Goal: Task Accomplishment & Management: Manage account settings

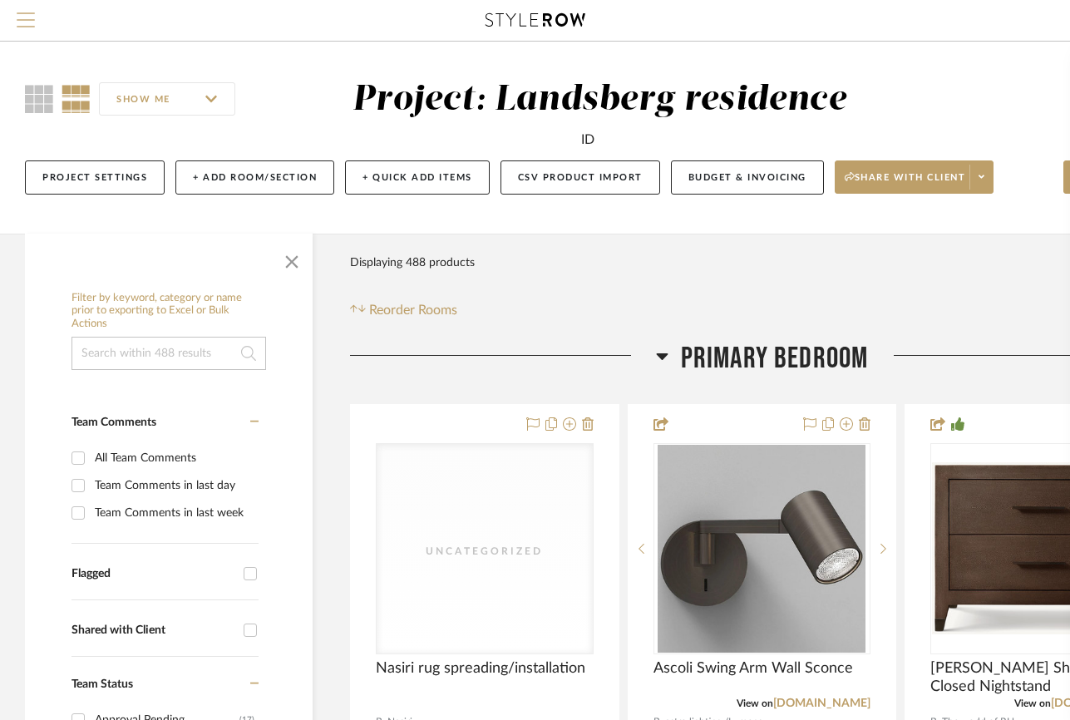
click at [29, 27] on span "Menu" at bounding box center [26, 24] width 18 height 25
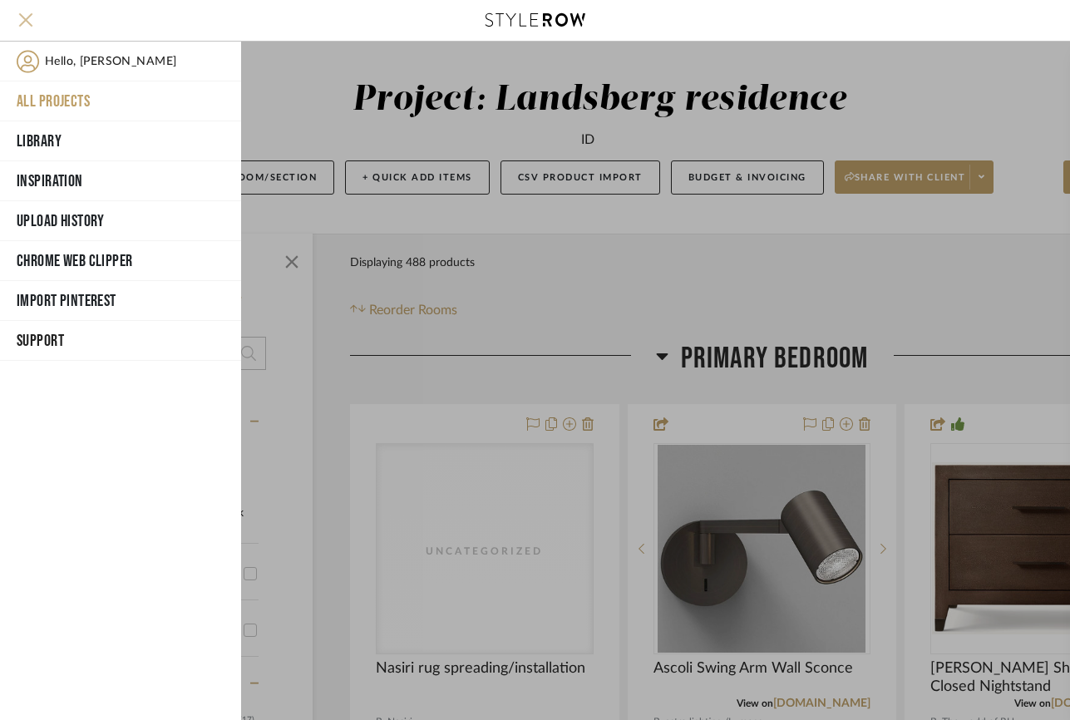
click at [22, 12] on button "Menu" at bounding box center [26, 20] width 52 height 41
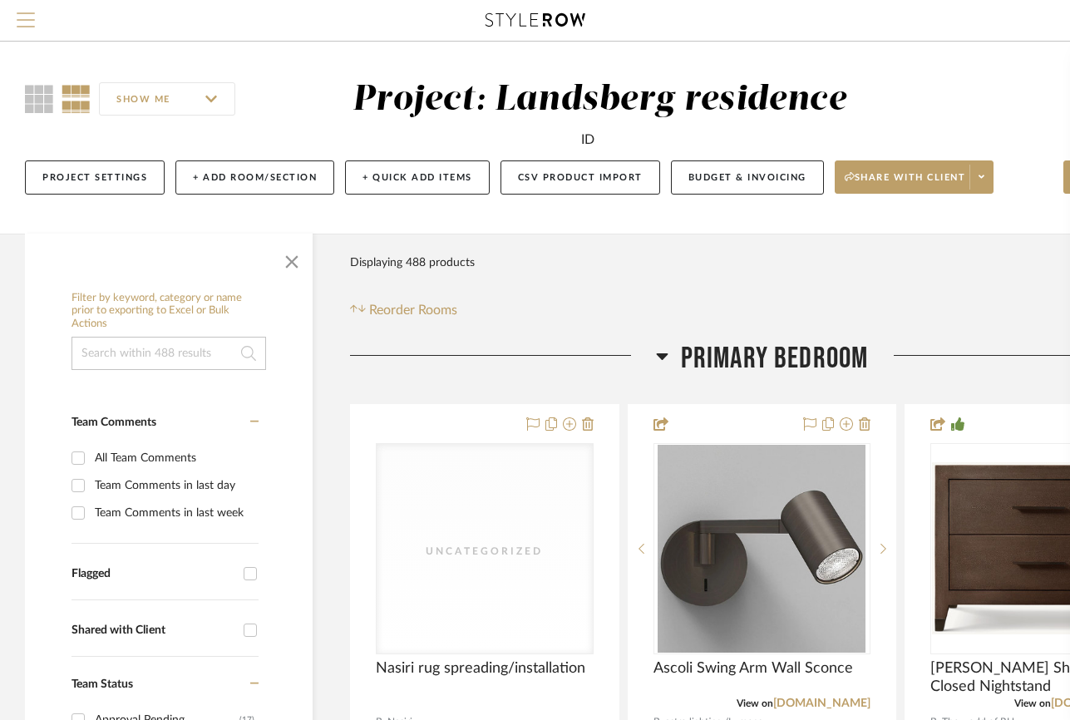
click at [20, 7] on button "Menu" at bounding box center [26, 20] width 52 height 41
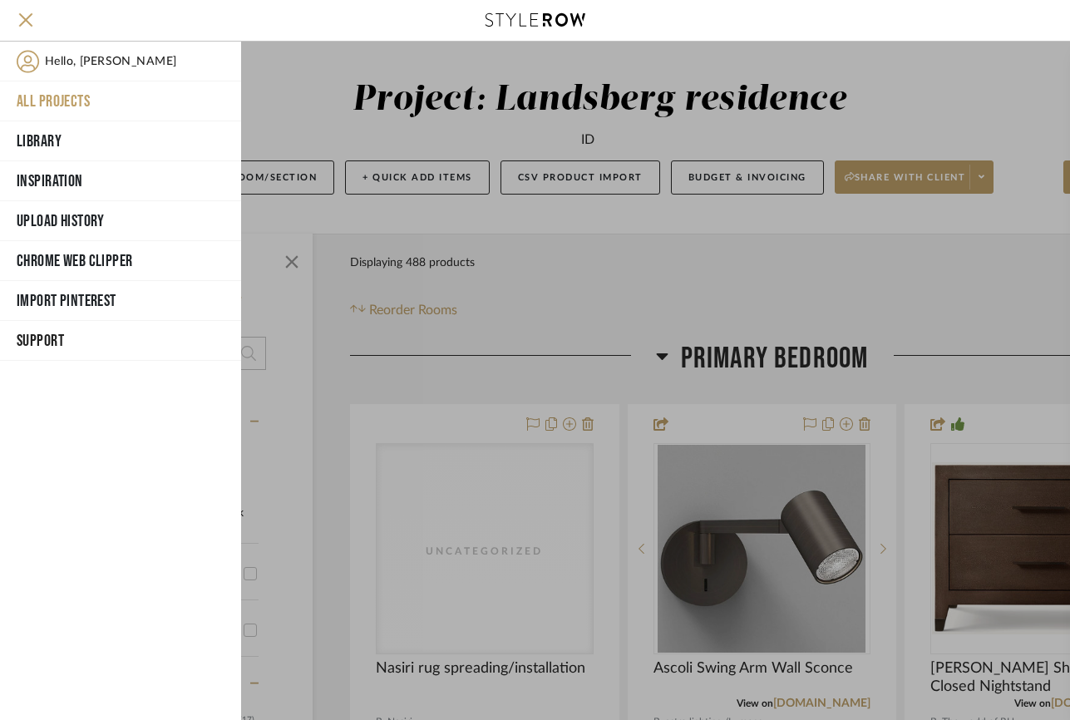
click at [86, 63] on span "Hello, [PERSON_NAME]" at bounding box center [110, 61] width 131 height 23
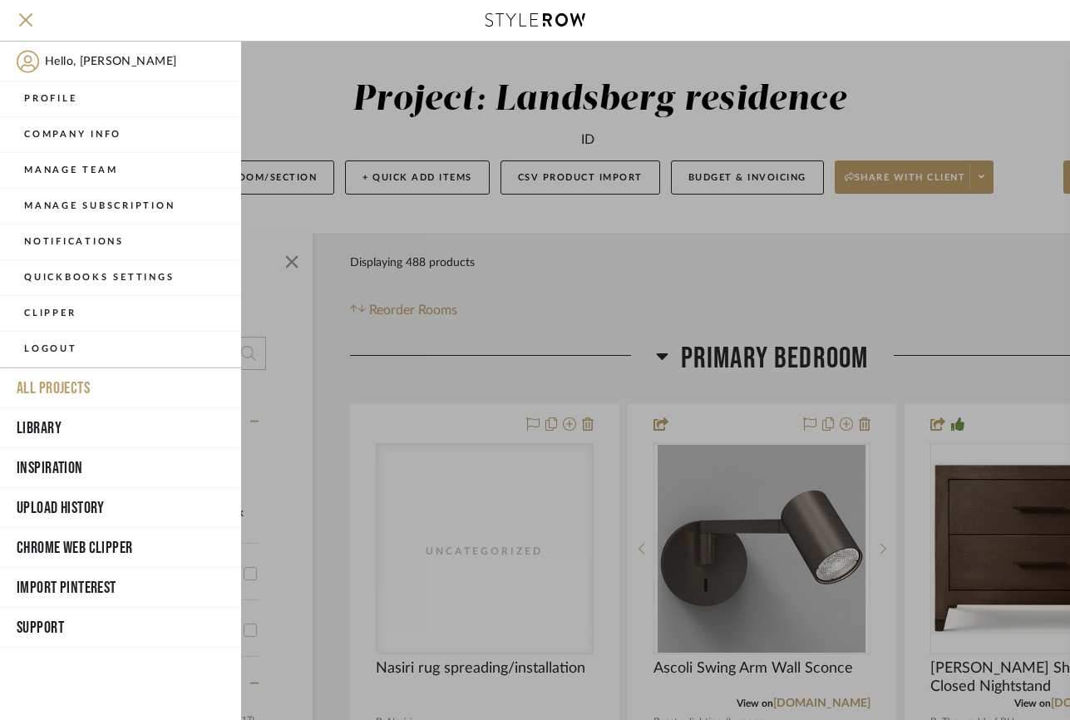
click at [289, 83] on div at bounding box center [655, 381] width 829 height 678
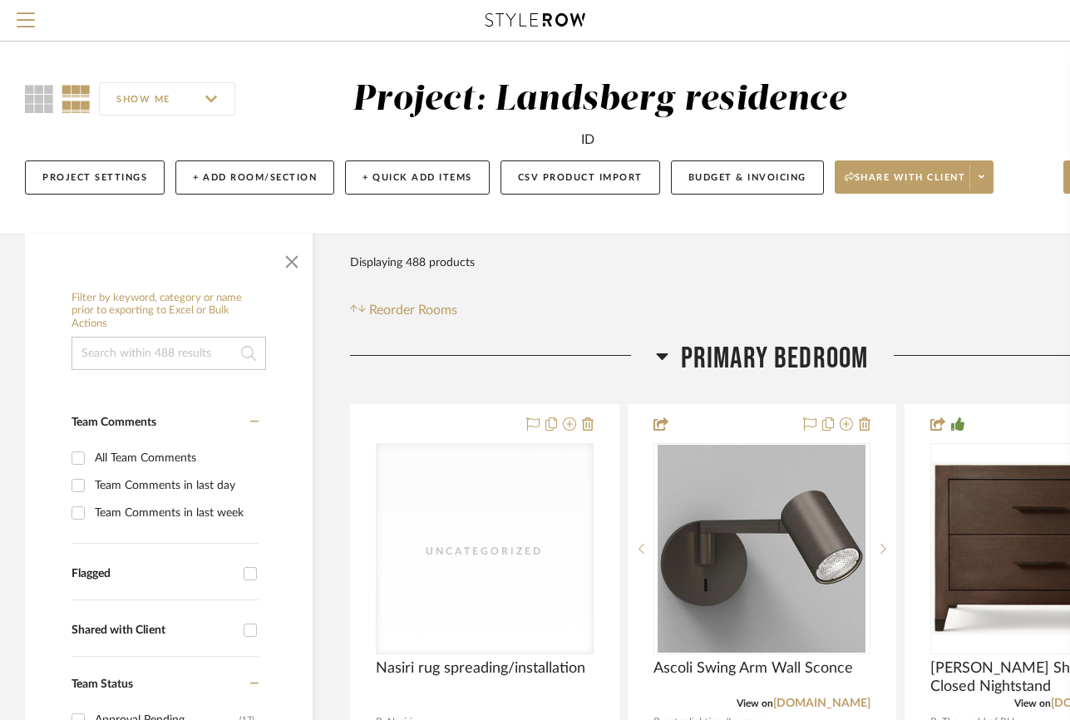
click at [568, 28] on link at bounding box center [535, 21] width 100 height 17
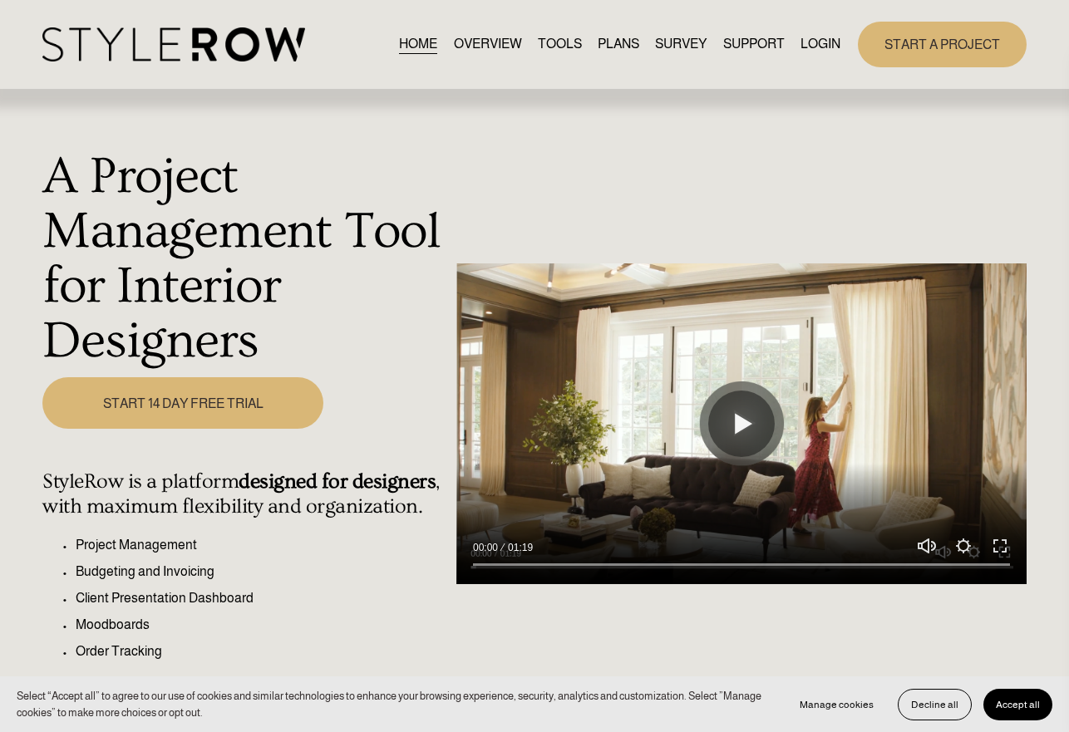
click at [816, 42] on link "LOGIN" at bounding box center [821, 44] width 40 height 22
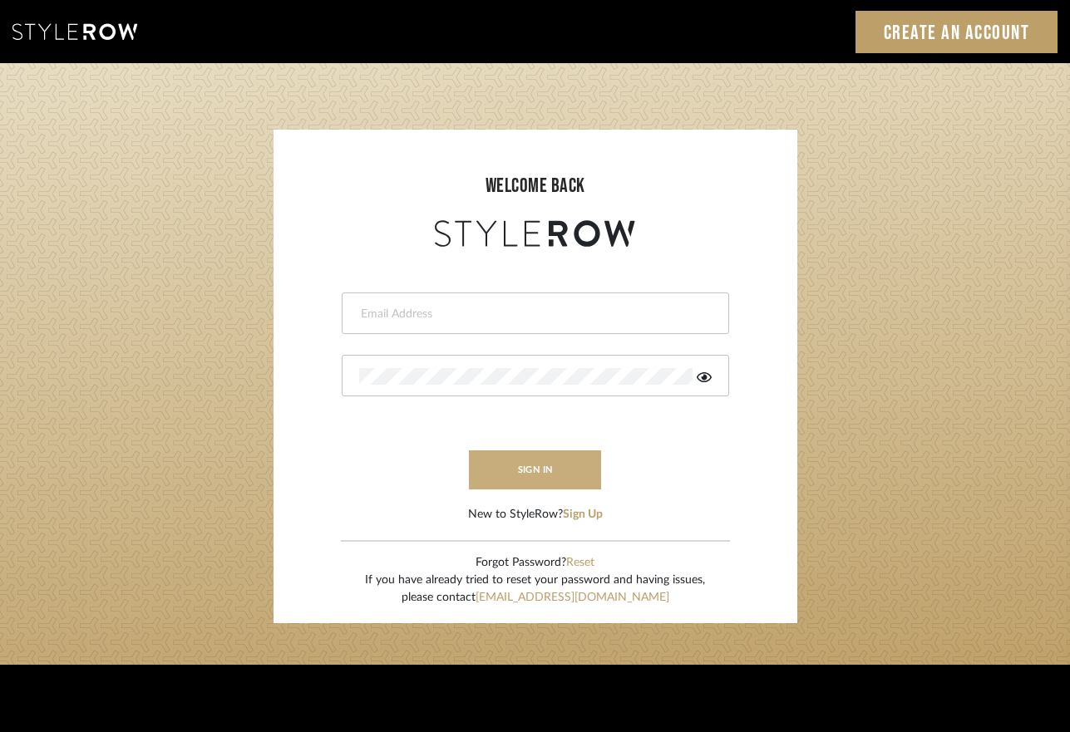
type input "ivonne@rodriguezstudio.com"
click at [581, 464] on button "sign in" at bounding box center [535, 470] width 133 height 39
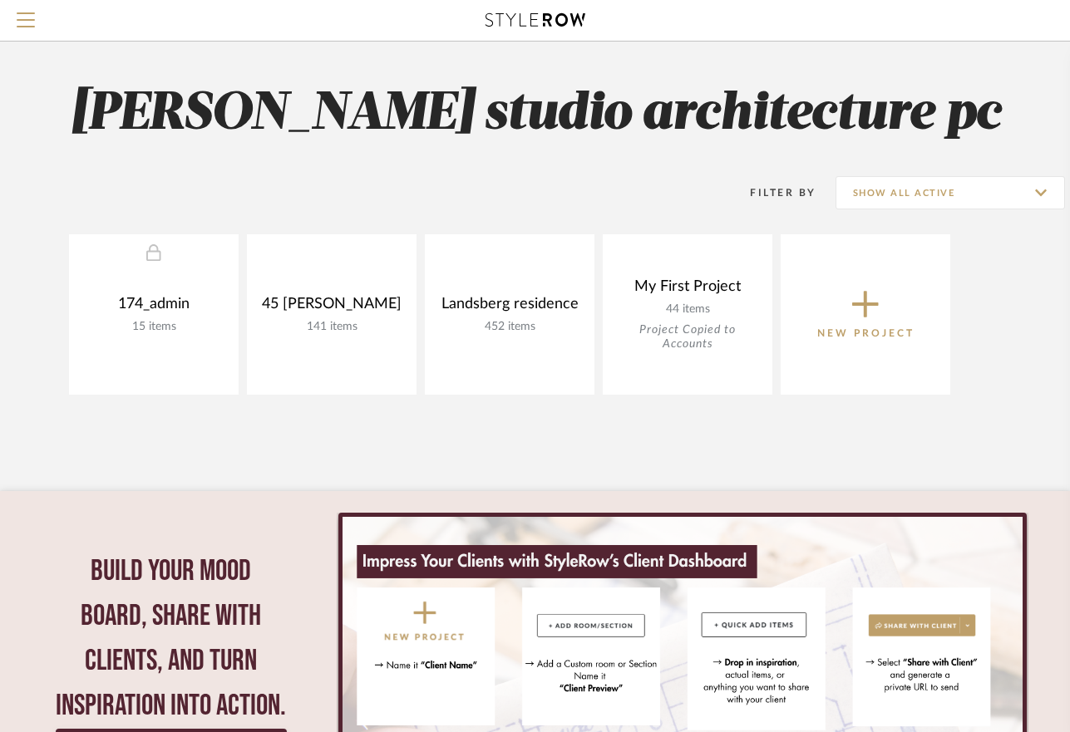
click at [870, 308] on icon at bounding box center [865, 304] width 27 height 35
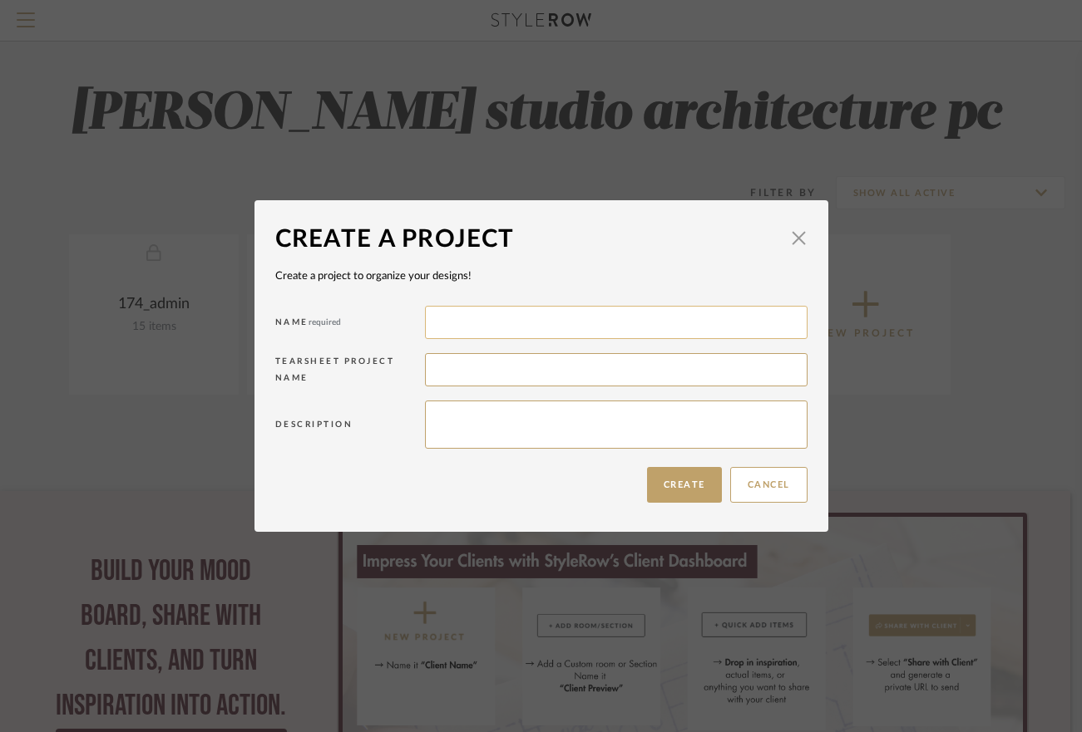
click at [504, 328] on input at bounding box center [616, 322] width 382 height 33
type input "M"
type input "m"
type input "M"
type input "3"
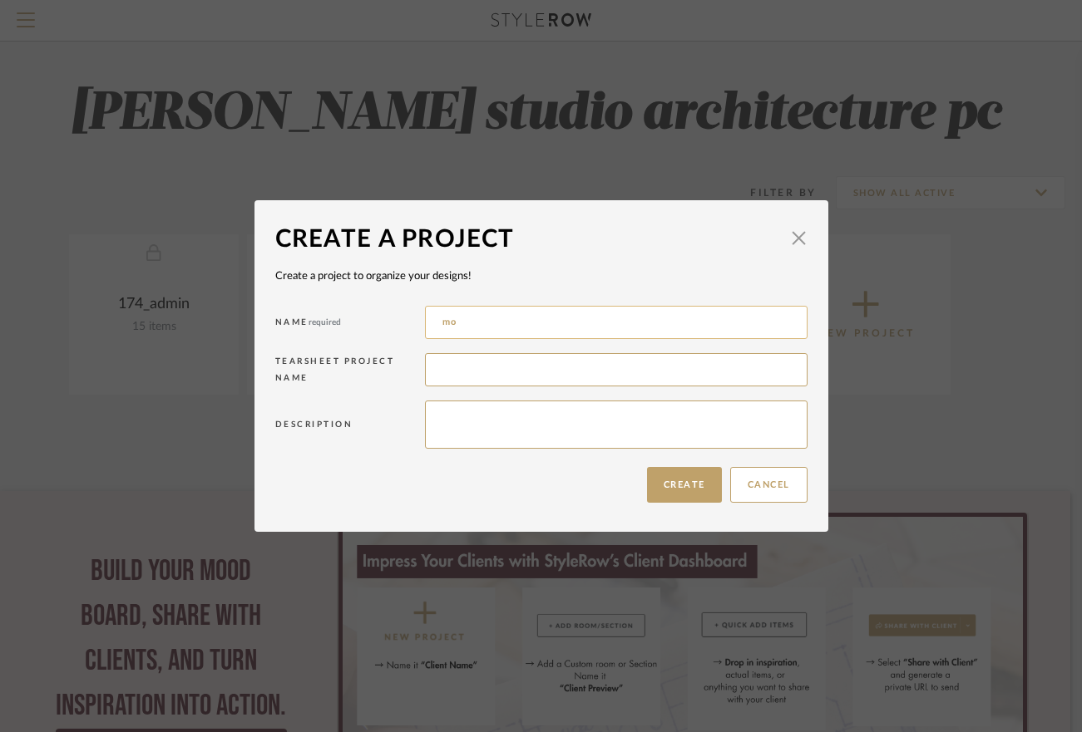
type input "m"
click at [540, 321] on input "Montgomery Roof deck" at bounding box center [616, 322] width 382 height 33
type input "Montgomery Roof Deck"
click at [462, 360] on input at bounding box center [616, 369] width 382 height 33
type input "m"
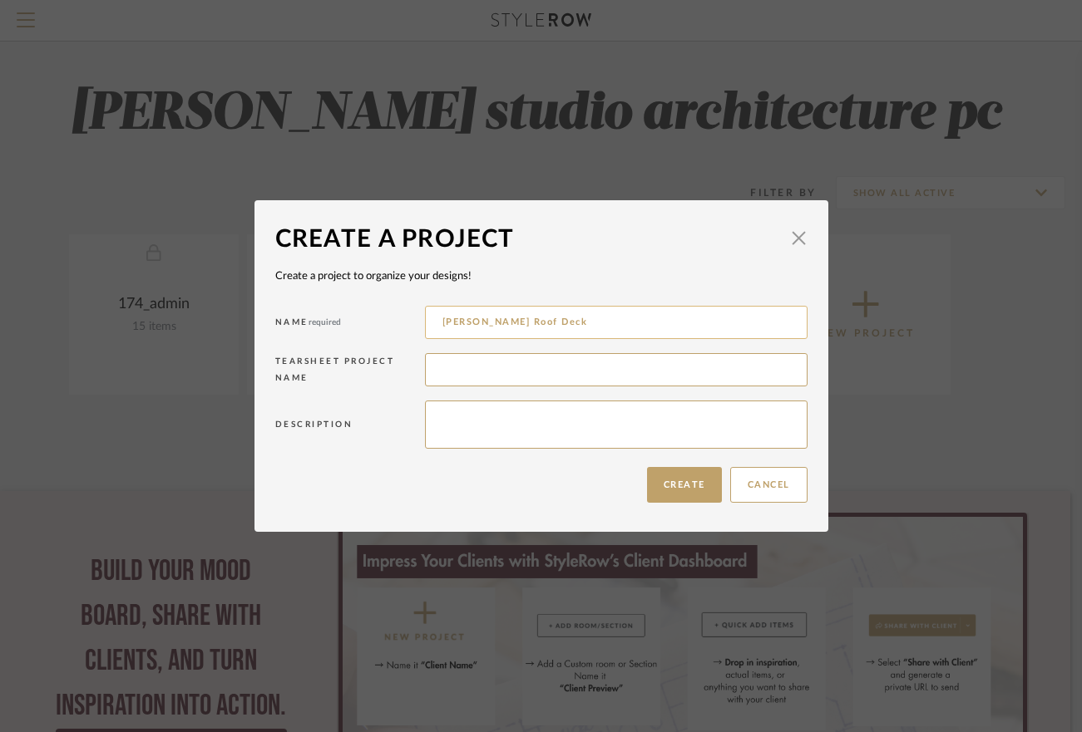
click at [437, 321] on input "Montgomery Roof Deck" at bounding box center [616, 322] width 382 height 33
click at [441, 320] on input "Montgomery Roof Deck" at bounding box center [616, 322] width 382 height 33
click at [431, 321] on input "Montgomery Roof Deck" at bounding box center [616, 322] width 382 height 33
type input "176_Montgomery Roof Deck"
click at [462, 369] on input at bounding box center [616, 369] width 382 height 33
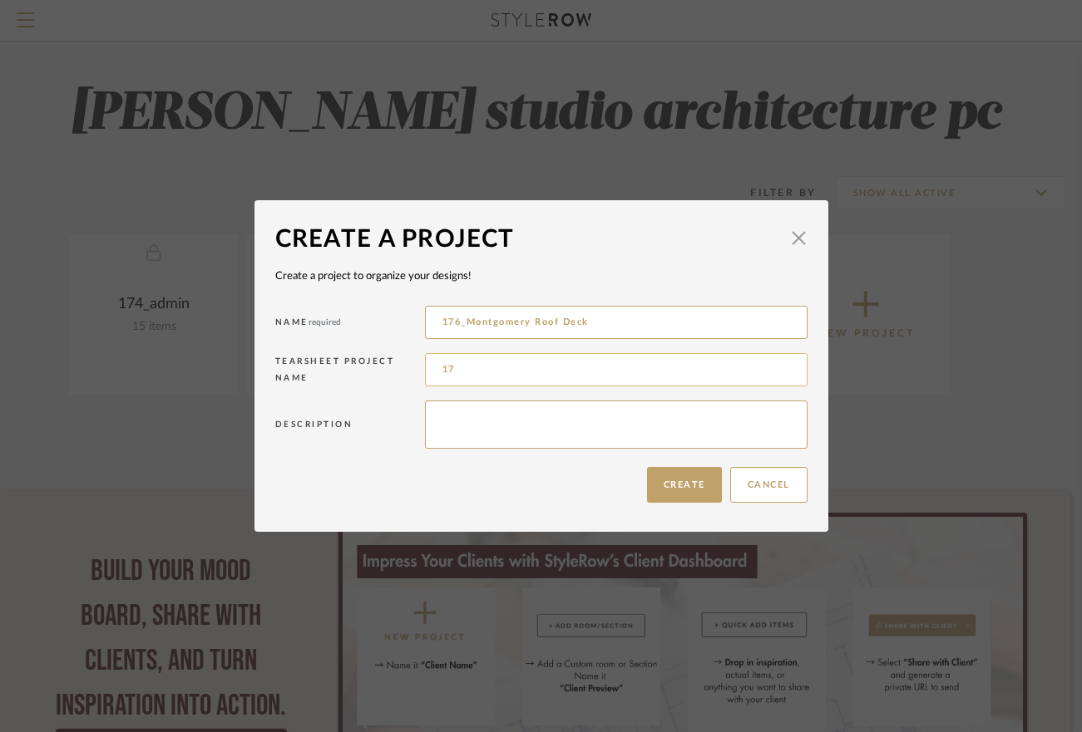
type input "1"
type input "Montgomery Roof Deck"
click at [497, 427] on textarea at bounding box center [616, 425] width 382 height 48
click at [682, 492] on button "Create" at bounding box center [684, 485] width 75 height 36
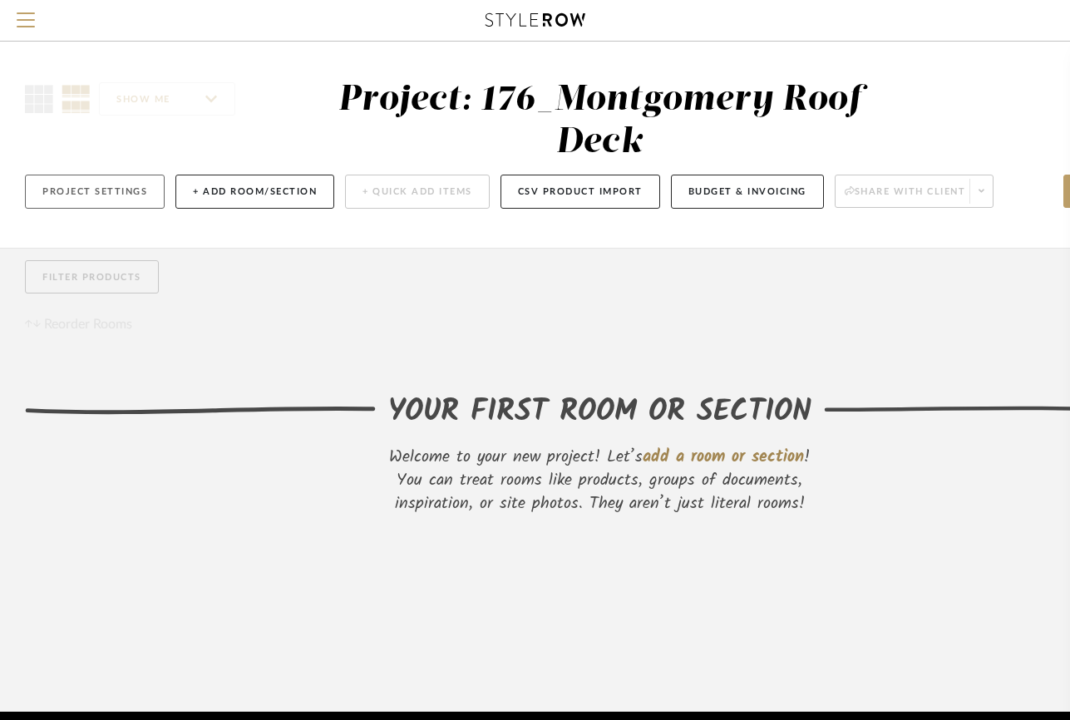
click at [137, 189] on button "Project Settings" at bounding box center [95, 192] width 140 height 34
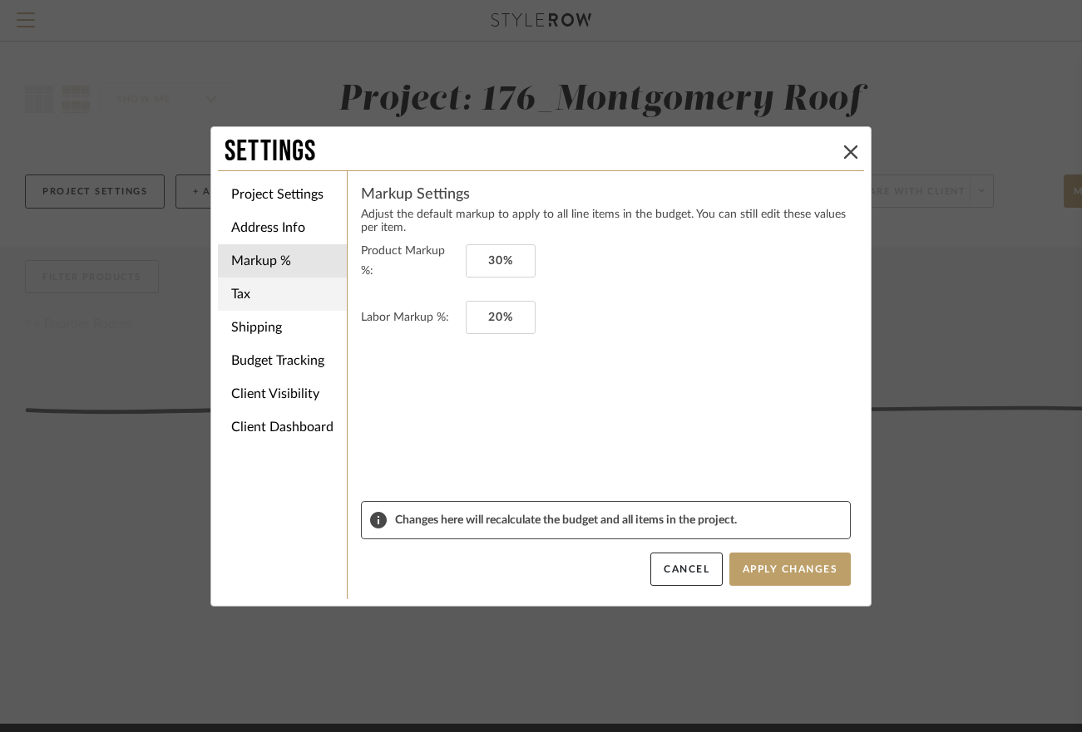
click at [283, 293] on li "Tax" at bounding box center [282, 294] width 129 height 33
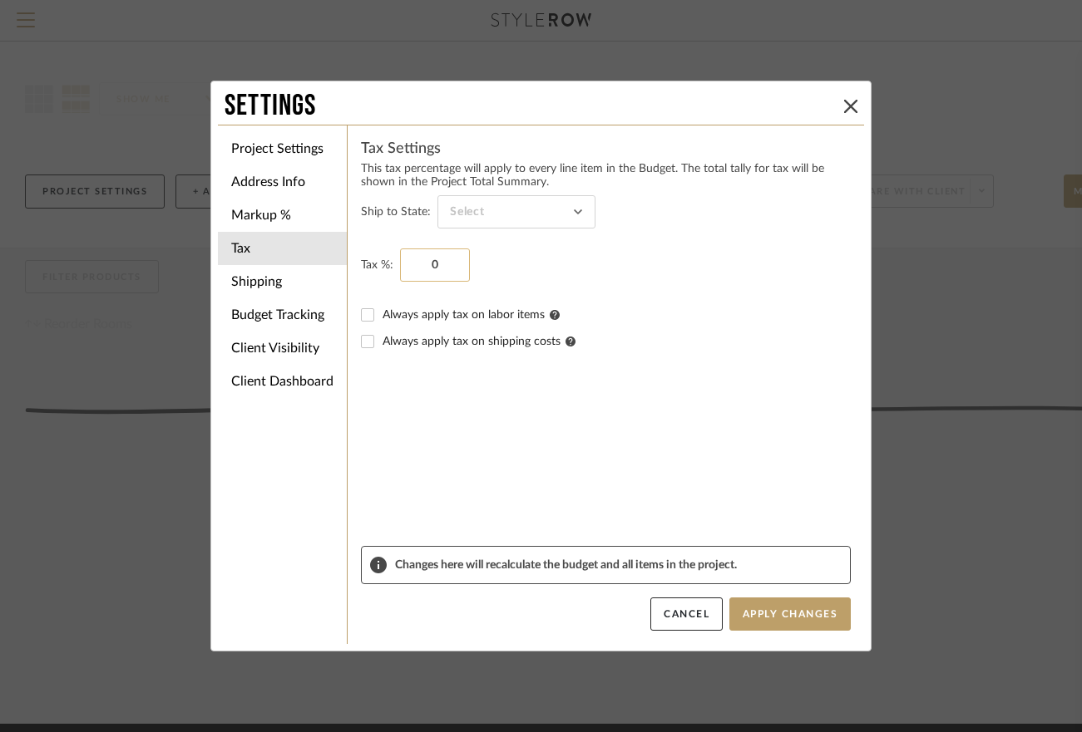
click at [432, 265] on input "0" at bounding box center [435, 265] width 70 height 33
type input "8.875%"
click at [516, 227] on input at bounding box center [516, 211] width 158 height 33
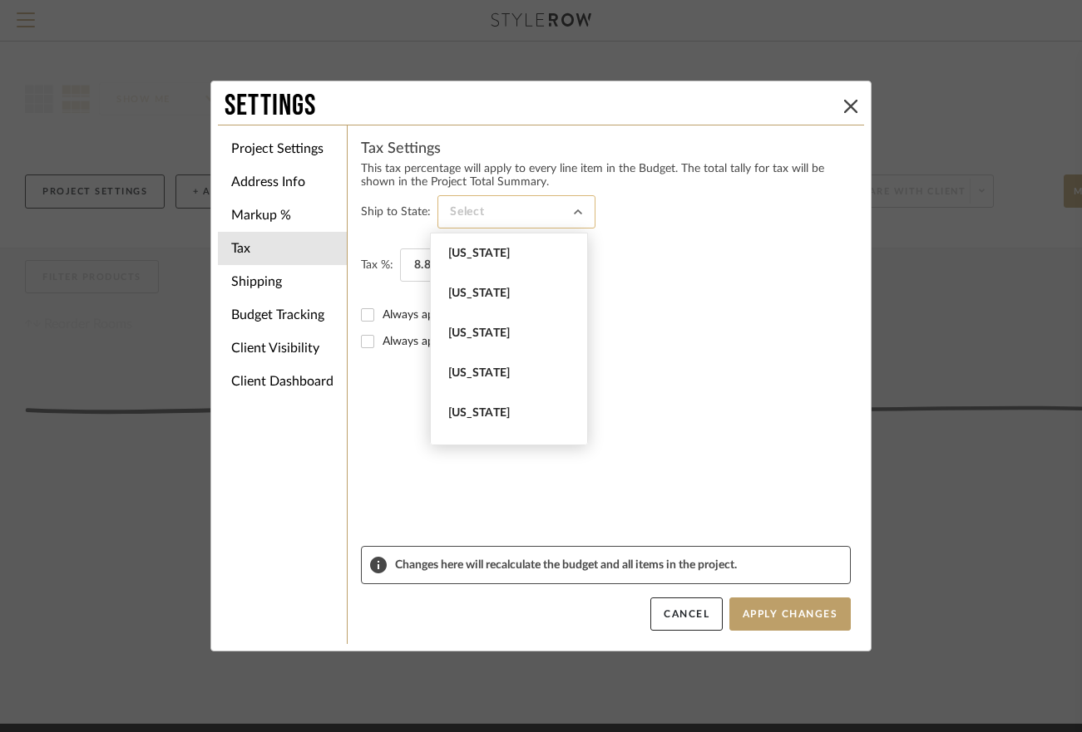
click at [501, 205] on input at bounding box center [516, 211] width 158 height 33
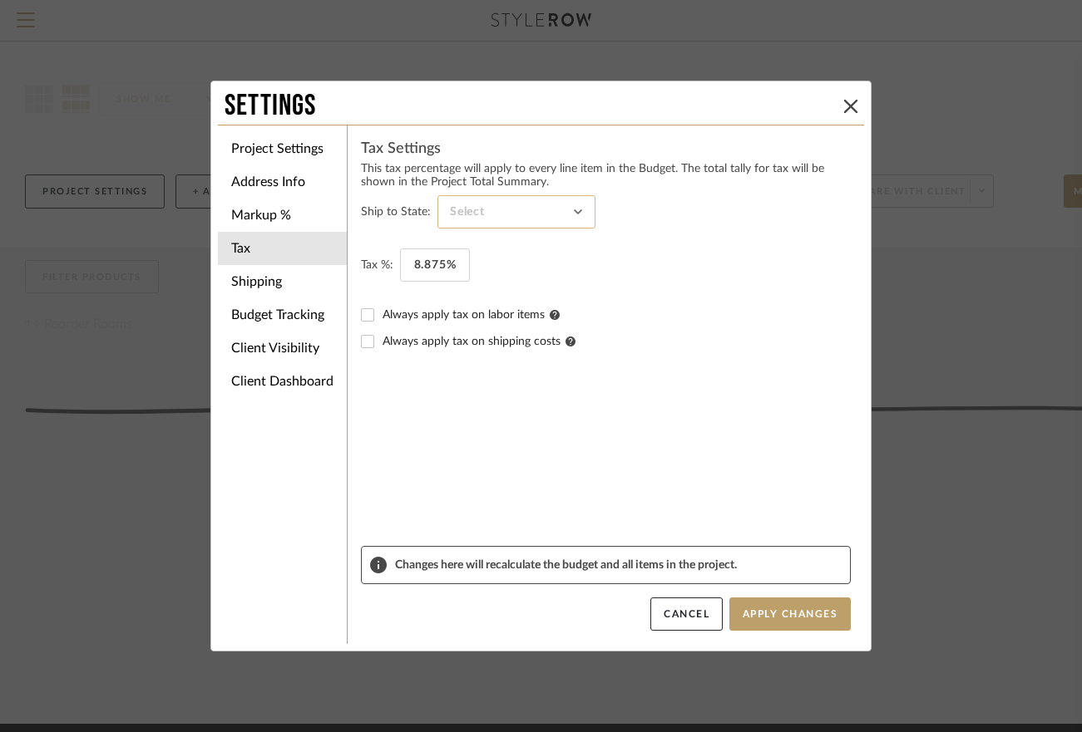
click at [500, 208] on input at bounding box center [516, 211] width 158 height 33
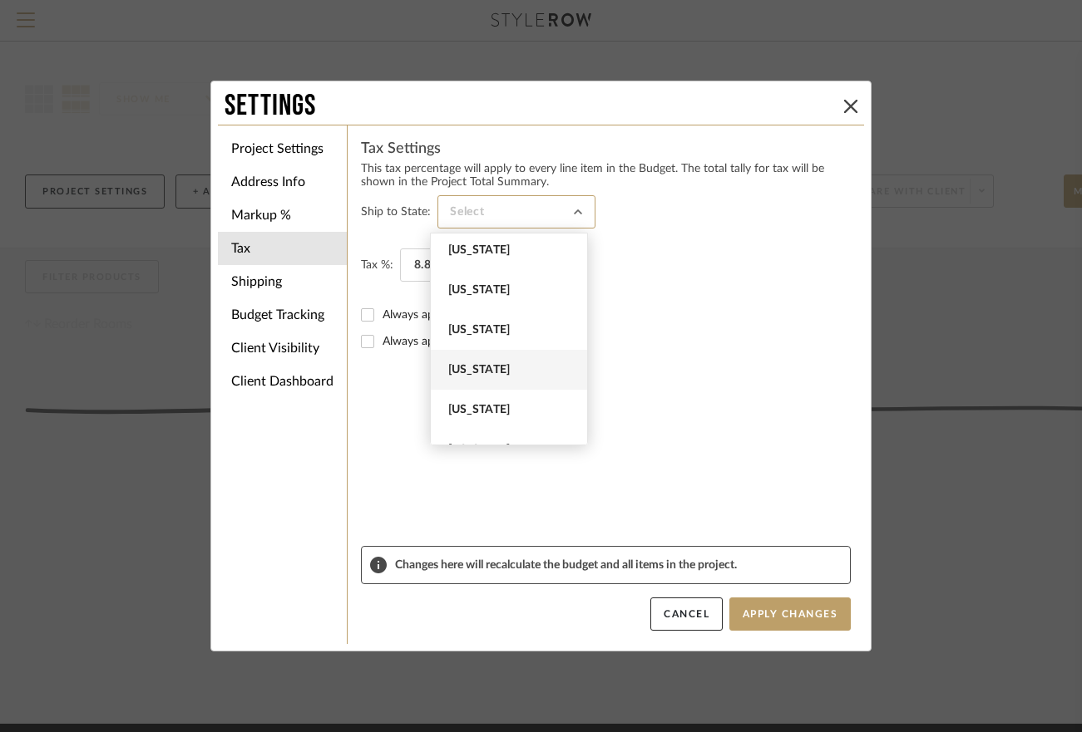
scroll to position [1247, 0]
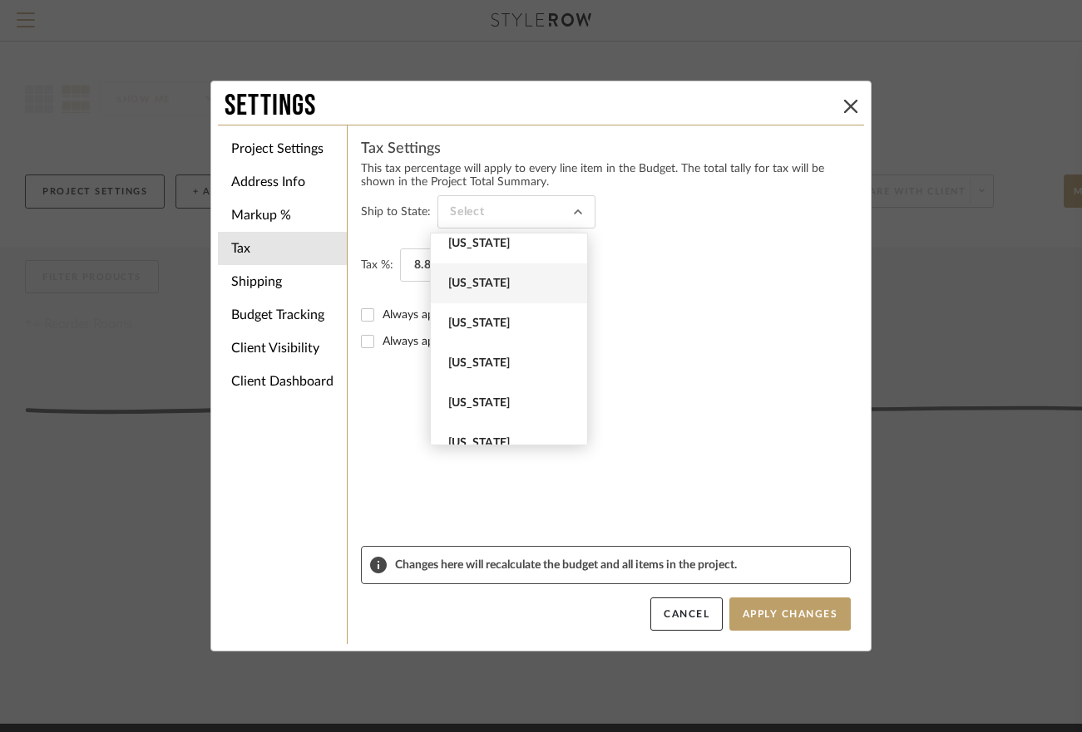
click at [475, 287] on span "New York" at bounding box center [511, 284] width 126 height 14
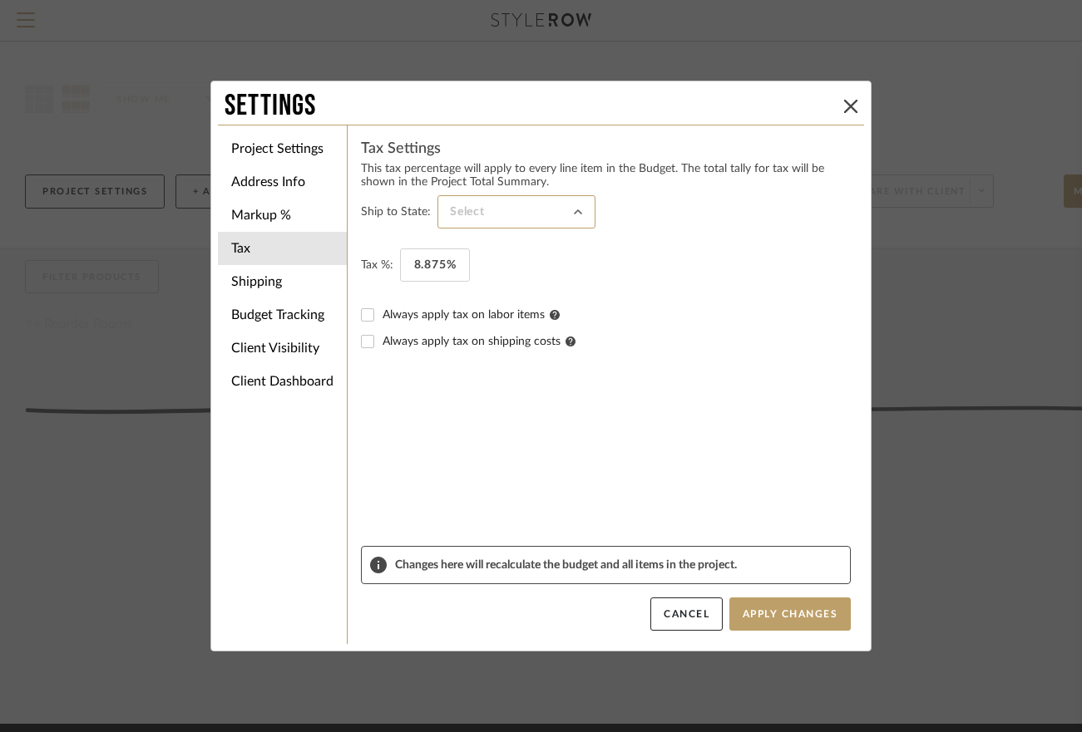
type input "New York"
click at [406, 316] on span "Always apply tax on labor items" at bounding box center [470, 315] width 177 height 12
click at [381, 316] on input "Always apply tax on labor items" at bounding box center [367, 315] width 27 height 27
checkbox input "true"
click at [394, 335] on label "Always apply tax on shipping costs" at bounding box center [616, 342] width 468 height 14
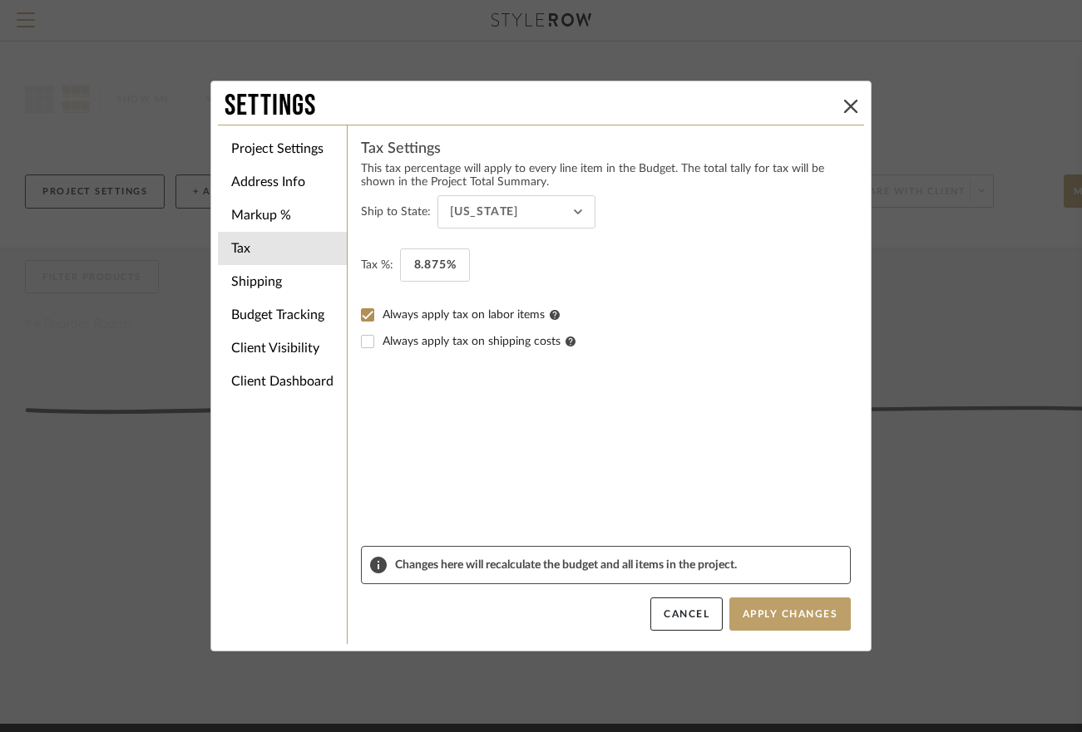
click at [381, 335] on input "Always apply tax on shipping costs" at bounding box center [367, 341] width 27 height 27
checkbox input "true"
click at [781, 609] on button "Apply Changes" at bounding box center [789, 614] width 121 height 33
click at [245, 288] on li "Shipping" at bounding box center [282, 281] width 129 height 33
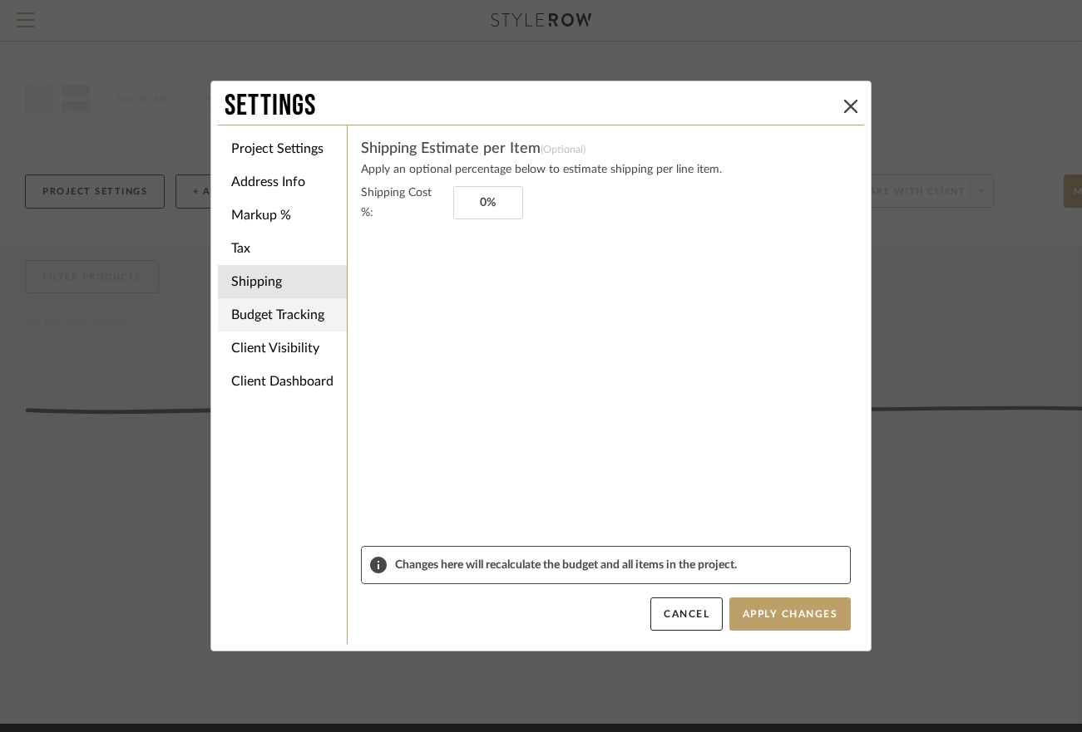
click at [264, 313] on li "Budget Tracking" at bounding box center [282, 314] width 129 height 33
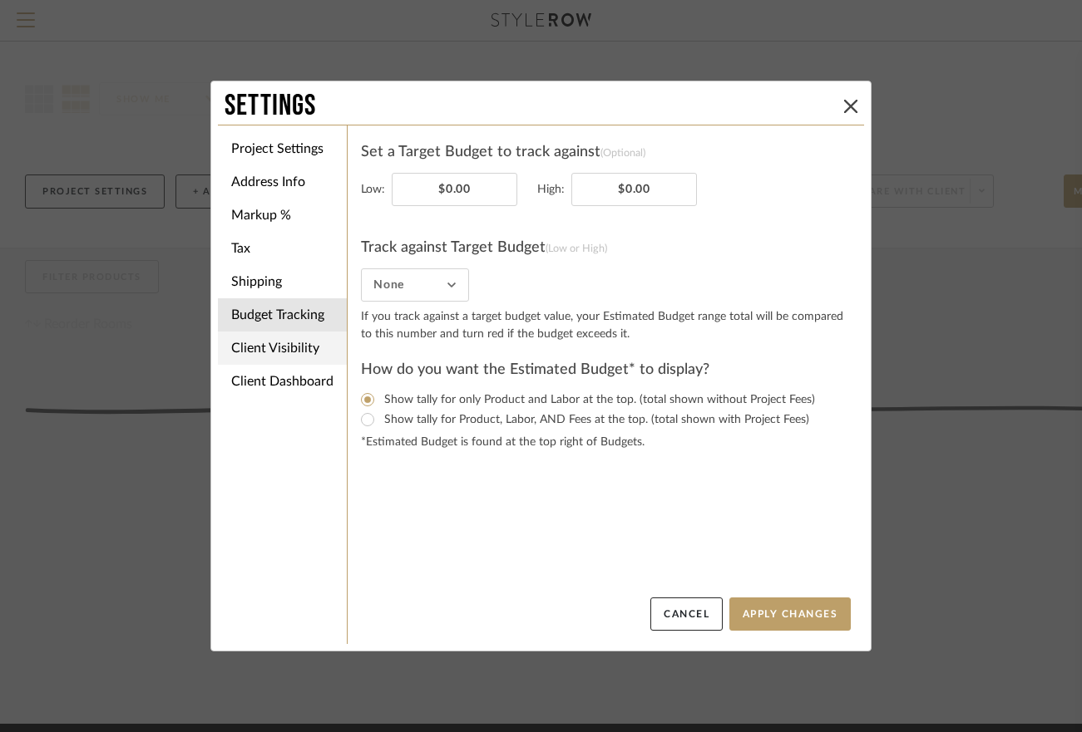
click at [274, 342] on li "Client Visibility" at bounding box center [282, 348] width 129 height 33
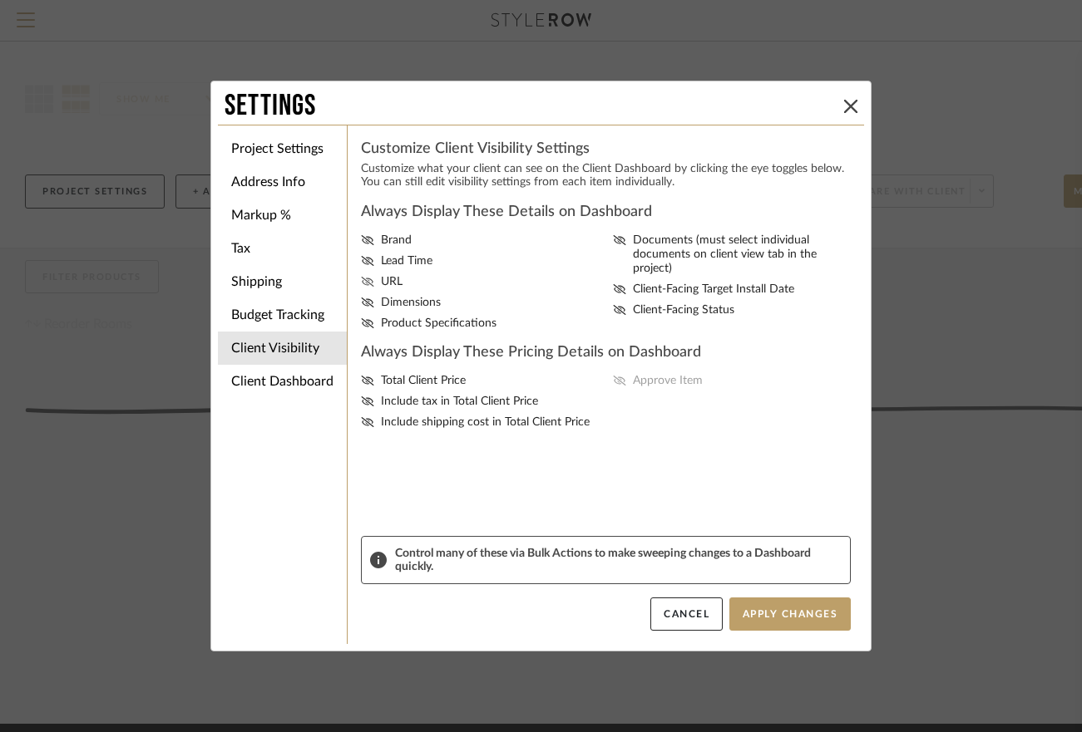
click at [361, 278] on icon at bounding box center [367, 282] width 12 height 10
click at [0, 0] on input "URL" at bounding box center [0, 0] width 0 height 0
click at [366, 303] on icon at bounding box center [367, 303] width 12 height 10
click at [0, 0] on input "Dimensions" at bounding box center [0, 0] width 0 height 0
click at [363, 318] on icon at bounding box center [367, 323] width 13 height 10
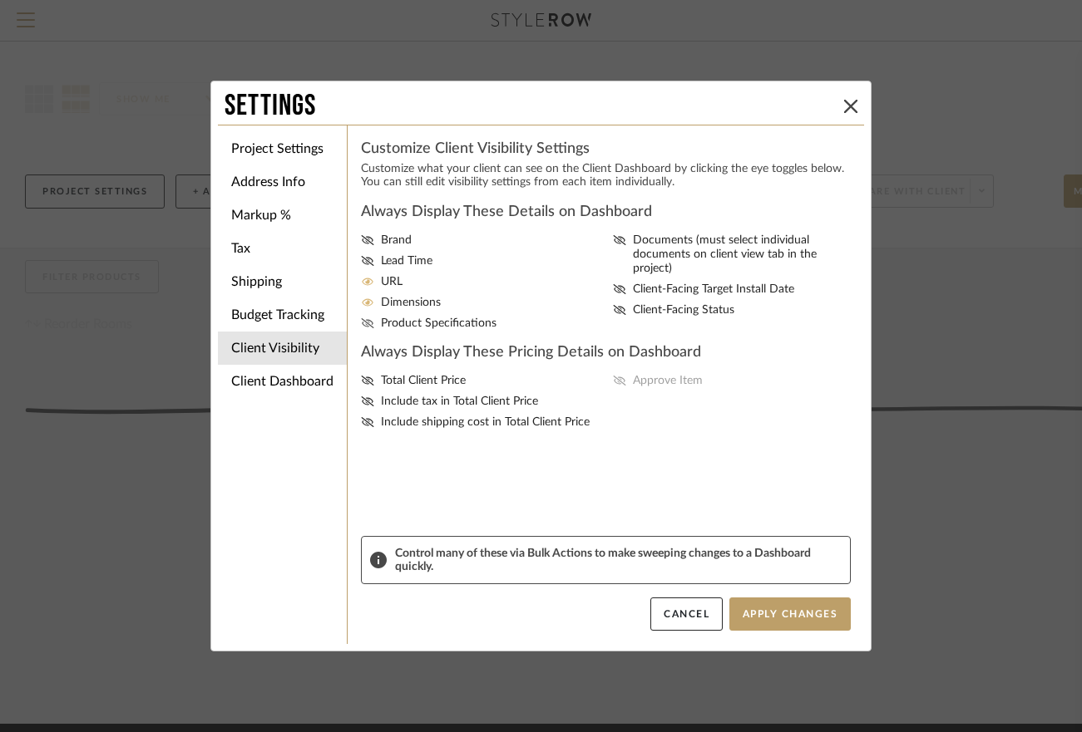
click at [0, 0] on input "Product Specifications" at bounding box center [0, 0] width 0 height 0
click at [364, 239] on icon at bounding box center [367, 240] width 13 height 10
click at [0, 0] on input "Brand" at bounding box center [0, 0] width 0 height 0
click at [614, 305] on icon at bounding box center [619, 310] width 13 height 10
click at [0, 0] on input "Client-Facing Status" at bounding box center [0, 0] width 0 height 0
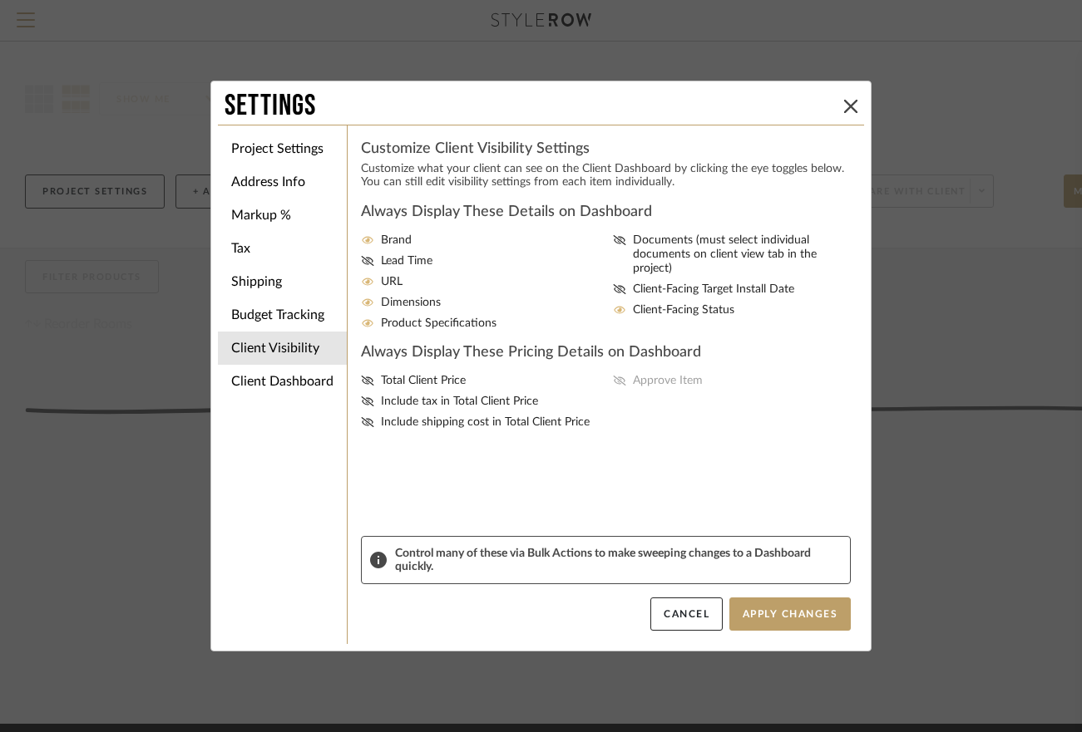
click at [614, 306] on icon at bounding box center [620, 309] width 12 height 7
click at [0, 0] on input "Client-Facing Status" at bounding box center [0, 0] width 0 height 0
click at [287, 381] on li "Client Dashboard" at bounding box center [282, 381] width 129 height 33
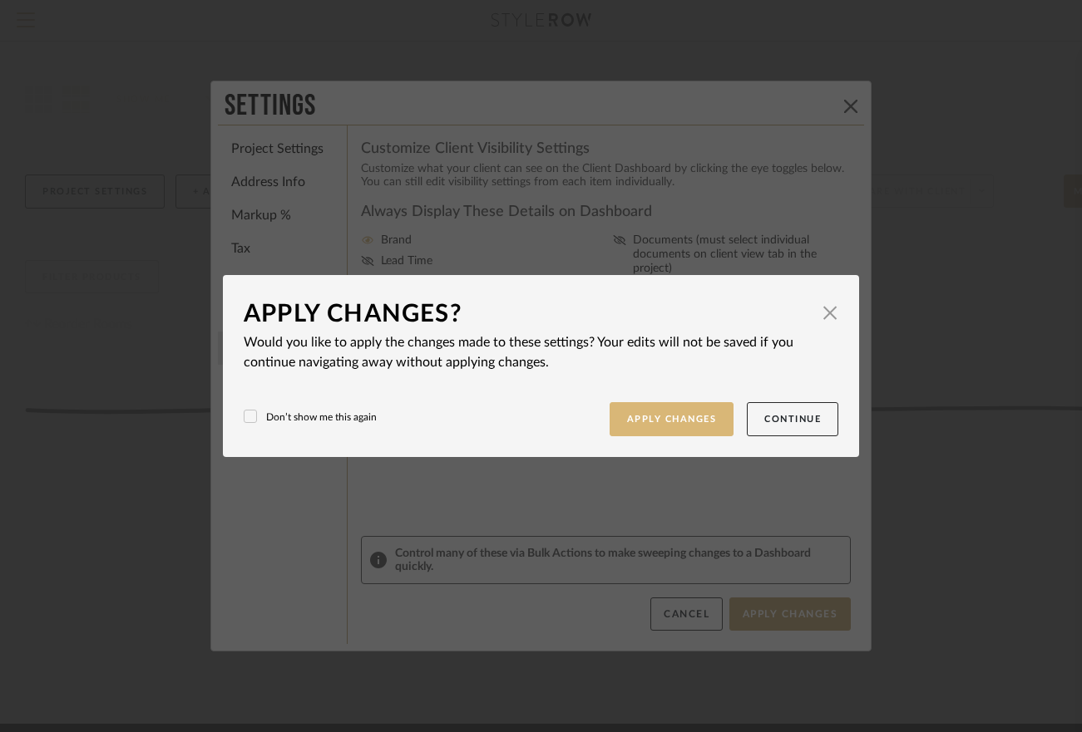
click at [677, 425] on button "Apply Changes" at bounding box center [671, 419] width 125 height 34
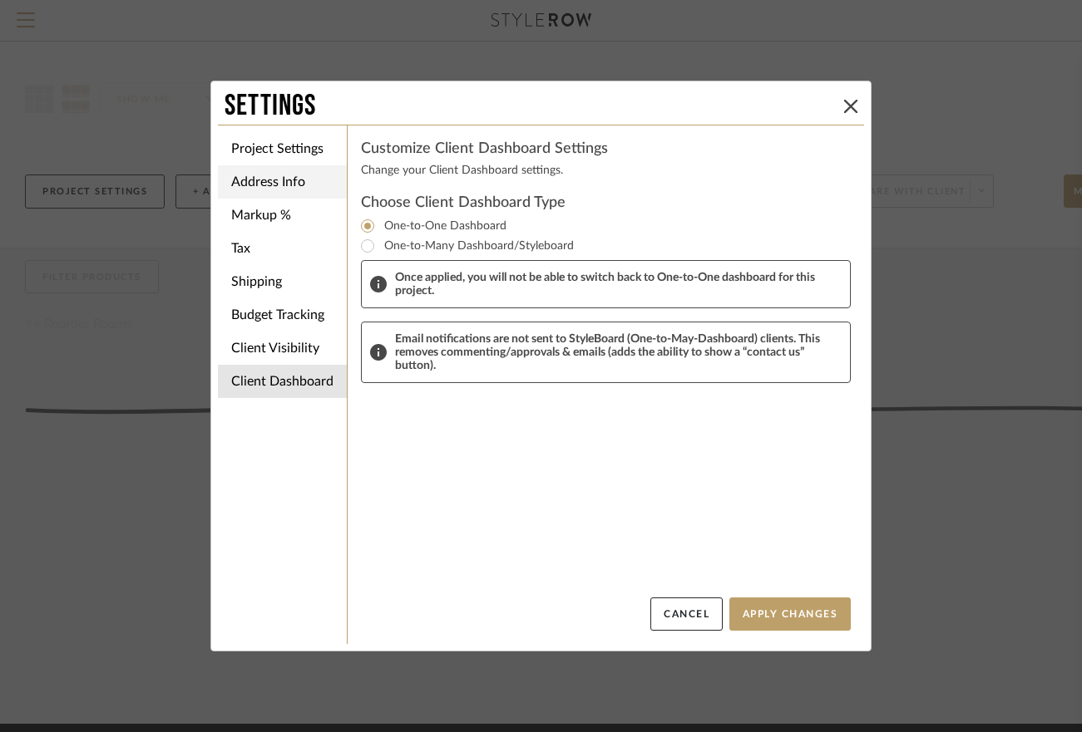
click at [261, 179] on li "Address Info" at bounding box center [282, 181] width 129 height 33
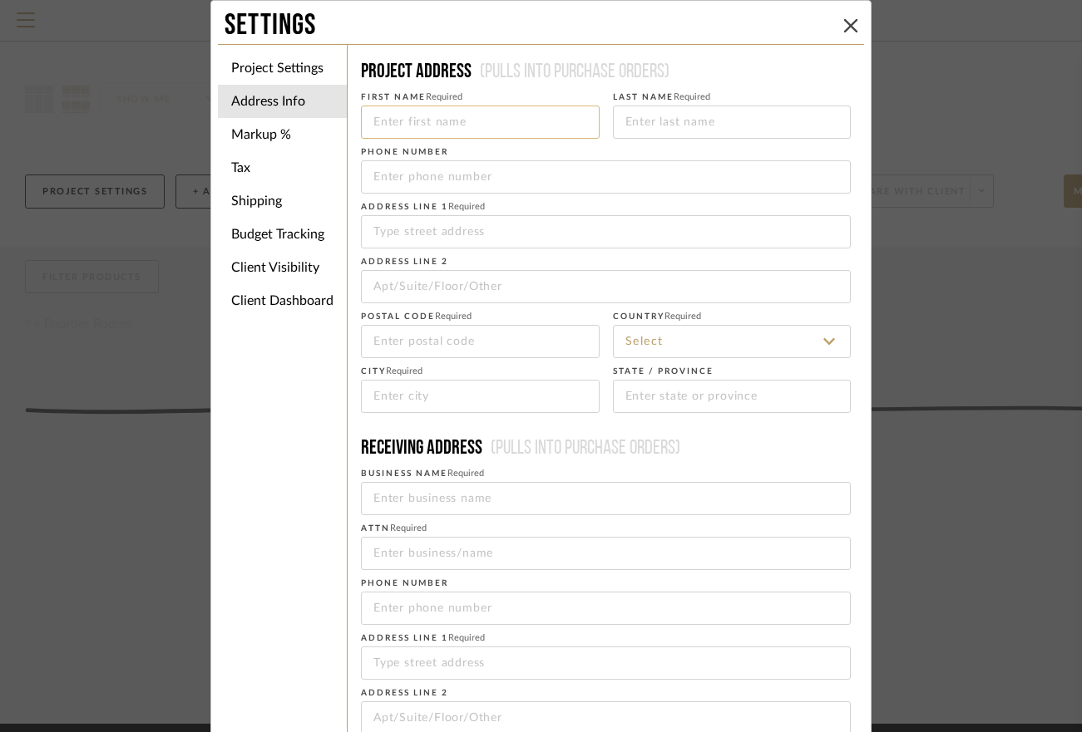
click at [397, 119] on input at bounding box center [480, 122] width 239 height 33
type input "p"
type input "Patrick"
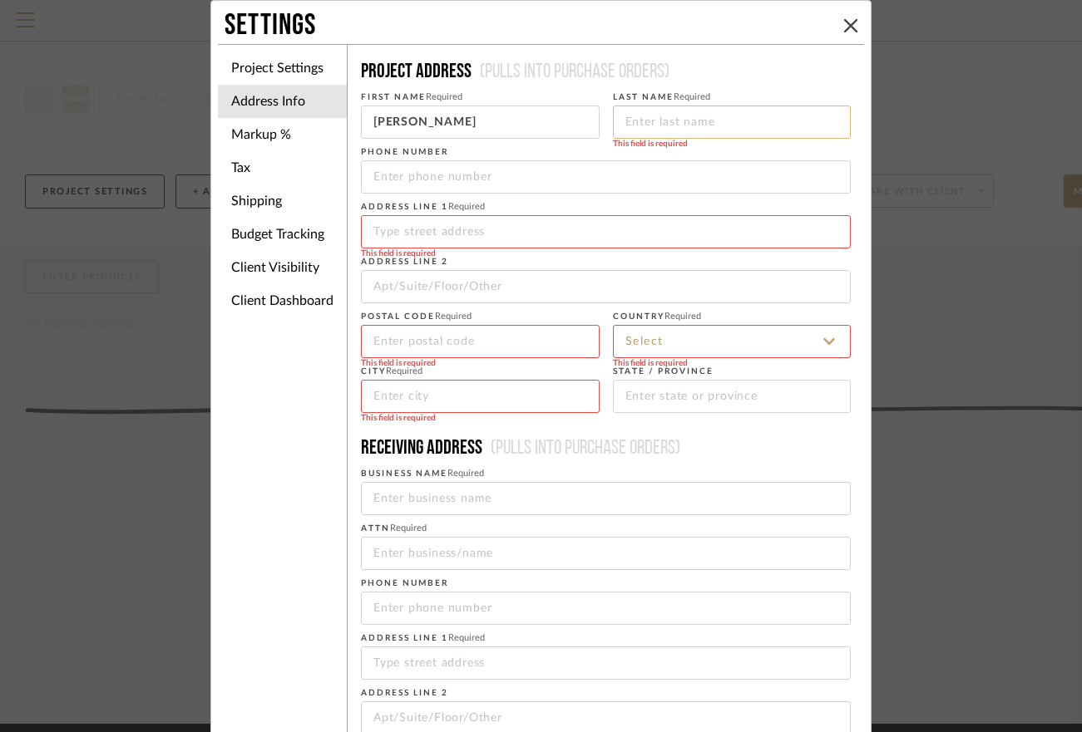
click at [639, 114] on input at bounding box center [732, 122] width 239 height 33
type input "Montgomery"
click at [411, 232] on input at bounding box center [606, 231] width 490 height 33
type input "35 West 23rd st"
click at [401, 277] on input at bounding box center [606, 286] width 490 height 33
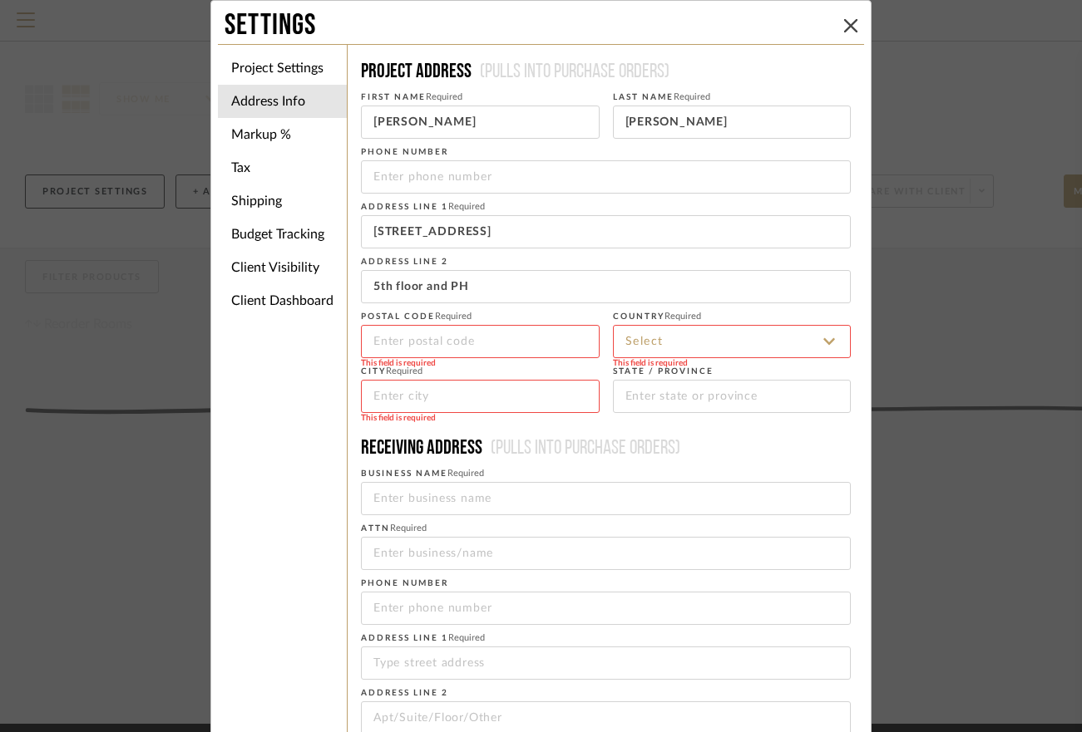
type input "5th floor and PH"
click at [709, 335] on input at bounding box center [732, 341] width 239 height 33
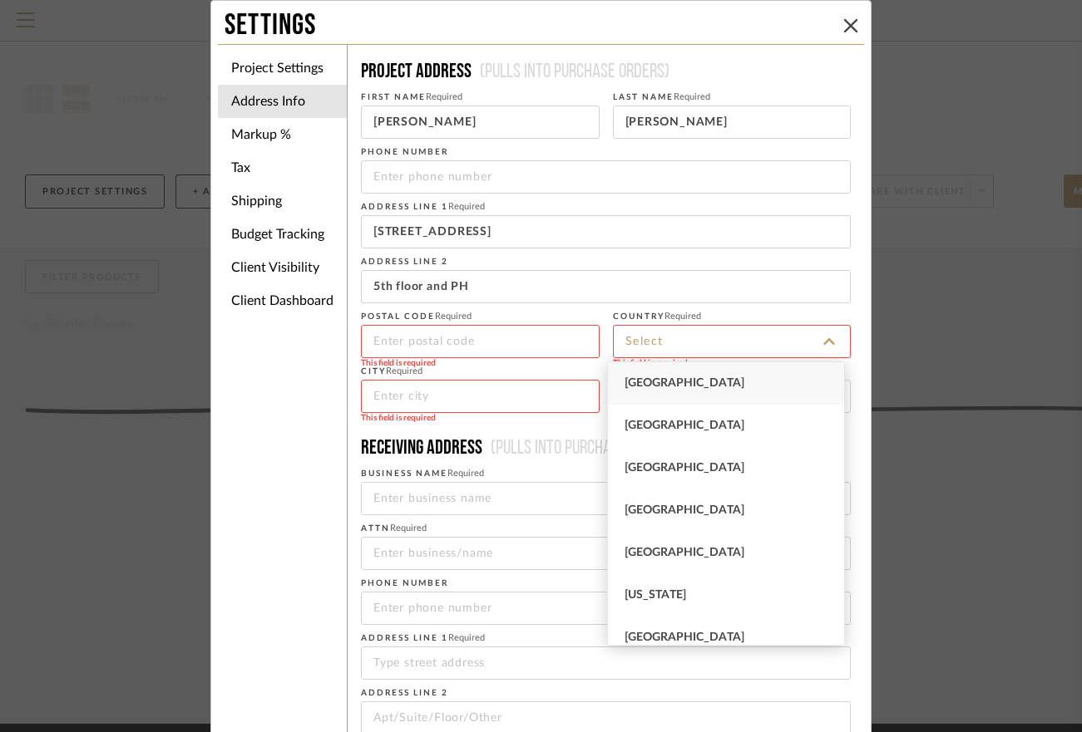
click at [693, 377] on div "United States" at bounding box center [726, 383] width 237 height 42
type input "United States"
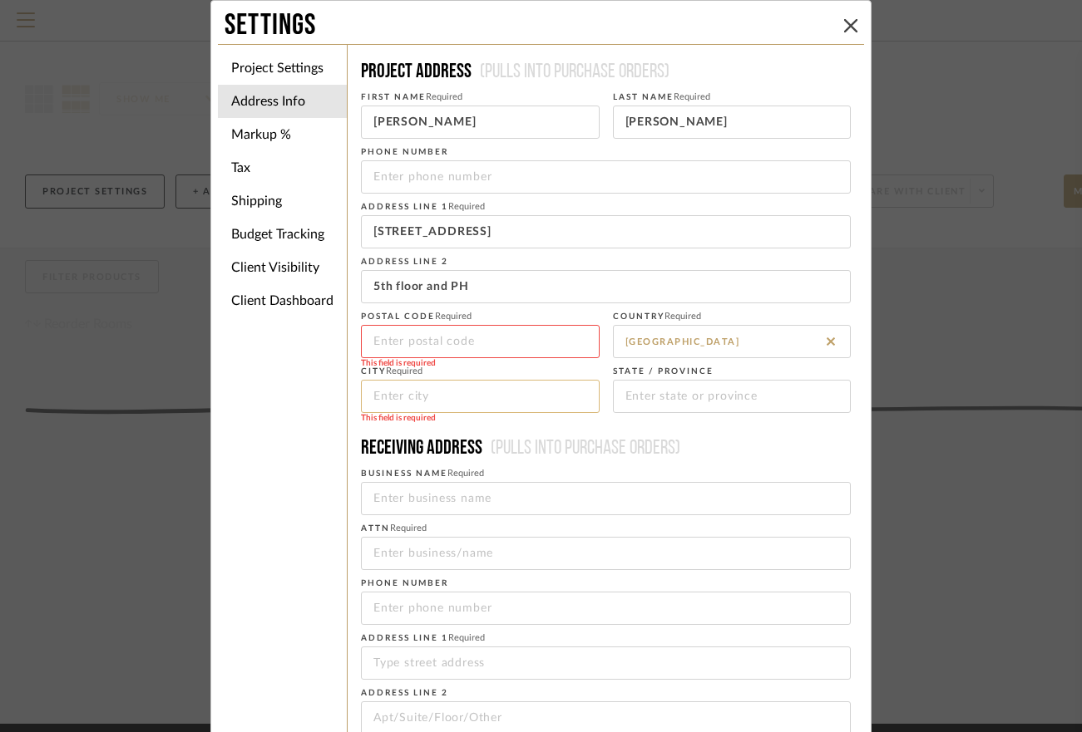
click at [420, 402] on input at bounding box center [480, 396] width 239 height 33
type input "New York"
drag, startPoint x: 412, startPoint y: 230, endPoint x: 395, endPoint y: 232, distance: 17.5
click at [395, 232] on input "35 West 23rd st" at bounding box center [606, 231] width 490 height 33
drag, startPoint x: 416, startPoint y: 231, endPoint x: 400, endPoint y: 234, distance: 16.8
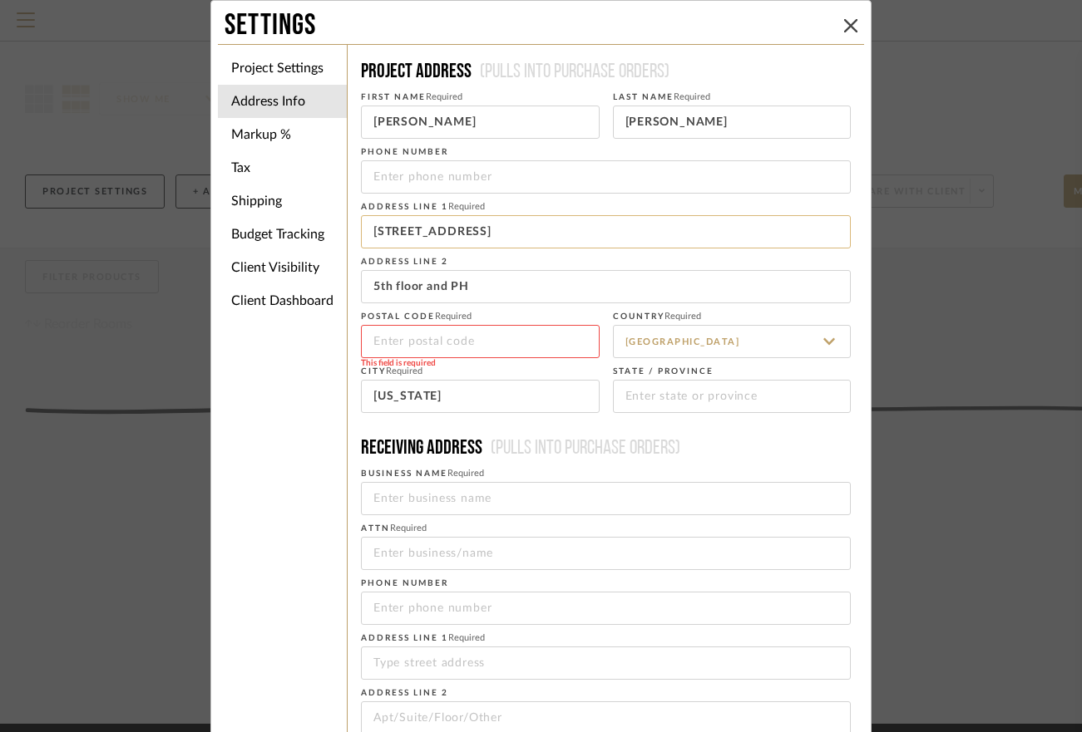
click at [400, 234] on input "35 West 23rd st" at bounding box center [606, 231] width 490 height 33
click at [435, 228] on input "35 W 23rd st" at bounding box center [606, 231] width 490 height 33
type input "35 W 23rd St"
drag, startPoint x: 419, startPoint y: 286, endPoint x: 350, endPoint y: 278, distance: 69.4
click at [332, 284] on div "Project Settings Address Info Markup % Tax Shipping Budget Tracking Client Visi…" at bounding box center [541, 473] width 646 height 859
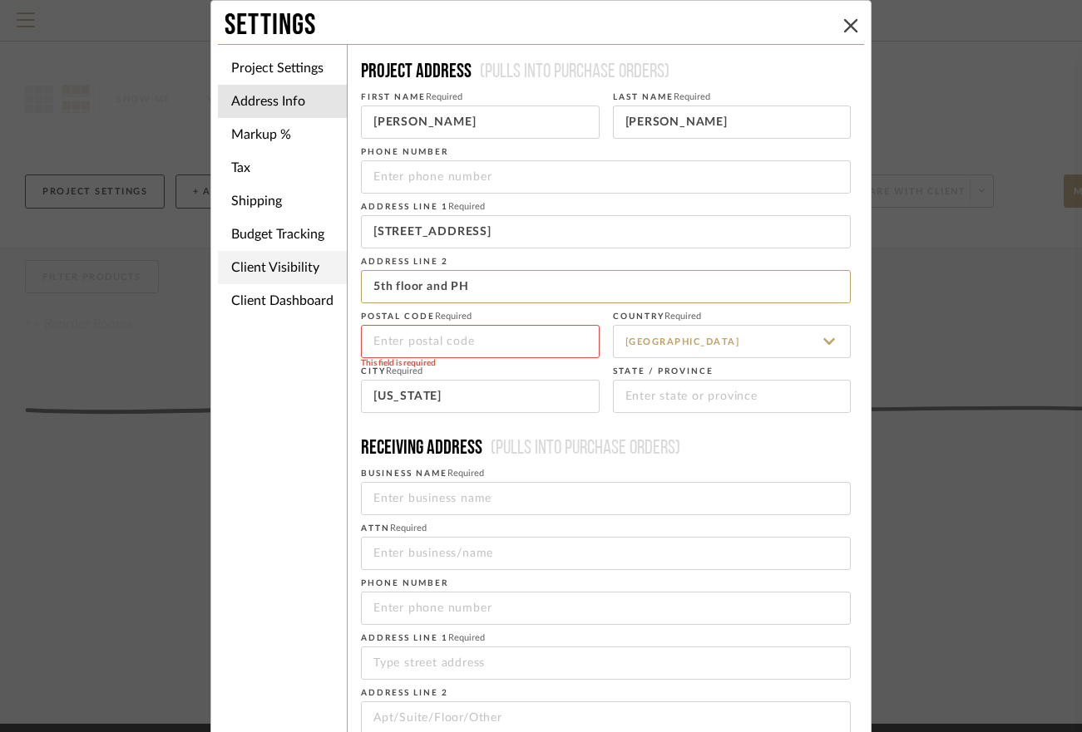
drag, startPoint x: 400, startPoint y: 283, endPoint x: 308, endPoint y: 282, distance: 92.3
click at [308, 282] on div "Project Settings Address Info Markup % Tax Shipping Budget Tracking Client Visi…" at bounding box center [541, 473] width 646 height 859
type input "#5 / PH"
click at [426, 345] on input at bounding box center [480, 341] width 239 height 33
type input "10010"
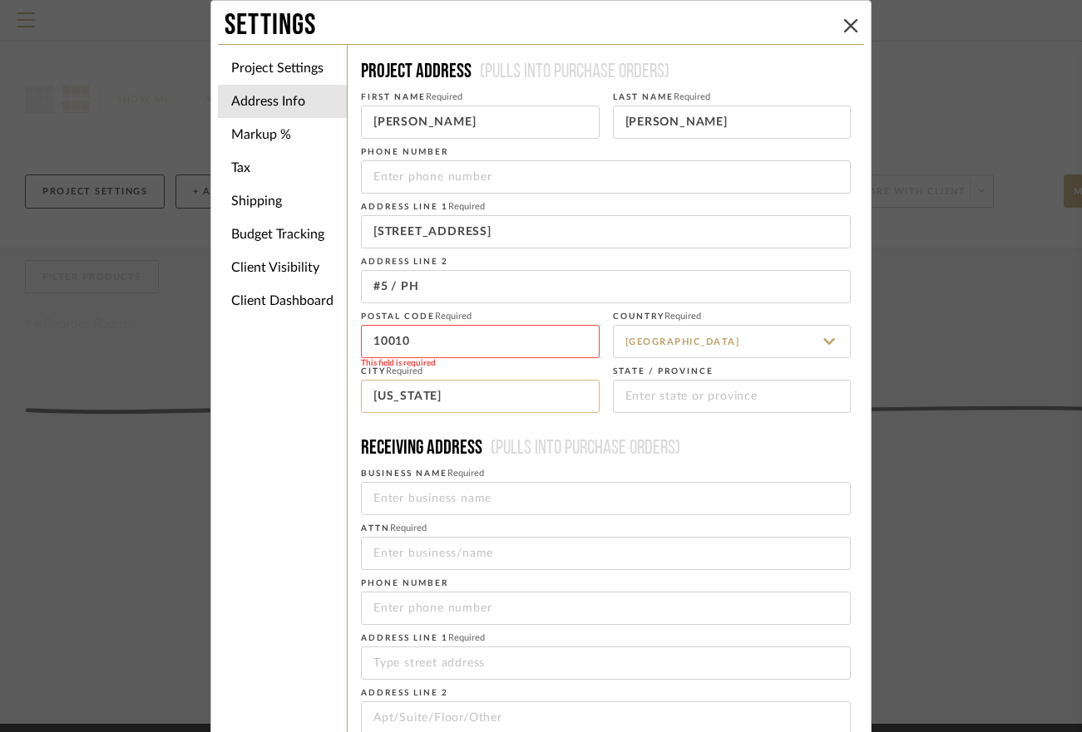
click at [471, 391] on input "New York" at bounding box center [480, 396] width 239 height 33
click at [647, 419] on form "First Name Required Patrick Last Name Required Montgomery Phone number Address …" at bounding box center [606, 466] width 490 height 761
click at [679, 398] on input at bounding box center [732, 396] width 239 height 33
type input "NY"
click at [530, 501] on input at bounding box center [606, 498] width 490 height 33
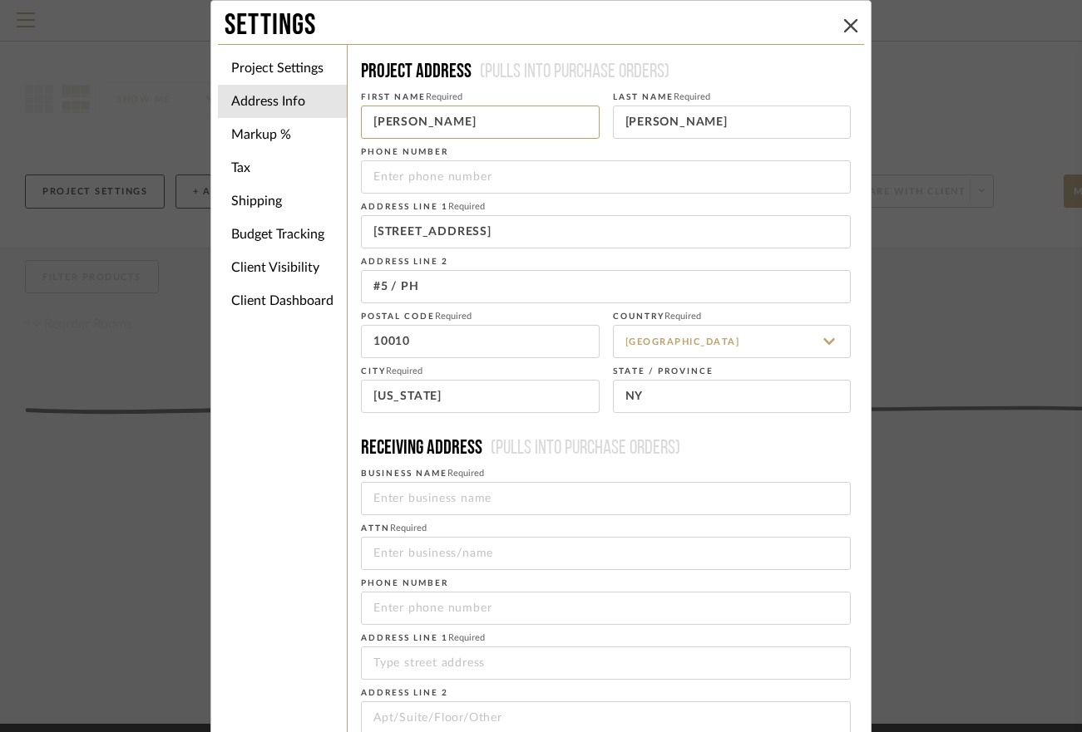
drag, startPoint x: 455, startPoint y: 123, endPoint x: 342, endPoint y: 125, distance: 112.2
click at [347, 125] on div "Project Address (Pulls into purchase orders) First Name Required Patrick Last N…" at bounding box center [605, 474] width 517 height 858
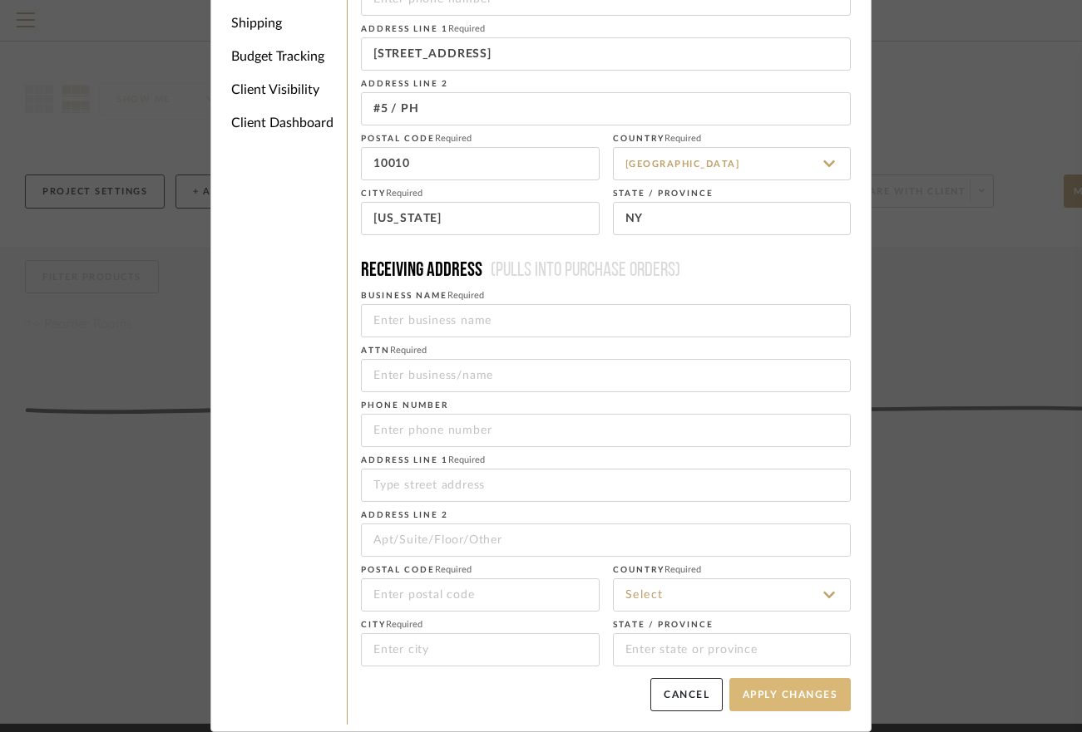
click at [786, 700] on button "Apply Changes" at bounding box center [789, 694] width 121 height 33
click at [428, 319] on input at bounding box center [606, 320] width 490 height 33
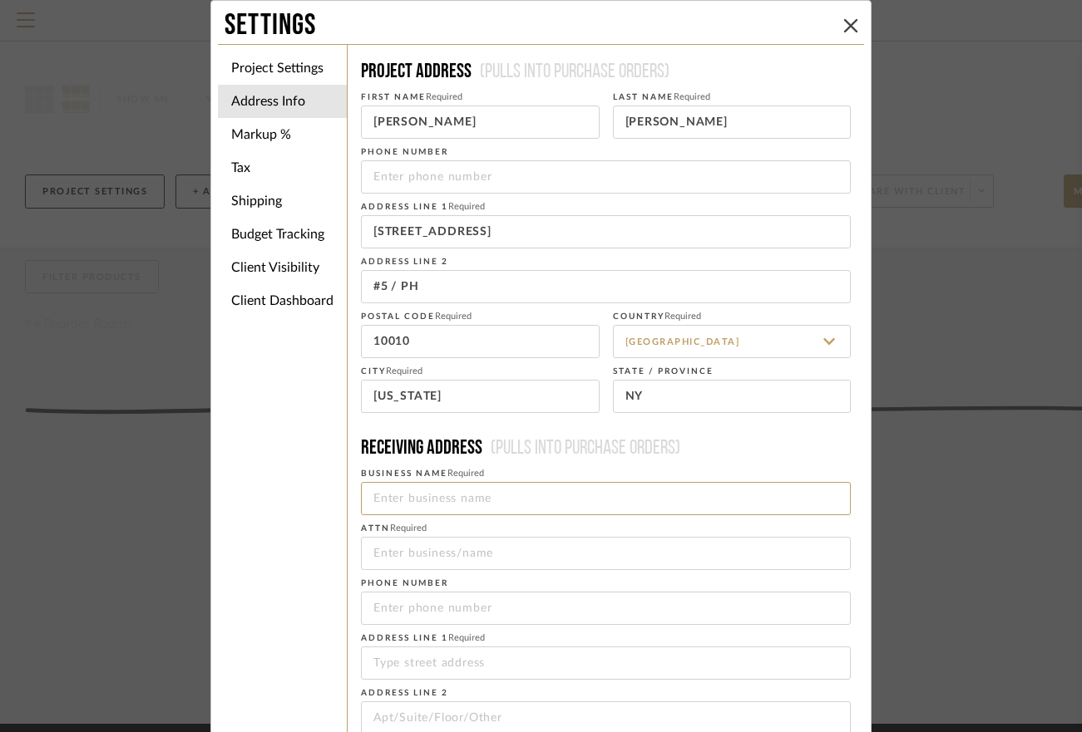
scroll to position [83, 0]
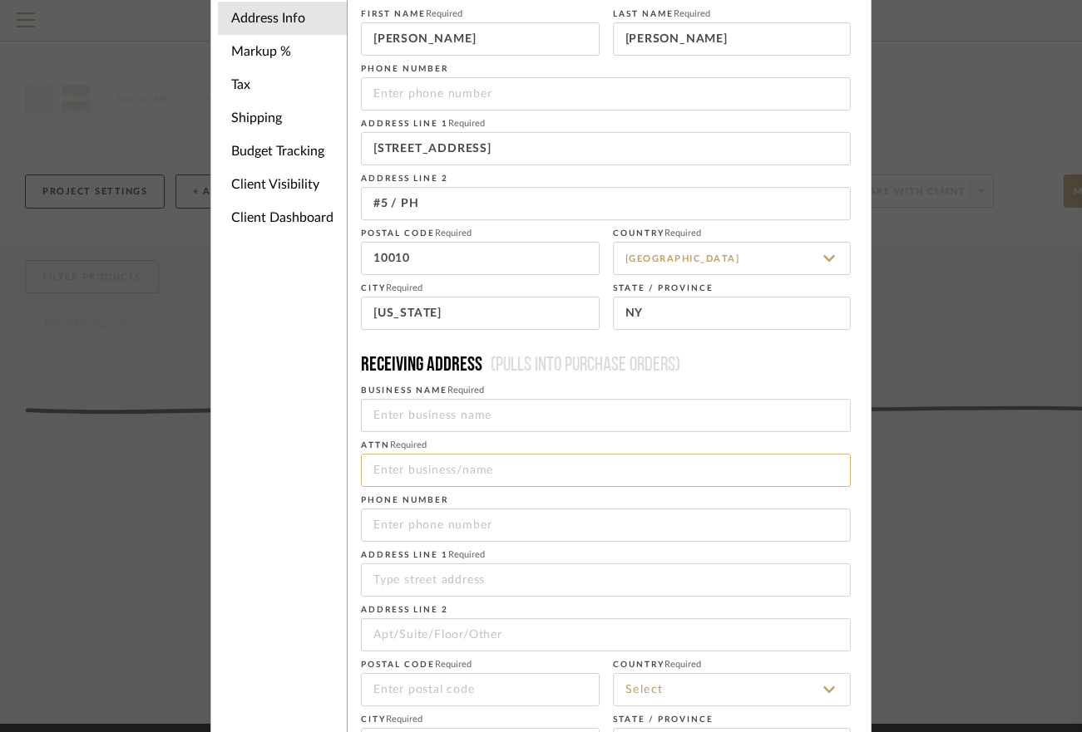
click at [397, 470] on input at bounding box center [606, 470] width 490 height 33
paste input "Patrick"
type input "Patrick"
drag, startPoint x: 418, startPoint y: 467, endPoint x: 348, endPoint y: 458, distance: 70.4
click at [348, 458] on div "Project Address (Pulls into purchase orders) First Name Required Patrick Last N…" at bounding box center [605, 391] width 517 height 858
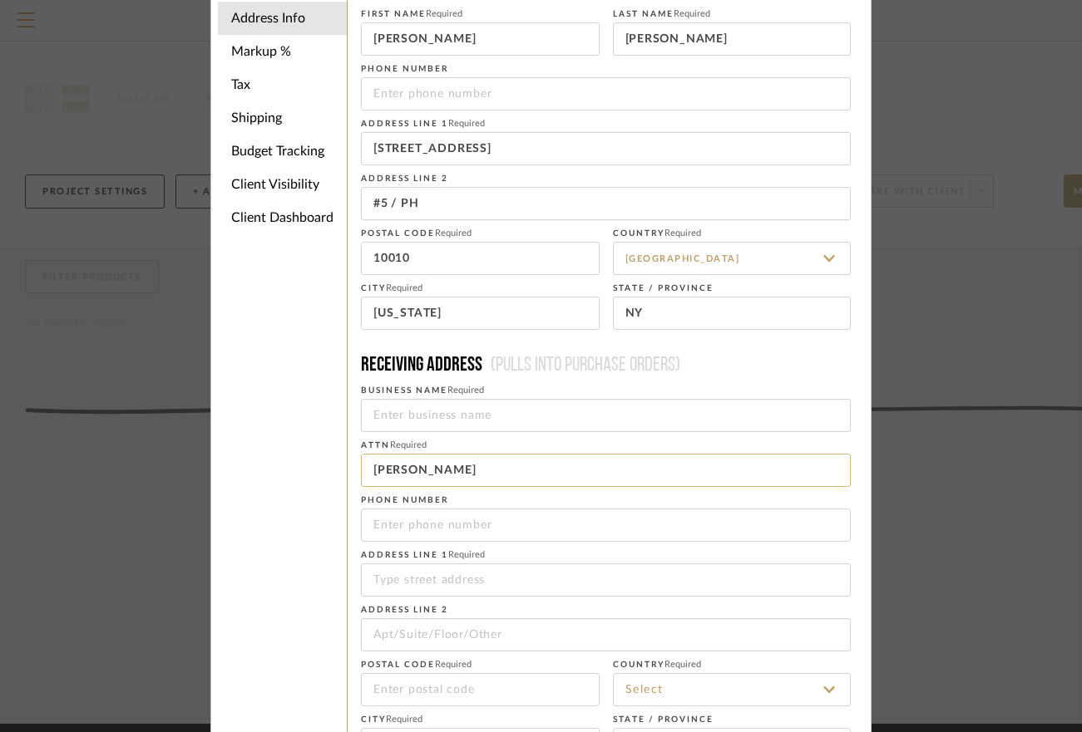
scroll to position [178, 0]
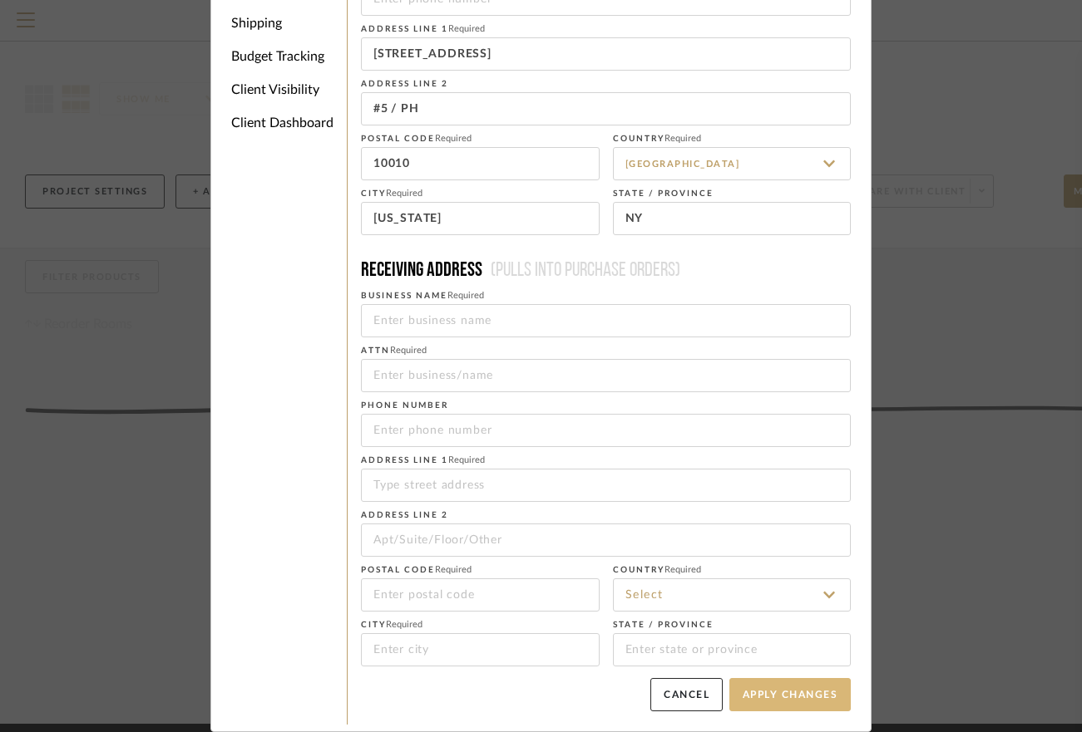
click at [777, 694] on button "Apply Changes" at bounding box center [789, 694] width 121 height 33
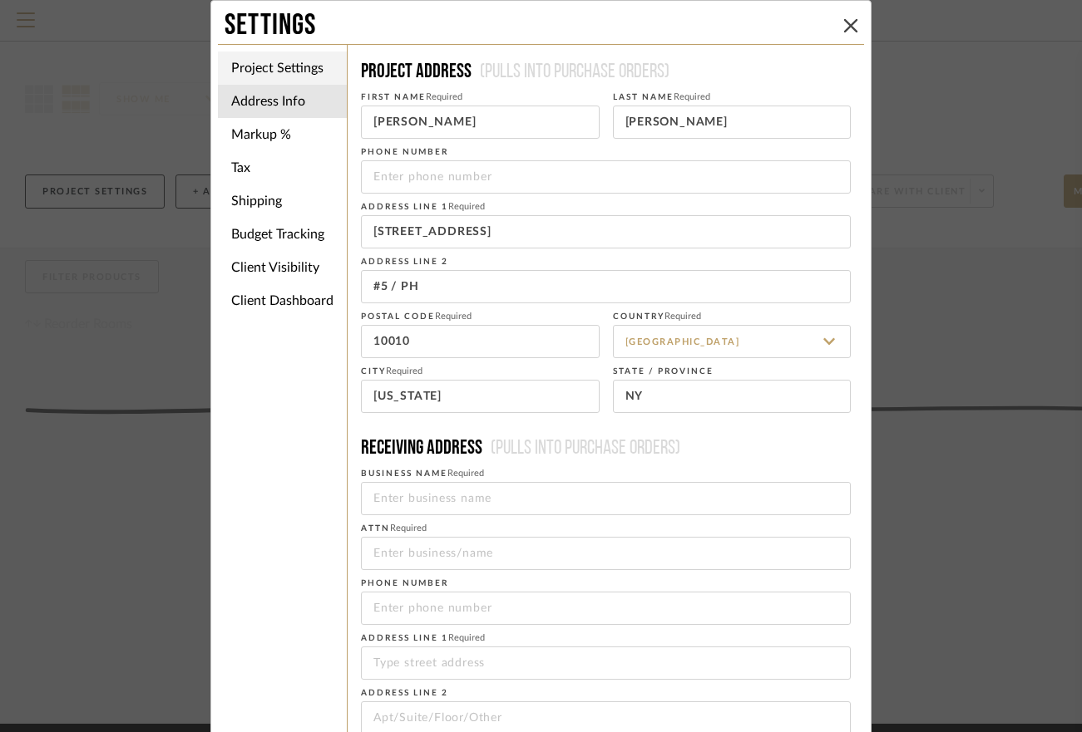
click at [251, 67] on li "Project Settings" at bounding box center [282, 68] width 129 height 33
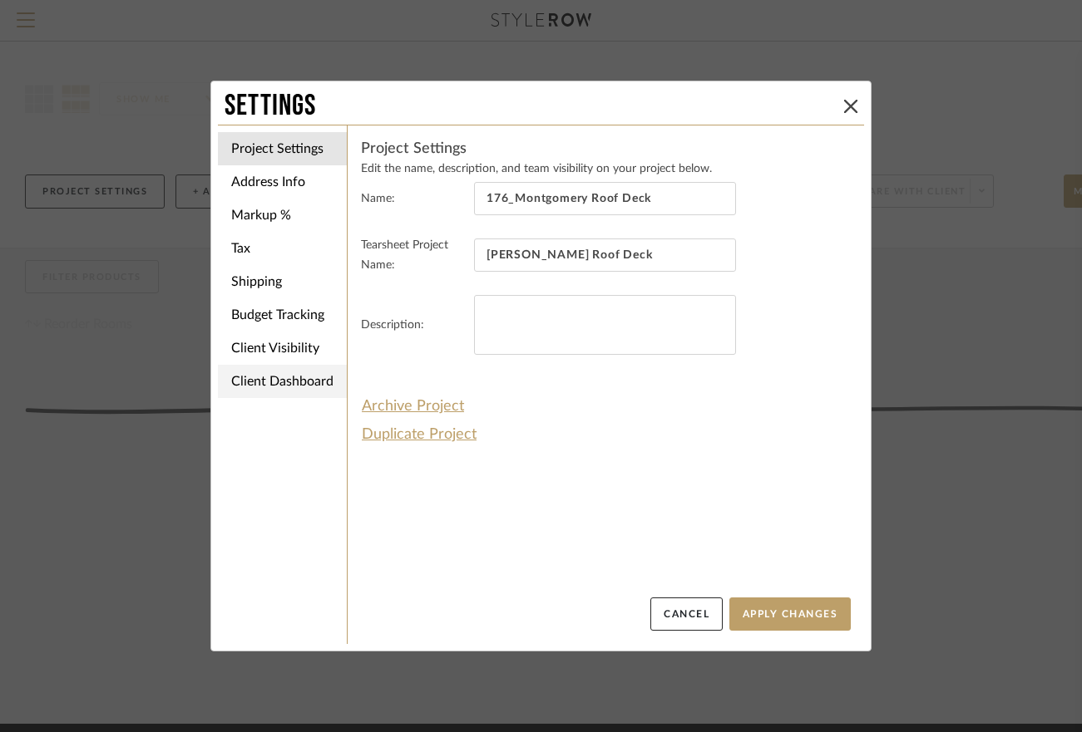
click at [269, 383] on li "Client Dashboard" at bounding box center [282, 381] width 129 height 33
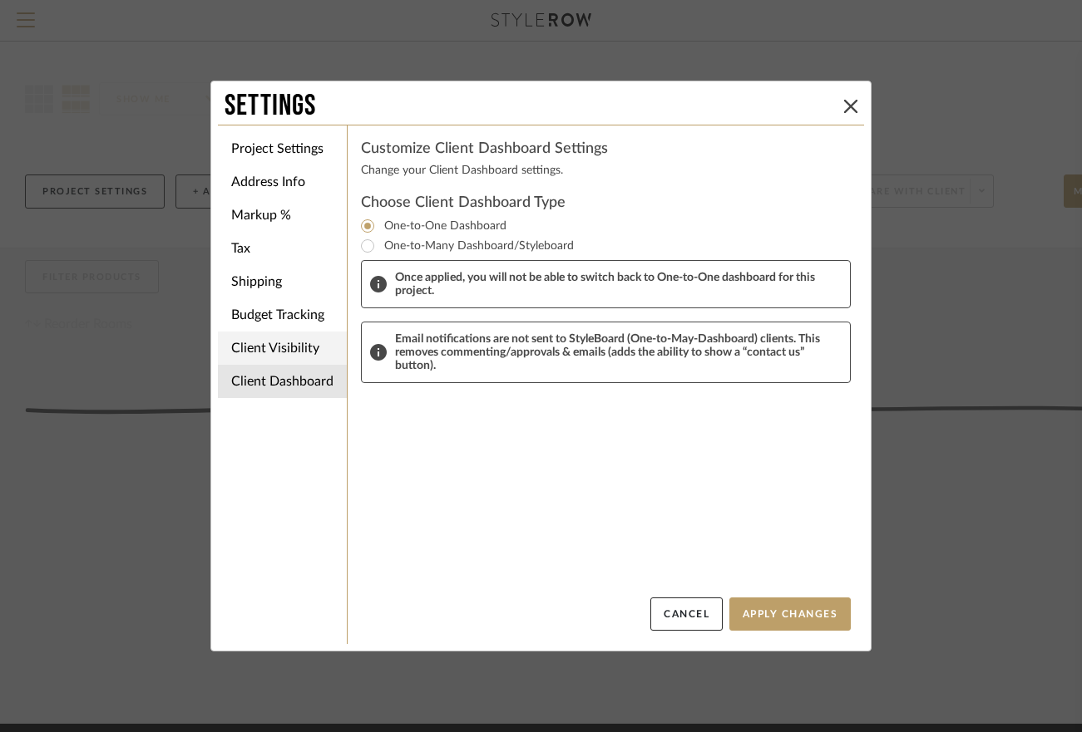
click at [268, 349] on li "Client Visibility" at bounding box center [282, 348] width 129 height 33
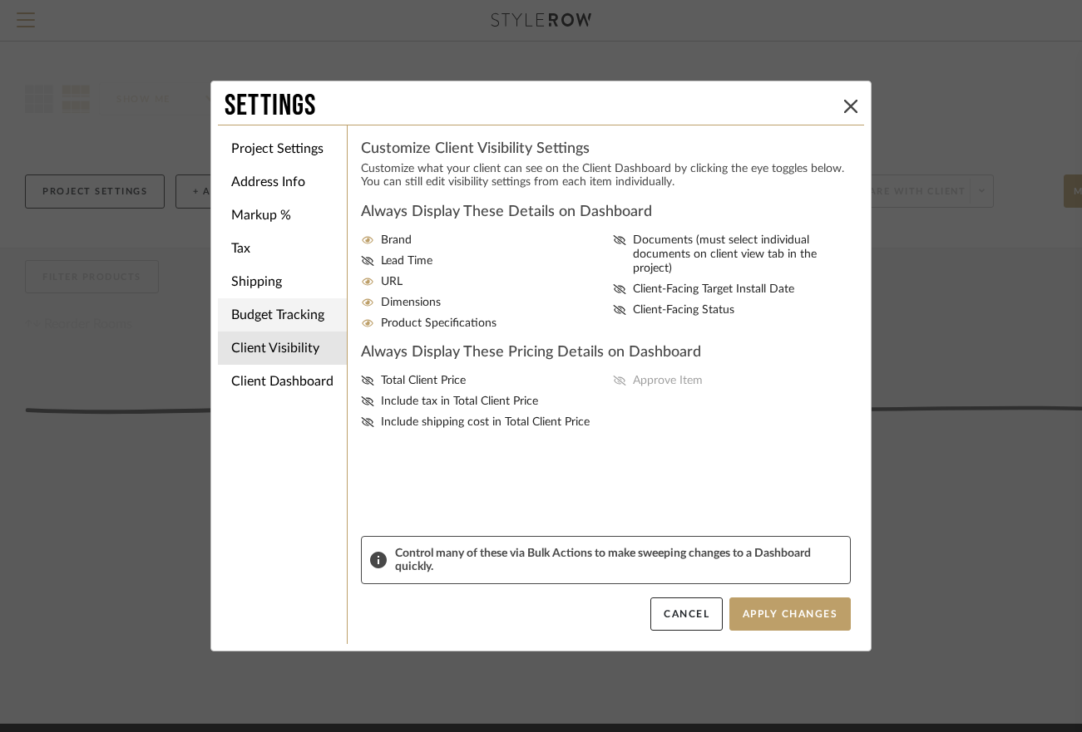
click at [268, 311] on li "Budget Tracking" at bounding box center [282, 314] width 129 height 33
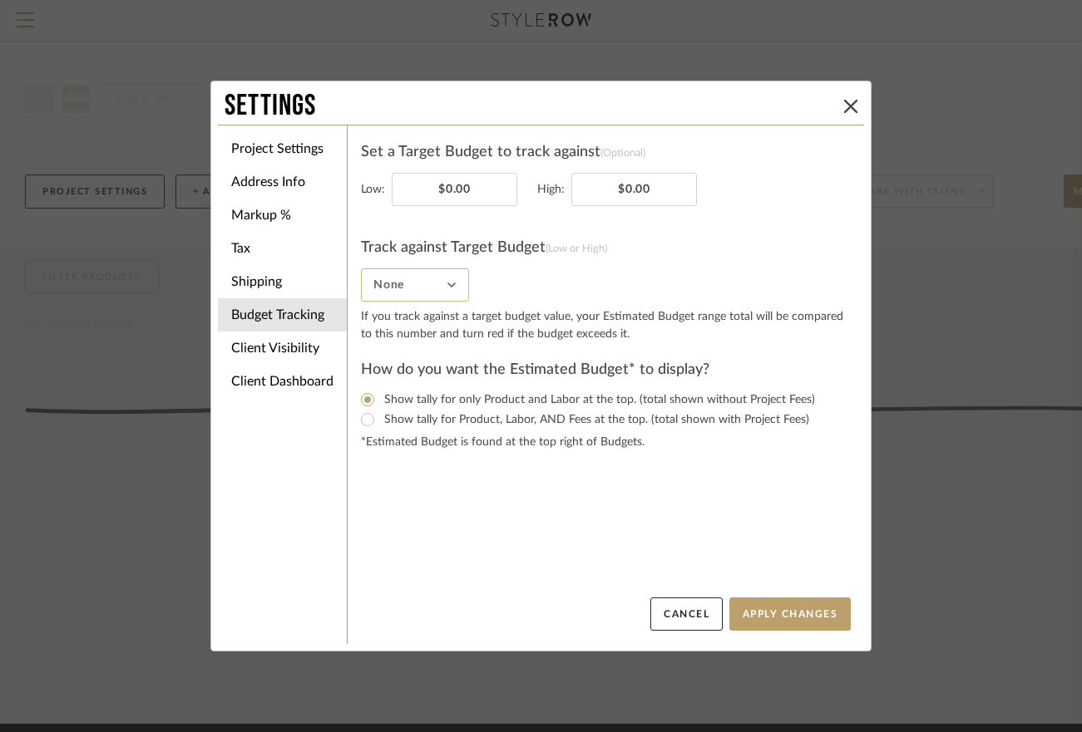
click at [452, 293] on input "None" at bounding box center [415, 285] width 108 height 33
click at [452, 294] on input "None" at bounding box center [415, 285] width 108 height 33
click at [446, 291] on input "None" at bounding box center [415, 285] width 108 height 33
click at [414, 407] on span "High" at bounding box center [411, 407] width 76 height 14
type input "High"
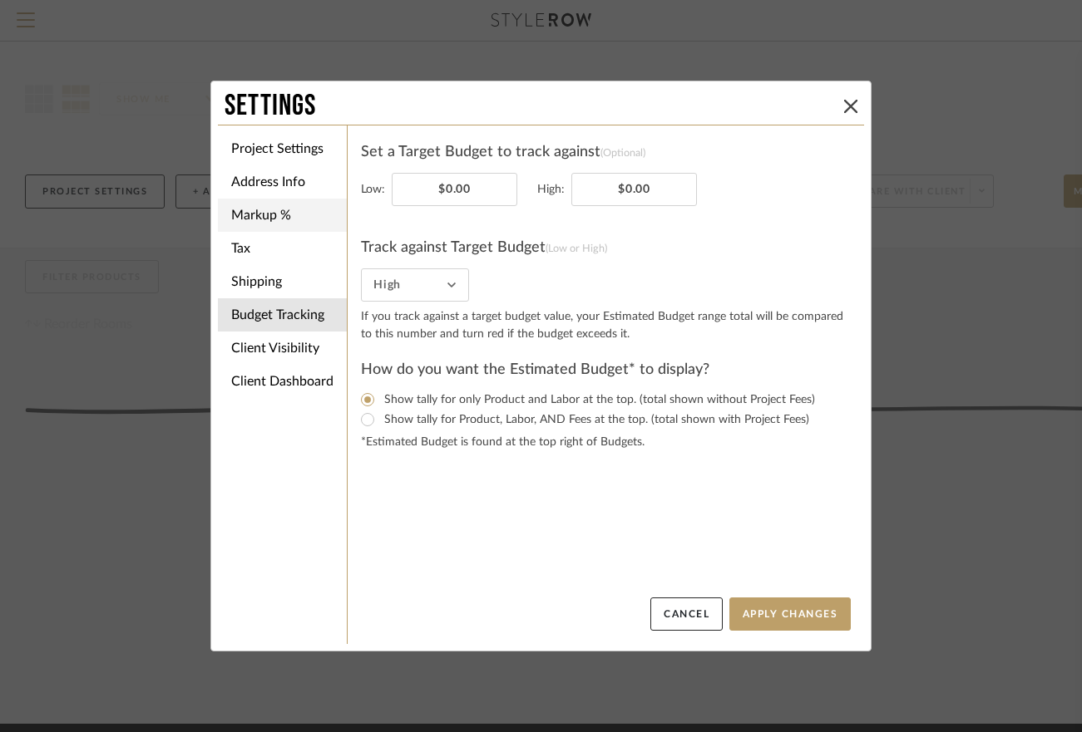
click at [262, 220] on li "Markup %" at bounding box center [282, 215] width 129 height 33
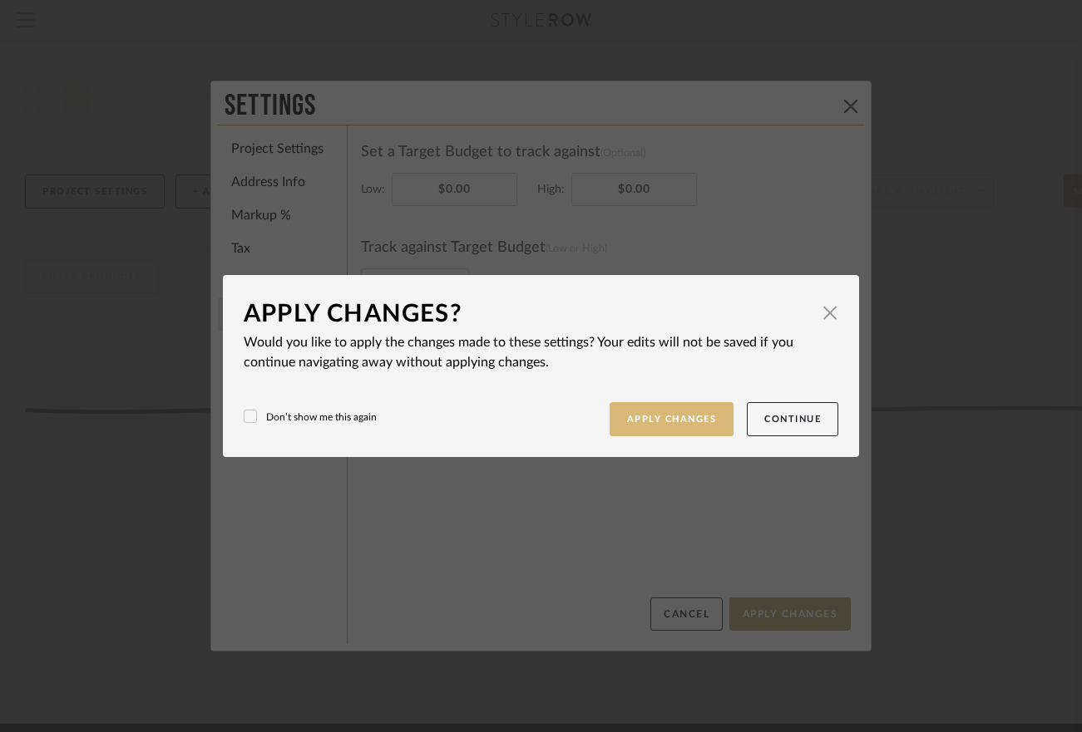
click at [643, 422] on button "Apply Changes" at bounding box center [671, 419] width 125 height 34
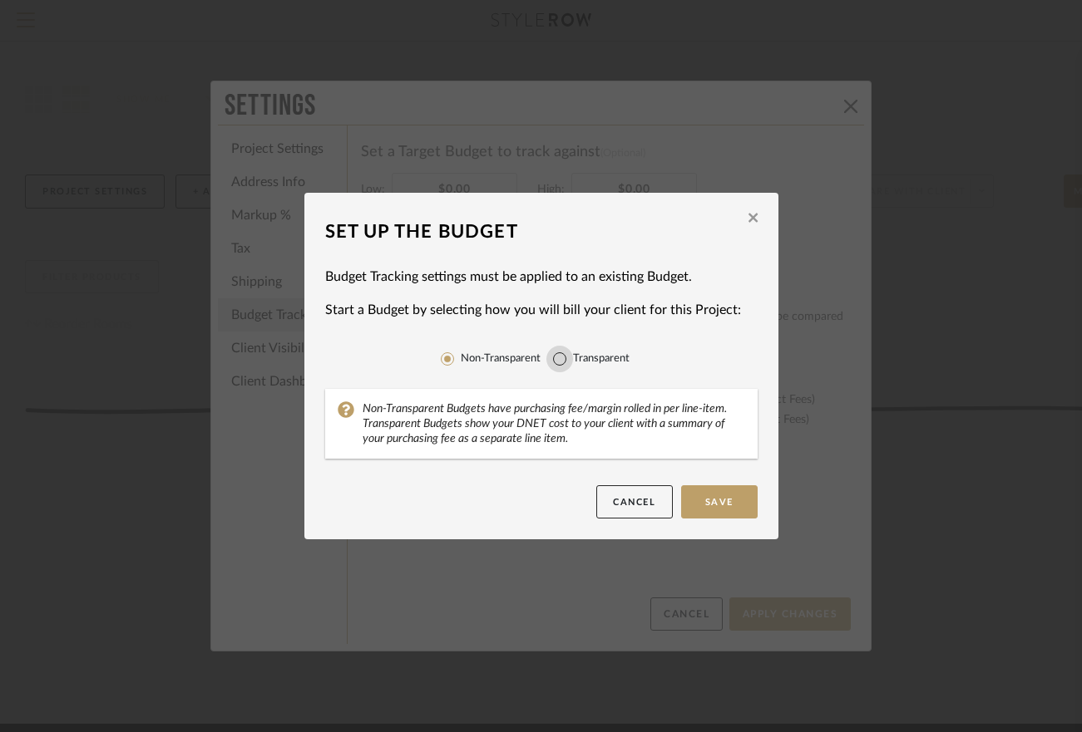
click at [554, 361] on input "Transparent" at bounding box center [559, 359] width 27 height 27
radio input "true"
click at [707, 504] on button "Save" at bounding box center [719, 501] width 76 height 33
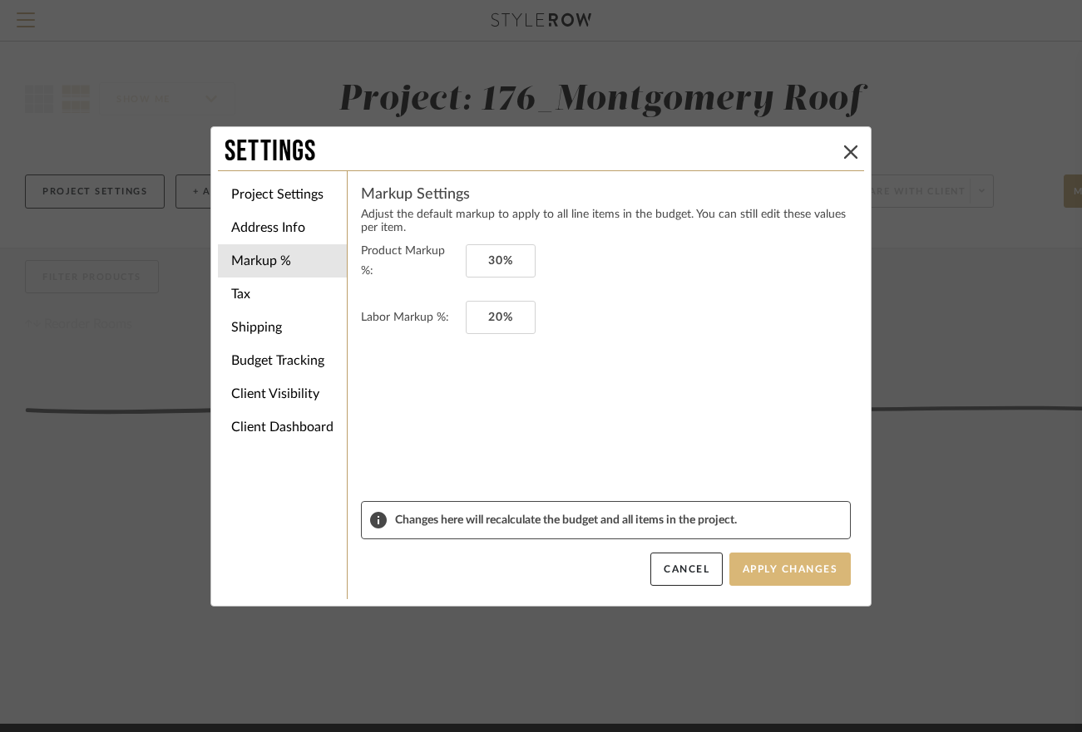
click at [759, 574] on button "Apply Changes" at bounding box center [789, 569] width 121 height 33
click at [270, 363] on li "Budget Tracking" at bounding box center [282, 360] width 129 height 33
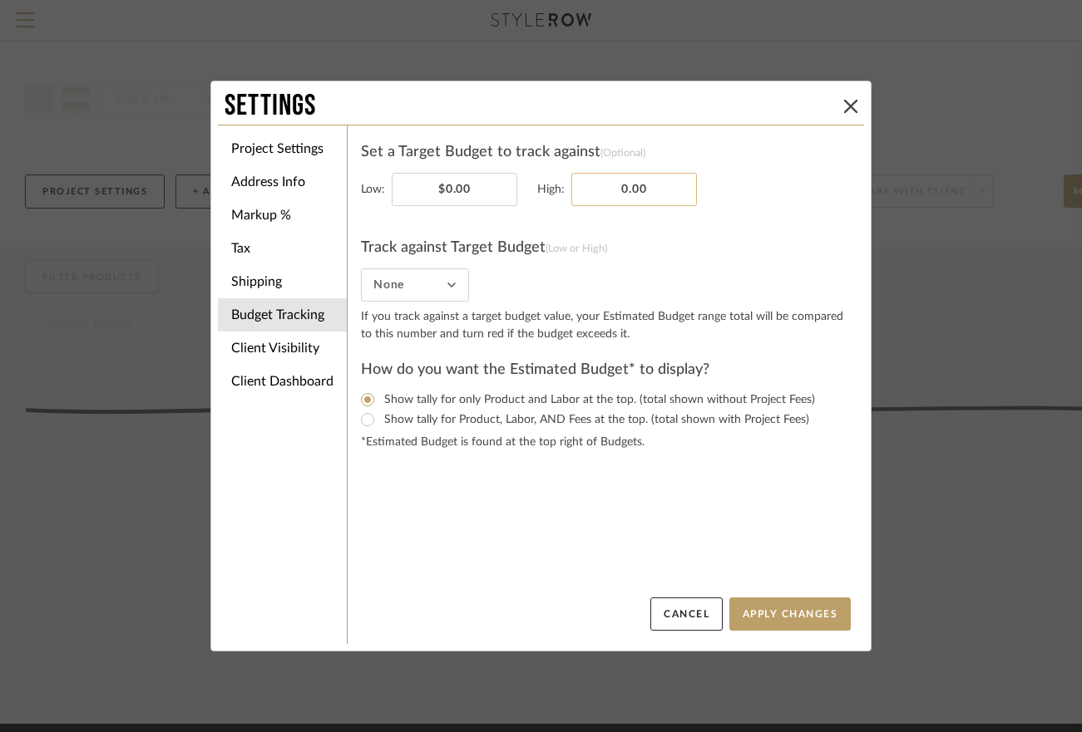
click at [629, 189] on input "0.00" at bounding box center [634, 189] width 126 height 33
type input "$20,000.00"
click at [809, 618] on button "Apply Changes" at bounding box center [789, 614] width 121 height 33
click at [361, 421] on input "Show tally for Product, Labor, AND Fees at the top. (total shown with Project F…" at bounding box center [367, 420] width 20 height 20
radio input "true"
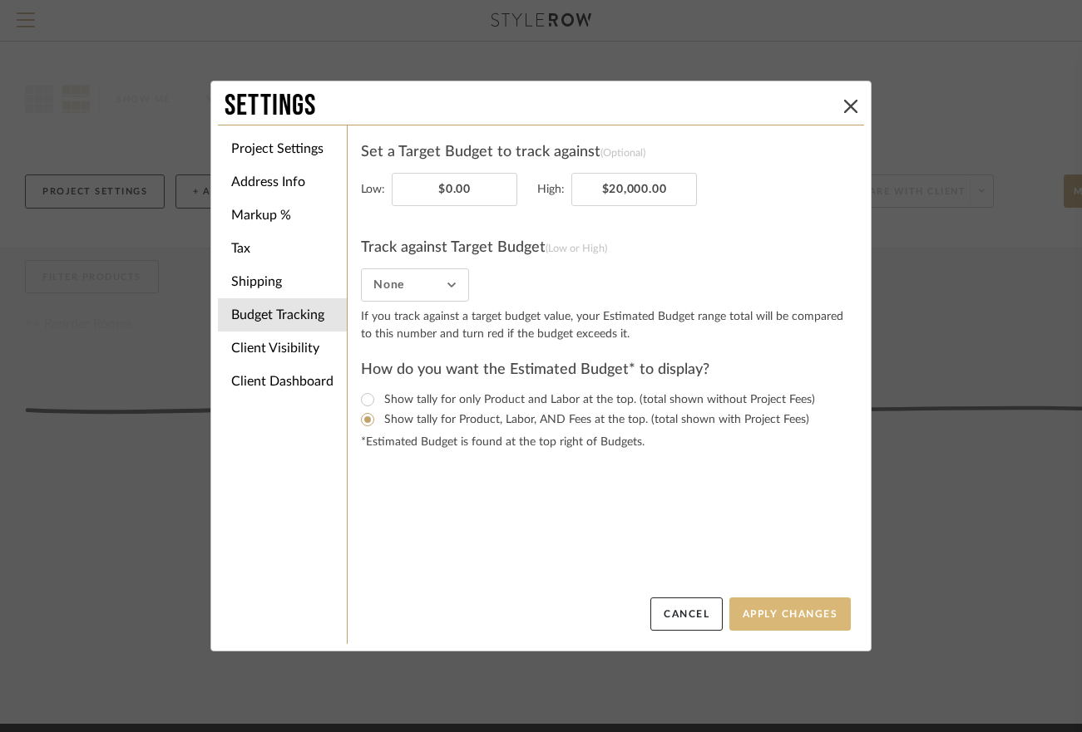
click at [779, 610] on button "Apply Changes" at bounding box center [789, 614] width 121 height 33
click at [845, 103] on icon at bounding box center [850, 106] width 13 height 13
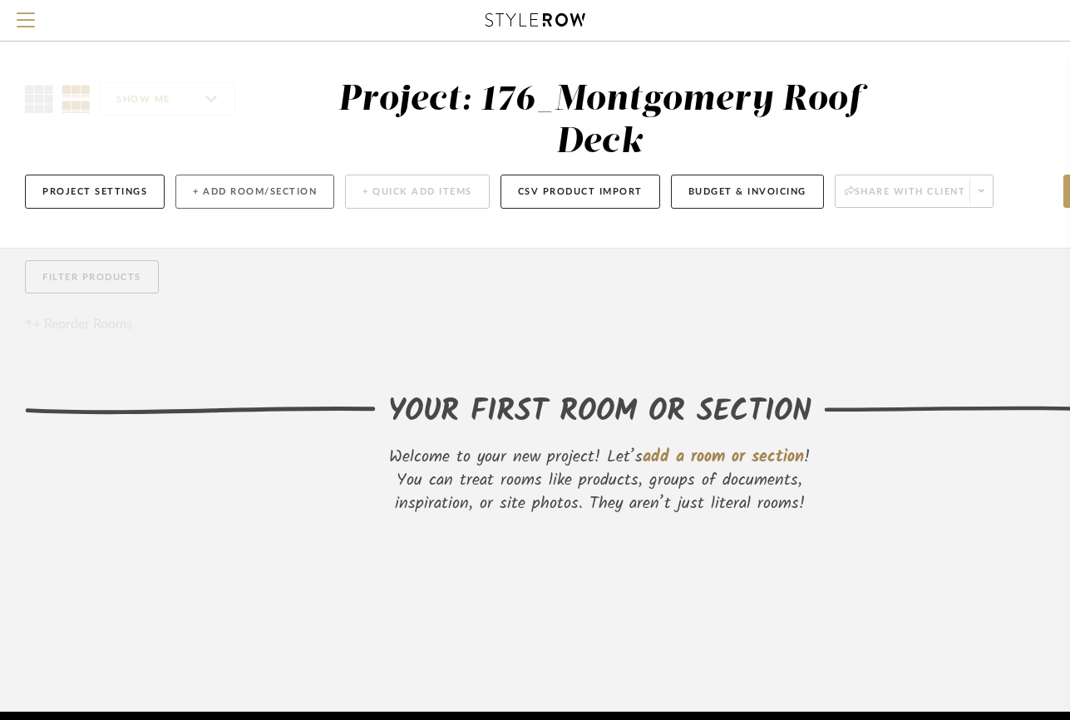
click at [247, 194] on button "+ Add Room/Section" at bounding box center [254, 192] width 159 height 34
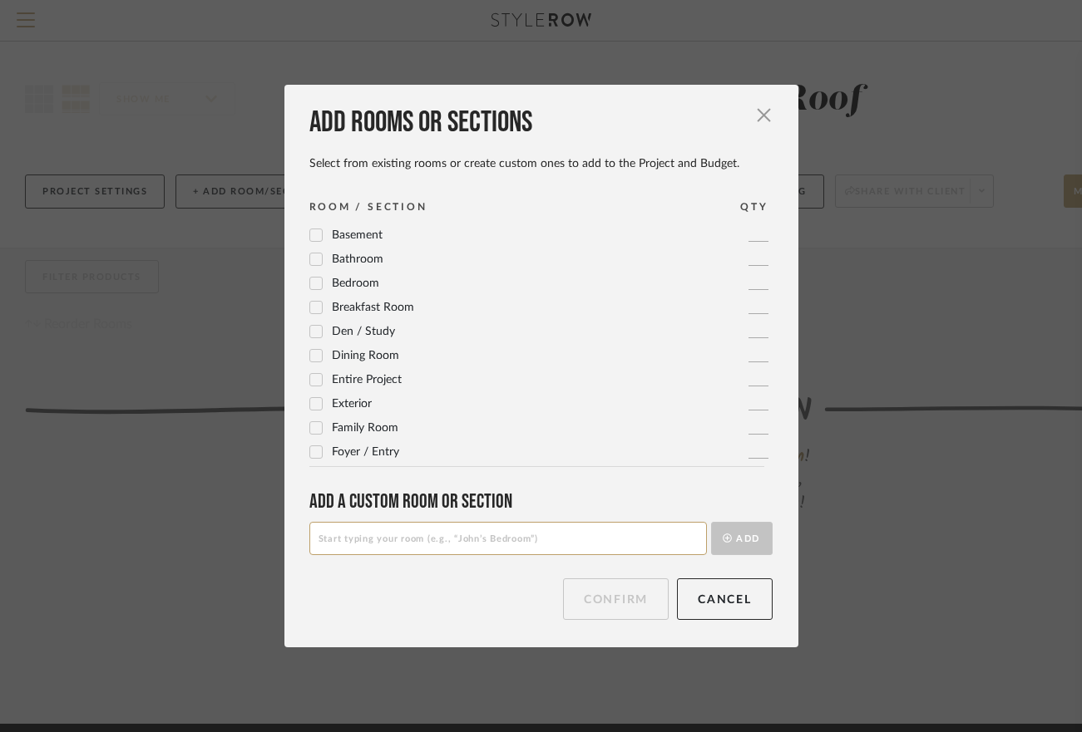
scroll to position [83, 0]
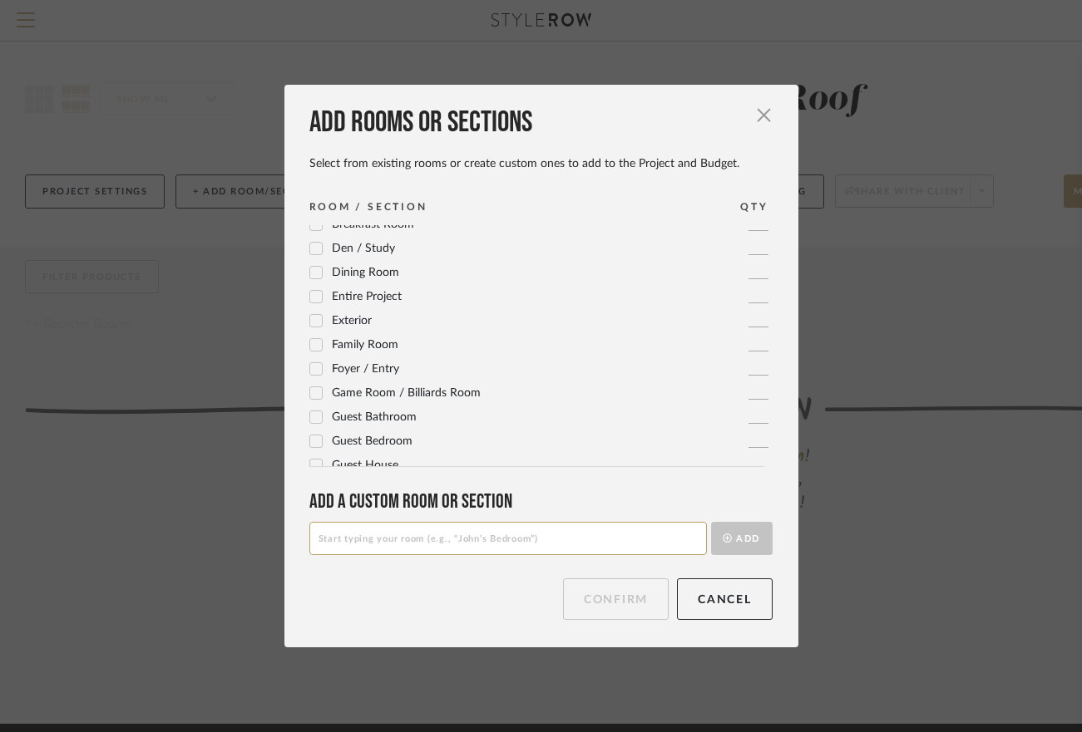
click at [311, 341] on icon at bounding box center [316, 345] width 12 height 12
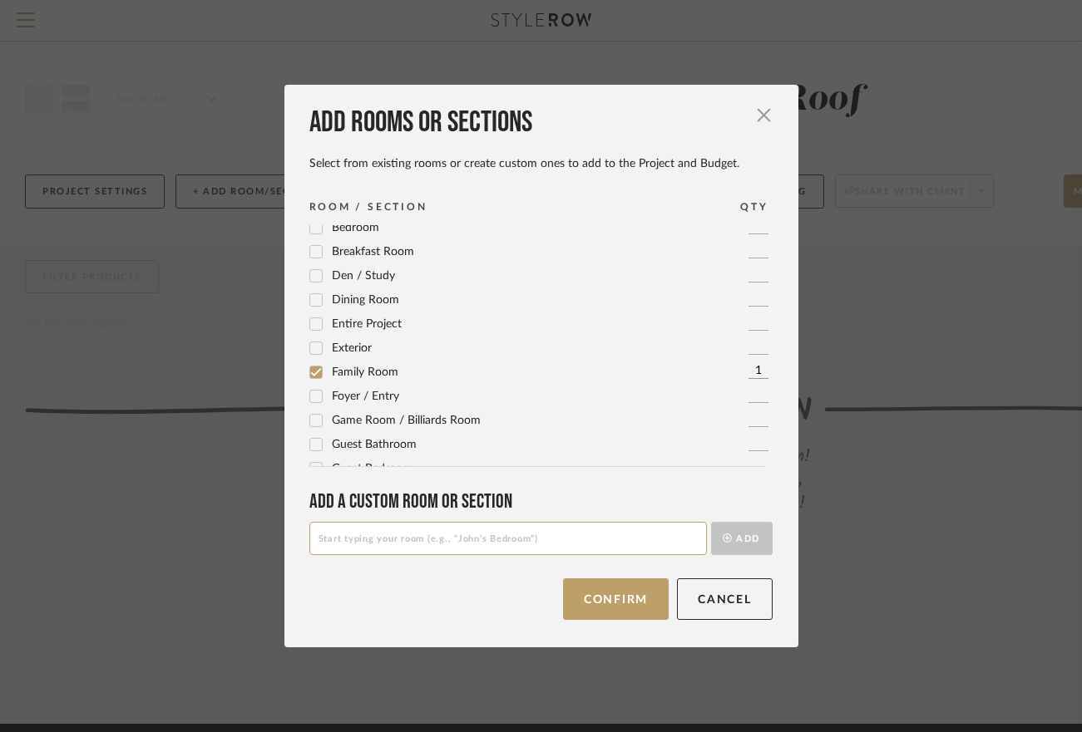
scroll to position [0, 0]
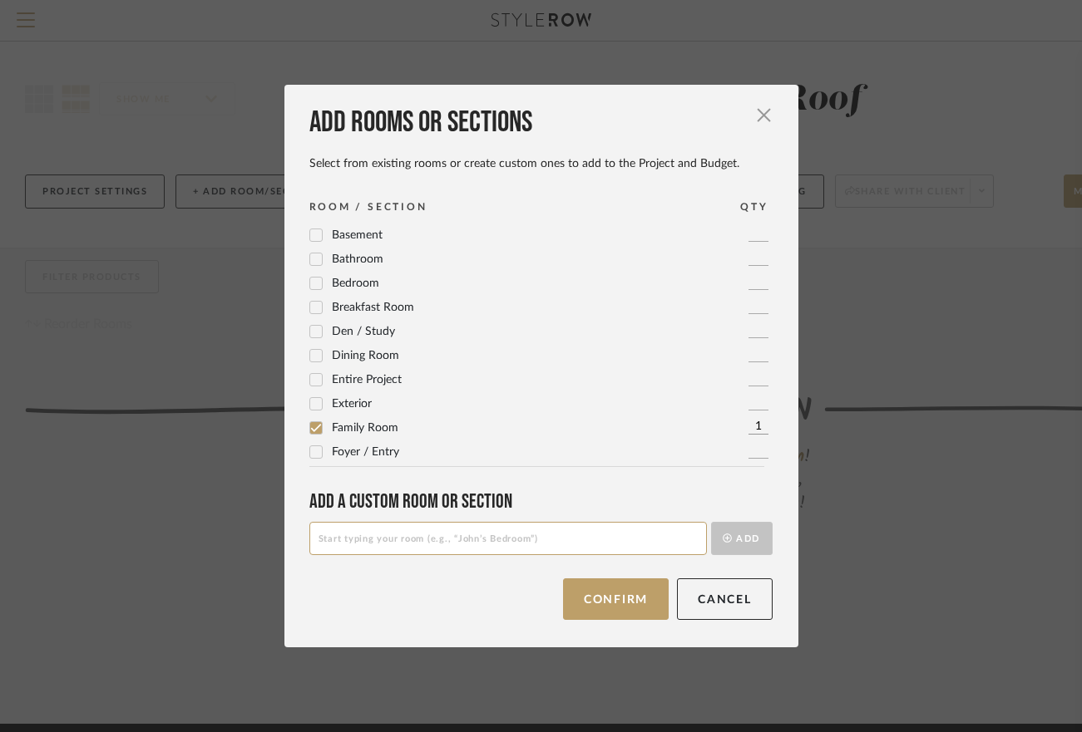
click at [313, 355] on icon at bounding box center [315, 356] width 11 height 8
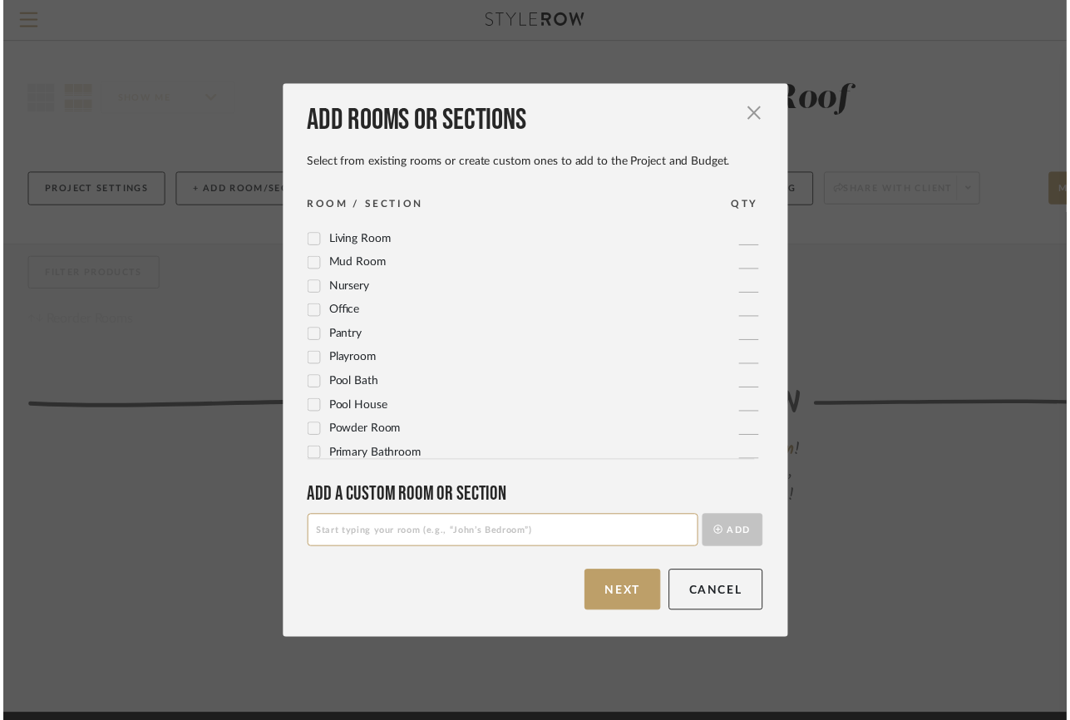
scroll to position [554, 0]
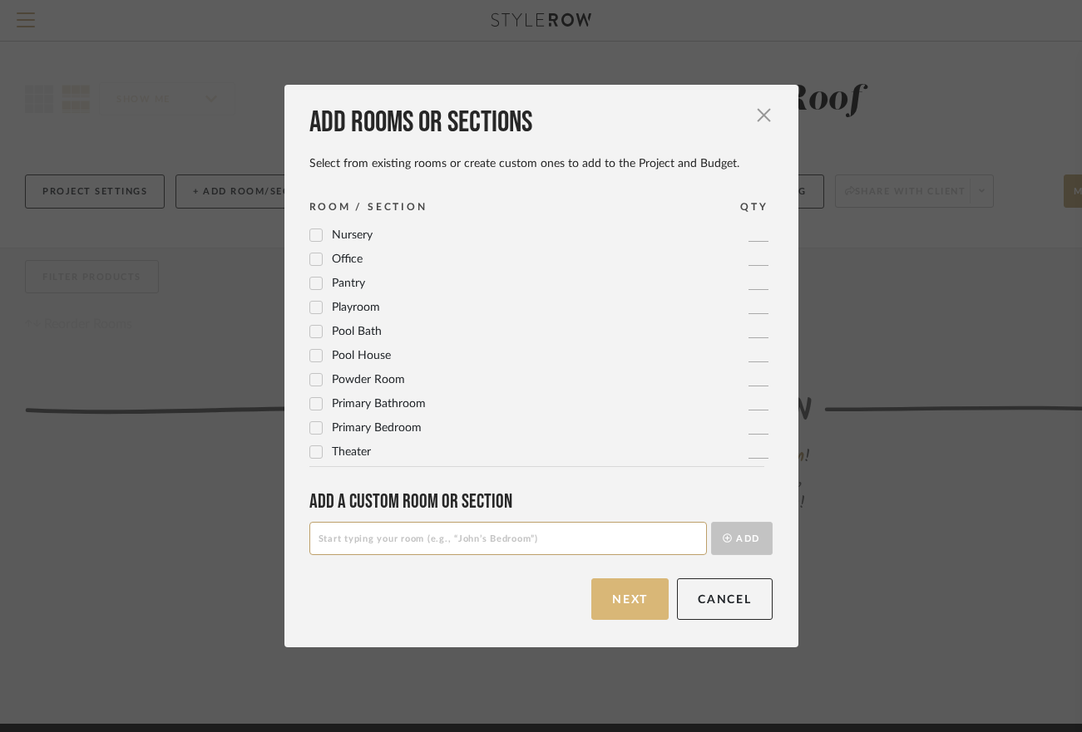
click at [621, 598] on button "Next" at bounding box center [629, 600] width 77 height 42
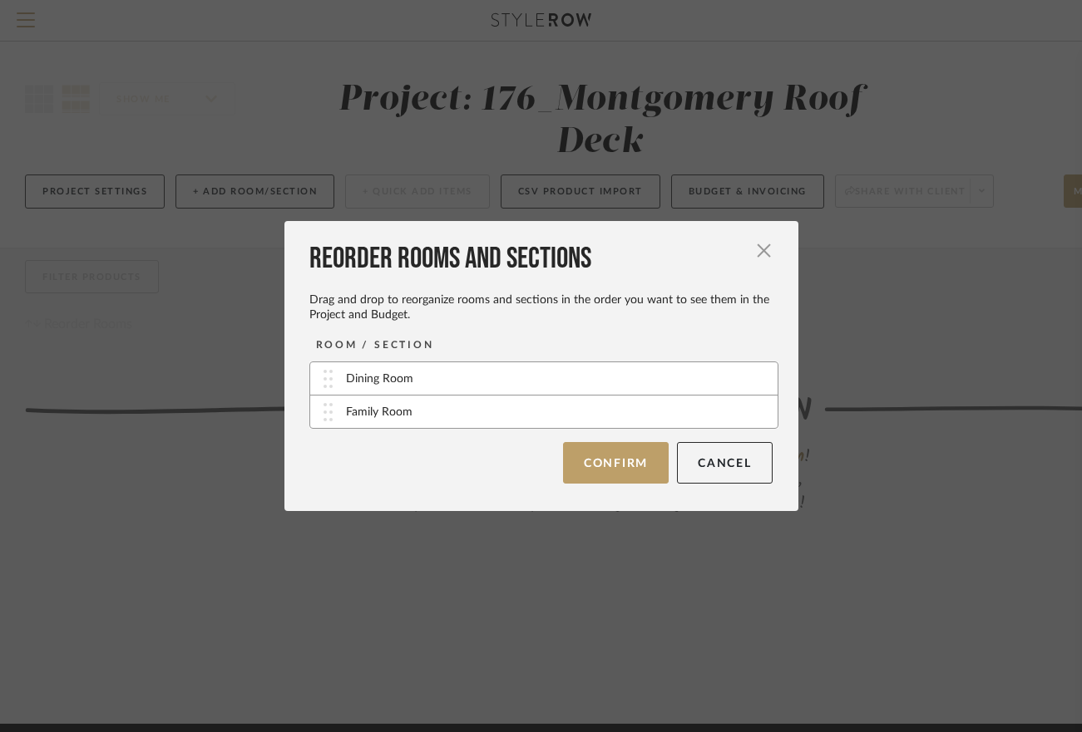
click at [425, 419] on div "Family Room" at bounding box center [543, 412] width 467 height 32
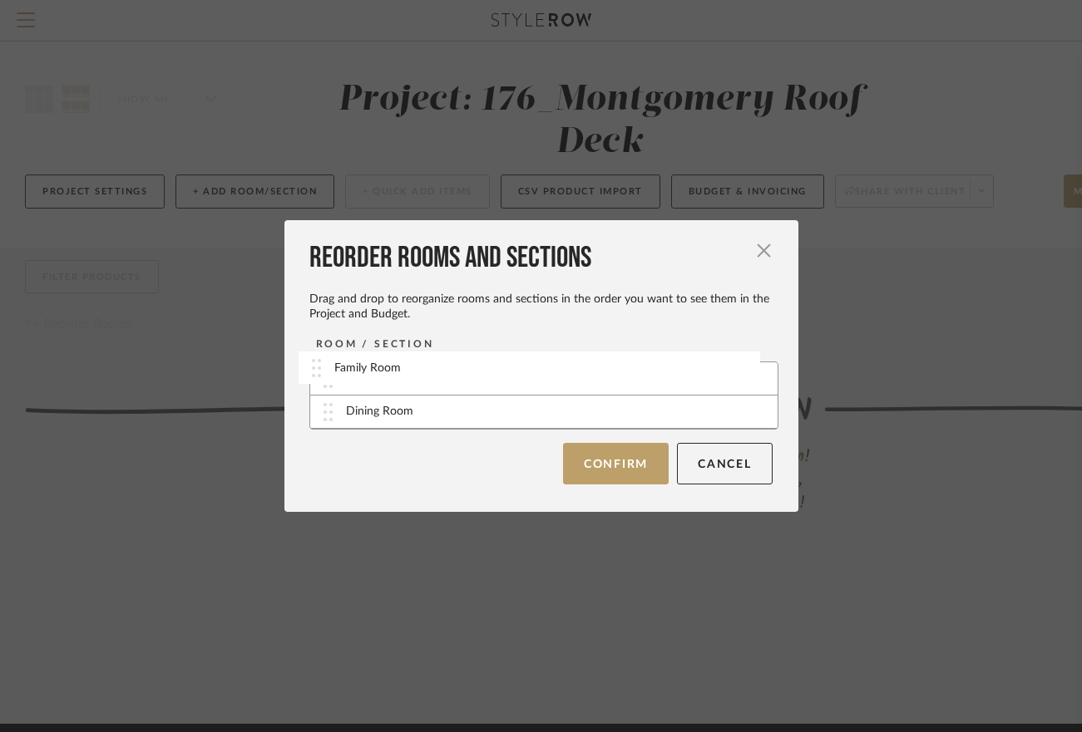
drag, startPoint x: 424, startPoint y: 412, endPoint x: 418, endPoint y: 367, distance: 45.3
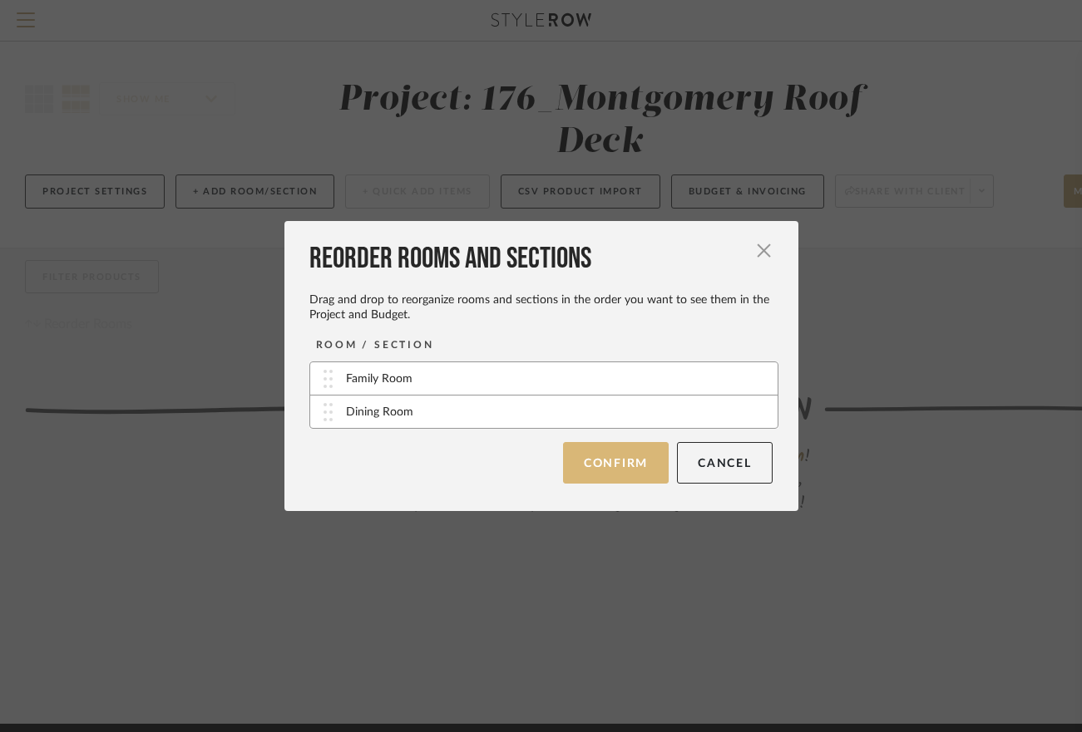
click at [621, 469] on button "Confirm" at bounding box center [616, 463] width 106 height 42
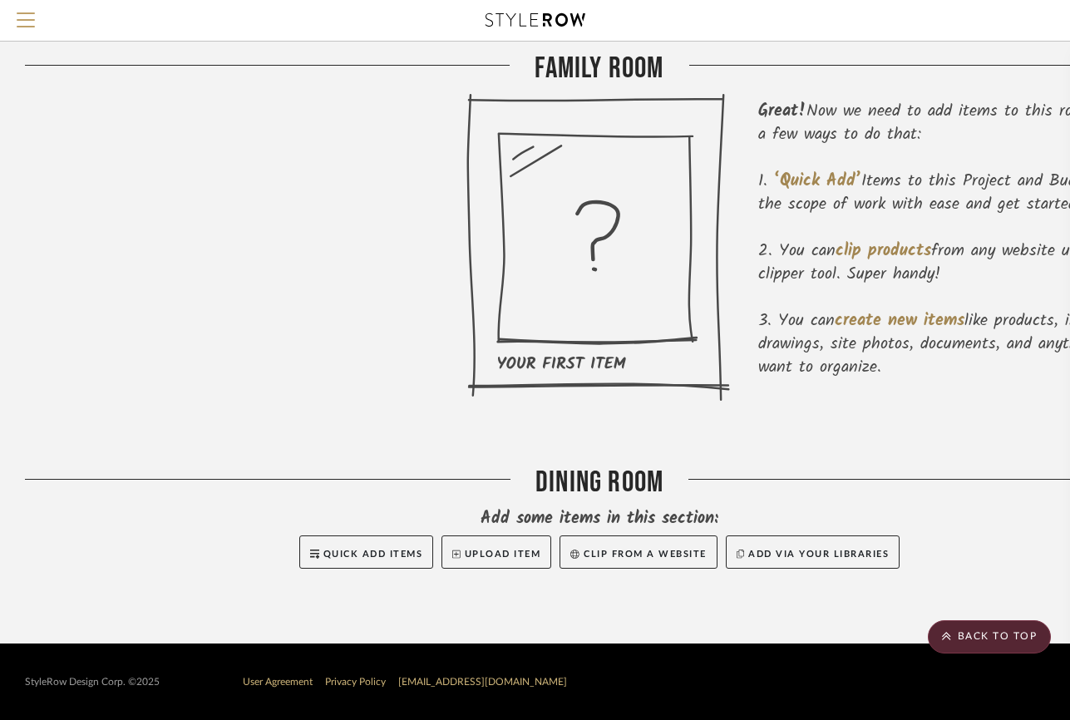
scroll to position [55, 0]
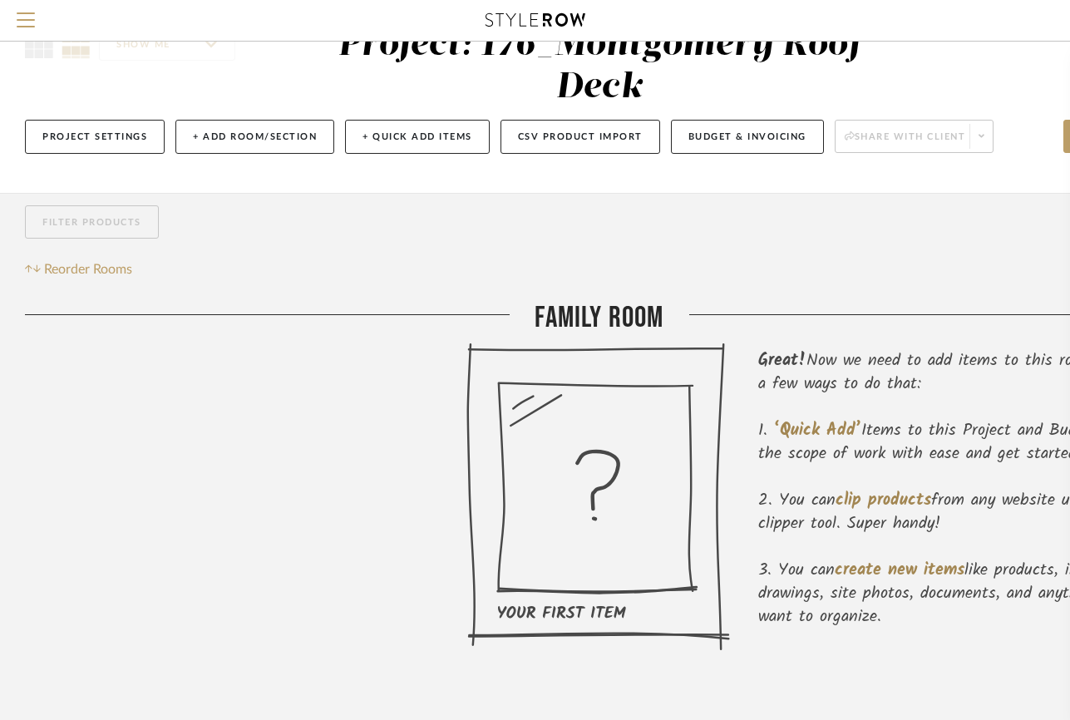
click at [633, 315] on div "Family Room" at bounding box center [599, 321] width 1149 height 42
drag, startPoint x: 633, startPoint y: 315, endPoint x: 618, endPoint y: 318, distance: 14.5
click at [616, 321] on div "Family Room" at bounding box center [599, 321] width 1149 height 42
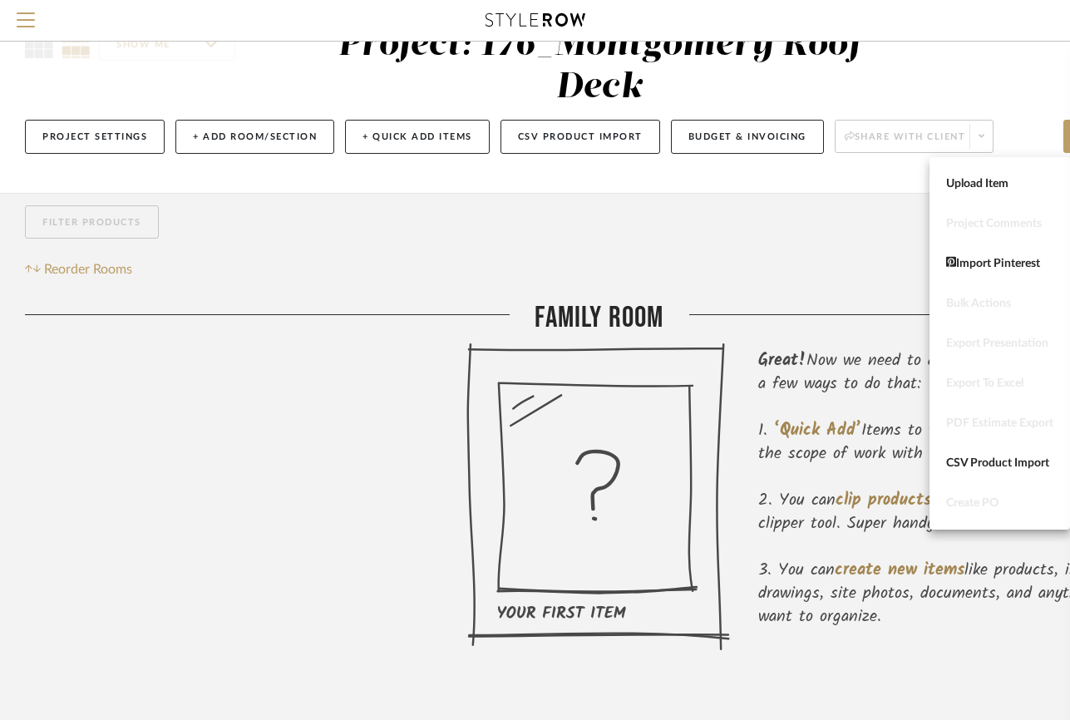
click at [756, 228] on div at bounding box center [535, 360] width 1070 height 720
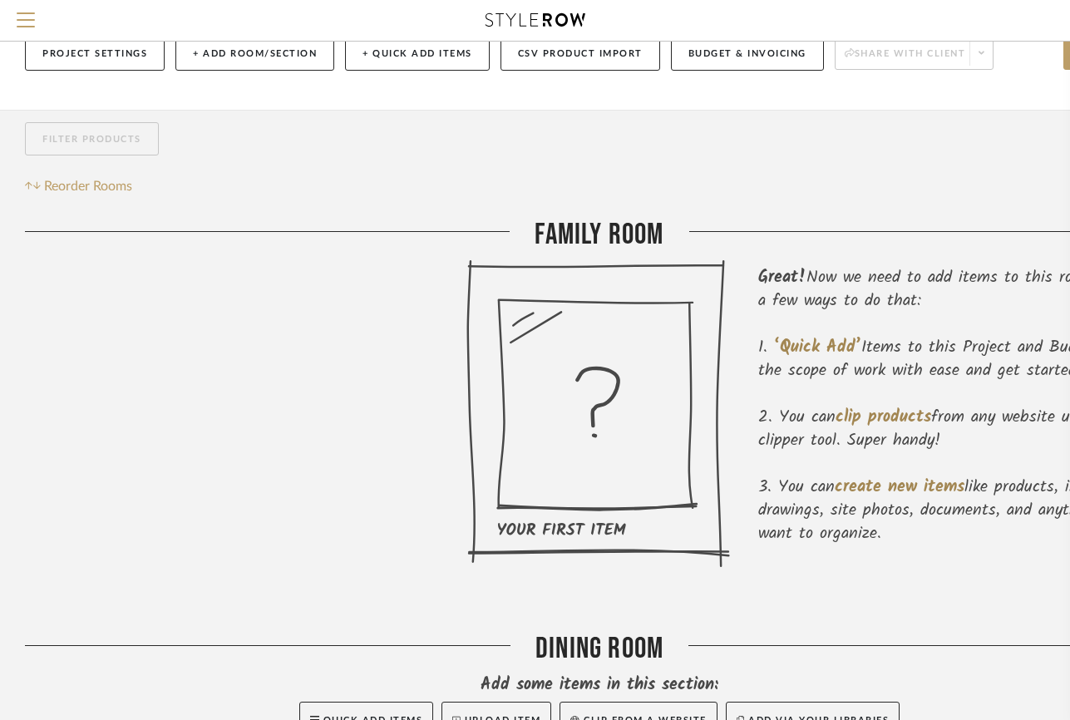
scroll to position [0, 0]
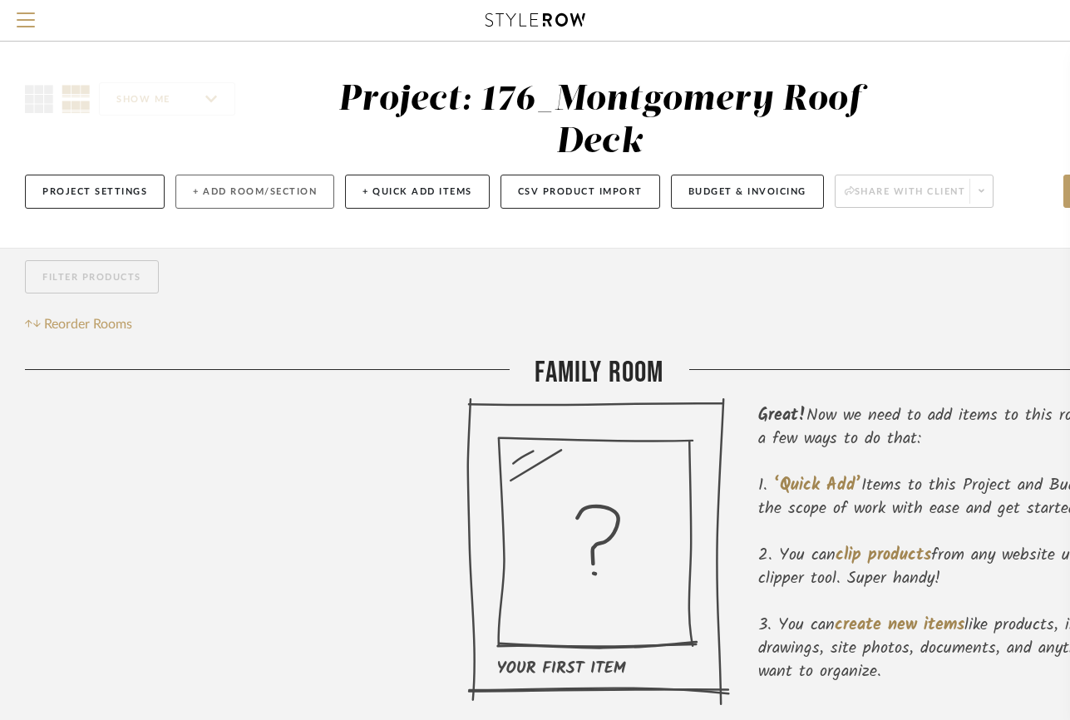
click at [218, 185] on button "+ Add Room/Section" at bounding box center [254, 192] width 159 height 34
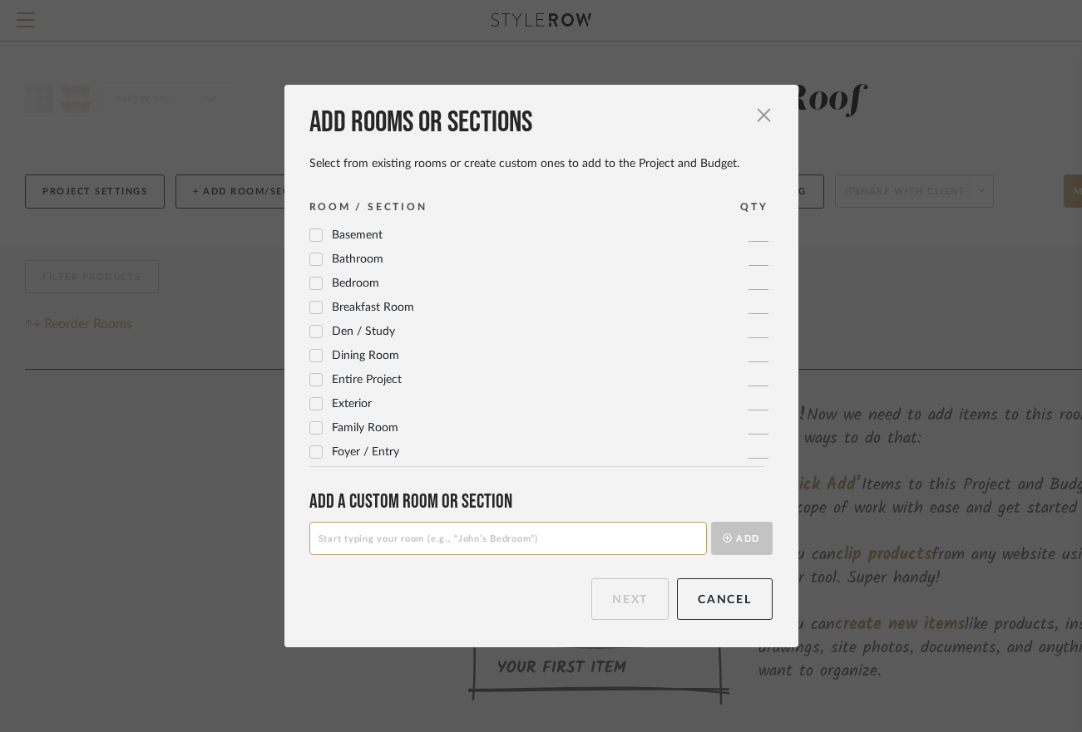
click at [468, 544] on input at bounding box center [507, 538] width 397 height 33
type input "E"
type input "L"
drag, startPoint x: 471, startPoint y: 535, endPoint x: 289, endPoint y: 532, distance: 181.2
click at [289, 532] on div "Add rooms or sections Select from existing rooms or create custom ones to add t…" at bounding box center [541, 366] width 514 height 562
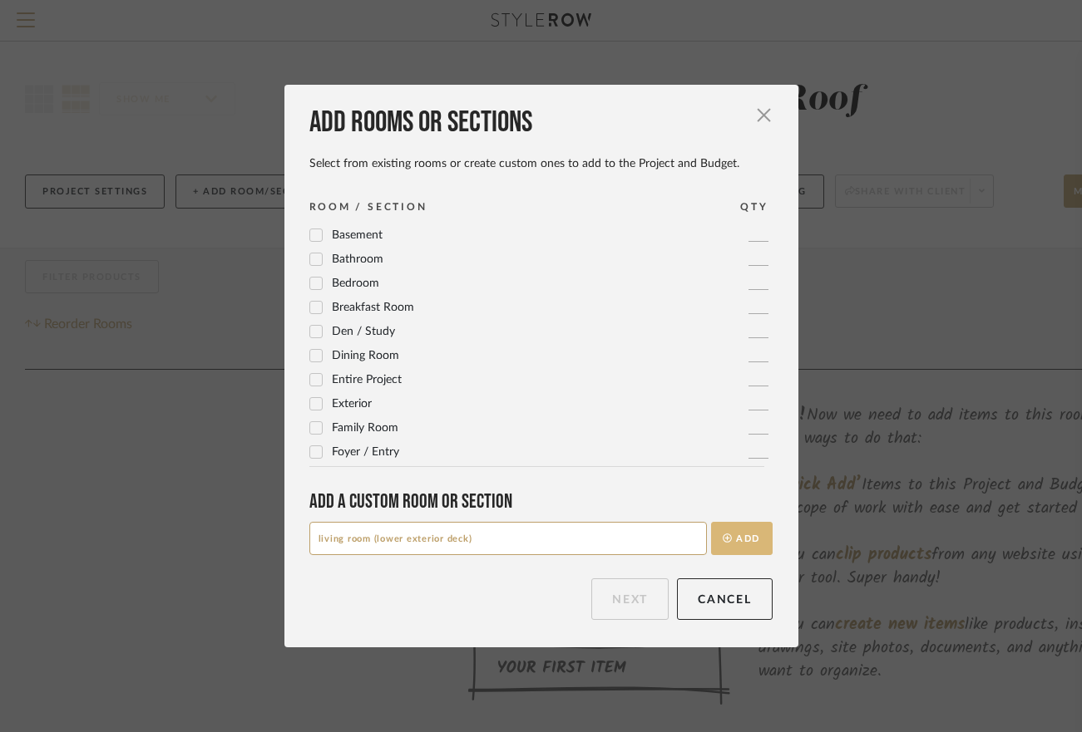
type input "living room (lower exterior deck)"
click at [738, 537] on button "Add" at bounding box center [742, 538] width 62 height 33
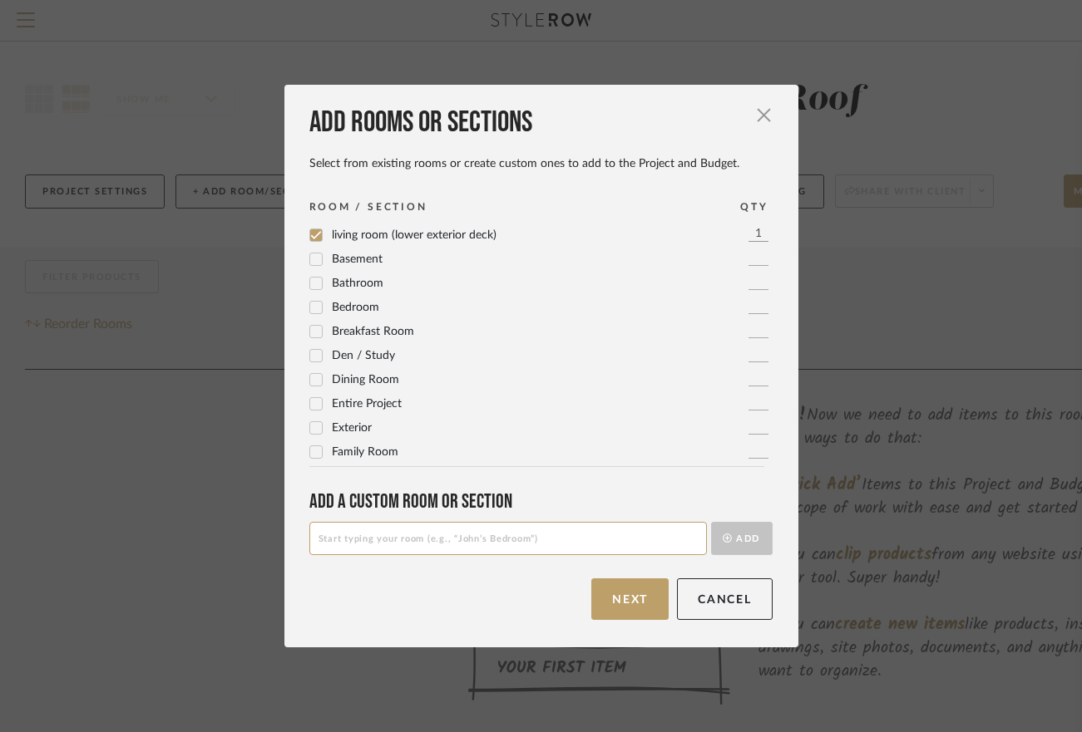
click at [407, 532] on input at bounding box center [507, 538] width 397 height 33
paste input "living room (lower exterior deck)"
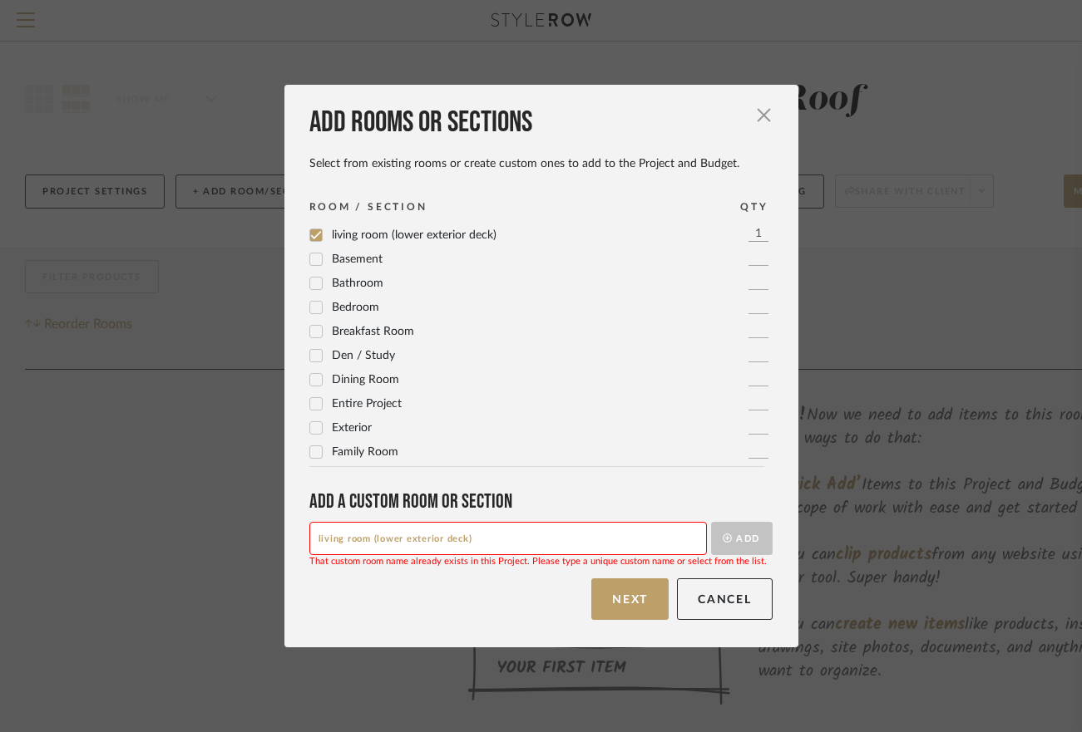
click at [315, 540] on input "living room (lower exterior deck)" at bounding box center [507, 538] width 397 height 33
click at [585, 541] on input "Living room (lower exterior deck)" at bounding box center [507, 538] width 397 height 33
click at [497, 549] on input "Living room (lower exterior deck)" at bounding box center [507, 538] width 397 height 33
click at [310, 233] on icon at bounding box center [316, 235] width 12 height 12
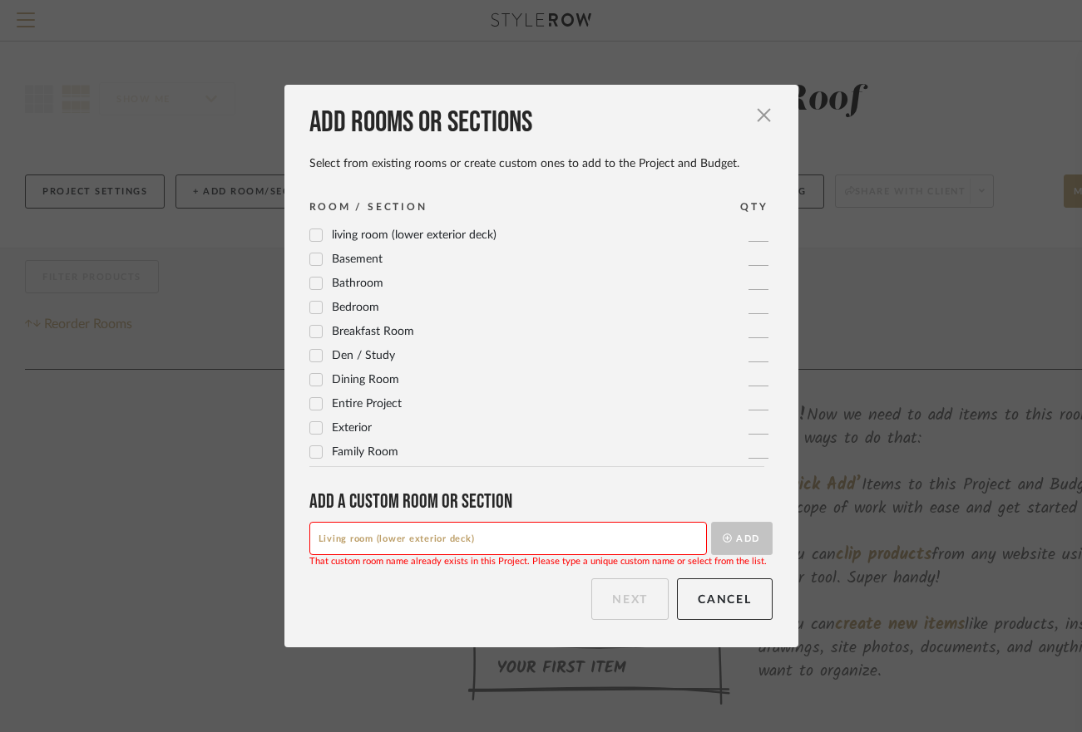
click at [525, 536] on input "Living room (lower exterior deck)" at bounding box center [507, 538] width 397 height 33
drag, startPoint x: 365, startPoint y: 537, endPoint x: 302, endPoint y: 537, distance: 63.2
click at [302, 537] on div "Add rooms or sections Select from existing rooms or create custom ones to add t…" at bounding box center [541, 366] width 514 height 562
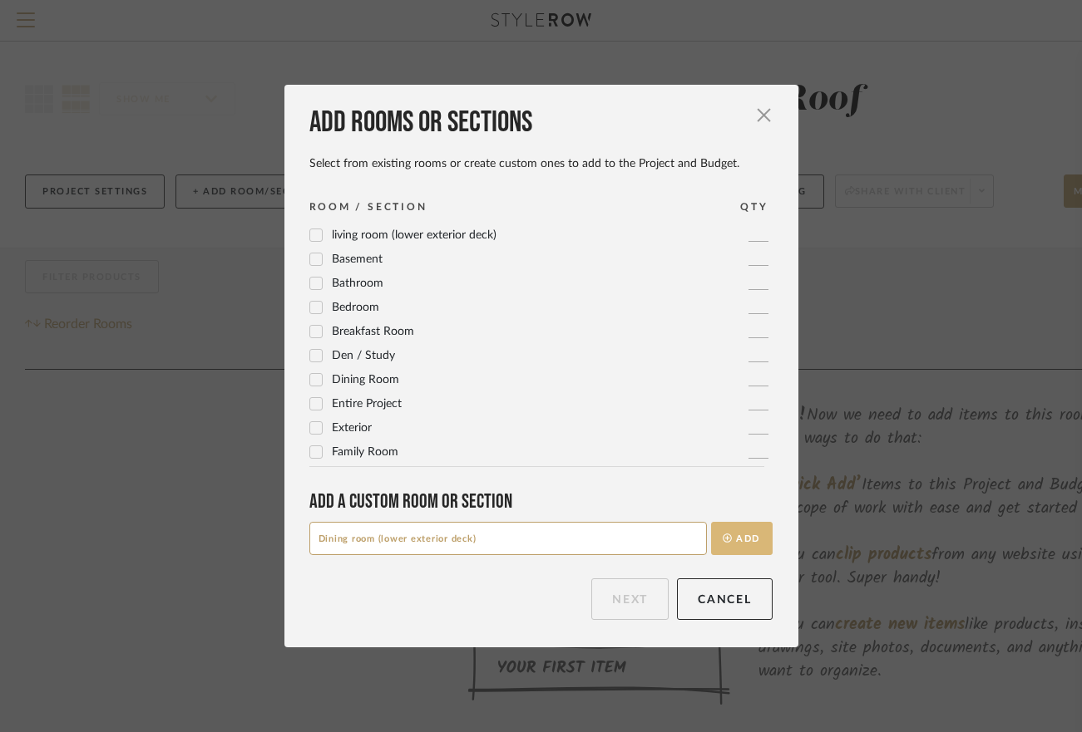
type input "Dining room (lower exterior deck)"
click at [737, 542] on button "Add" at bounding box center [742, 538] width 62 height 33
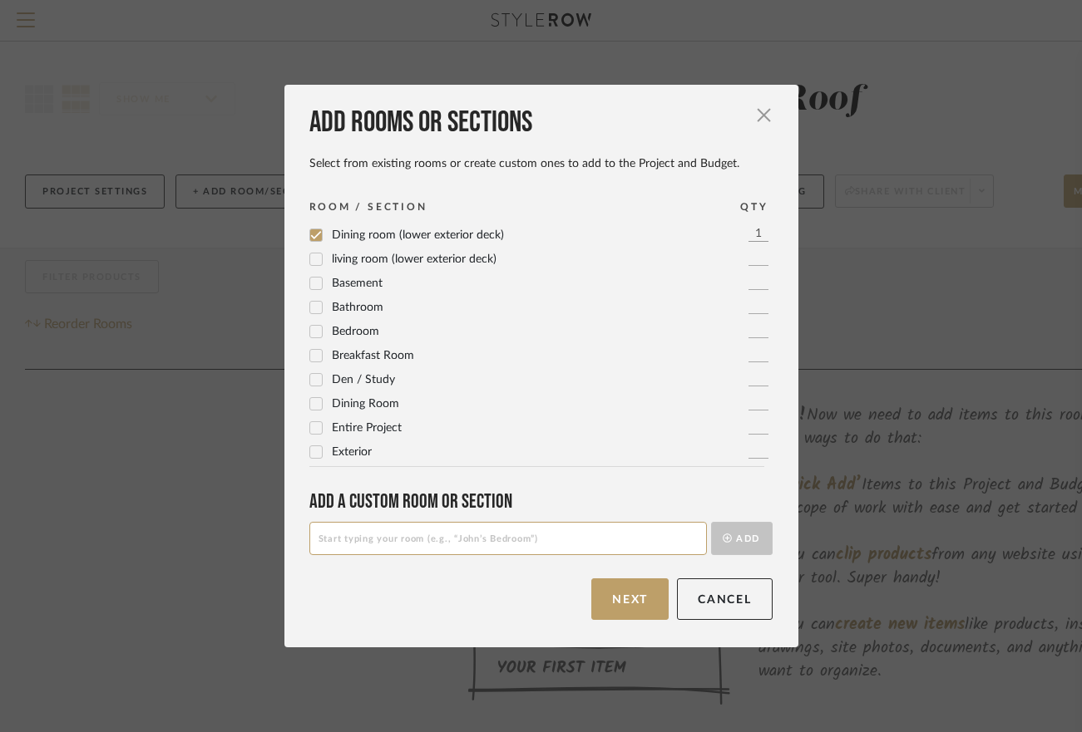
click at [310, 258] on icon at bounding box center [316, 260] width 12 height 12
click at [616, 594] on button "Next" at bounding box center [629, 600] width 77 height 42
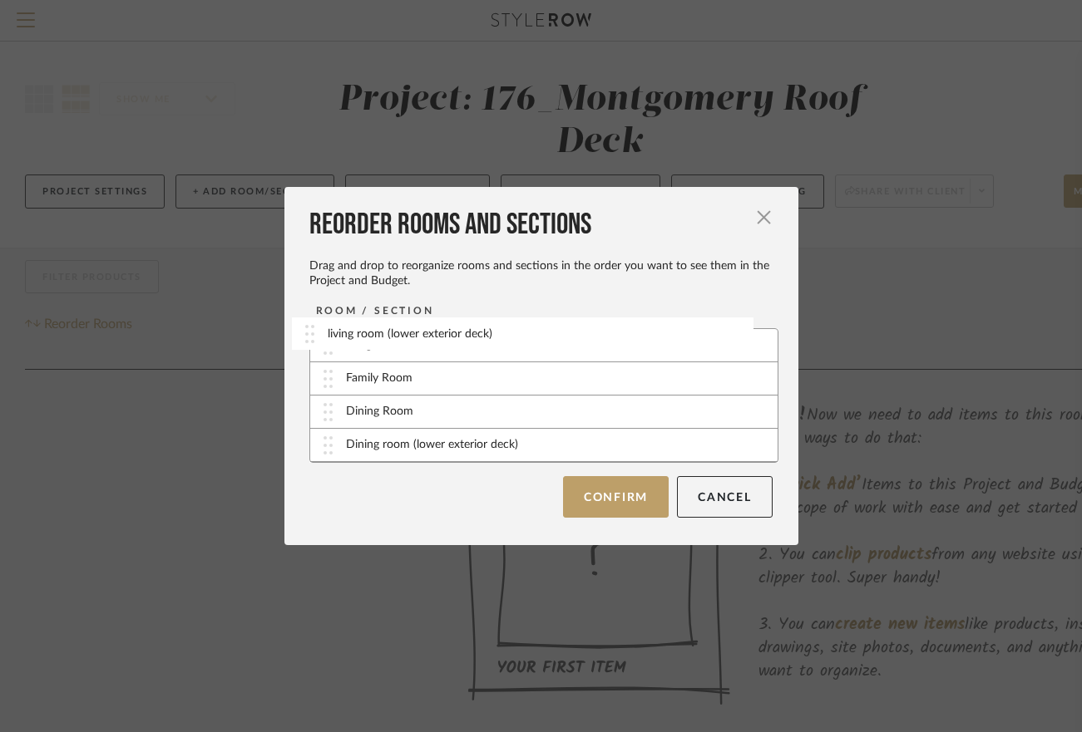
drag, startPoint x: 395, startPoint y: 448, endPoint x: 382, endPoint y: 337, distance: 112.1
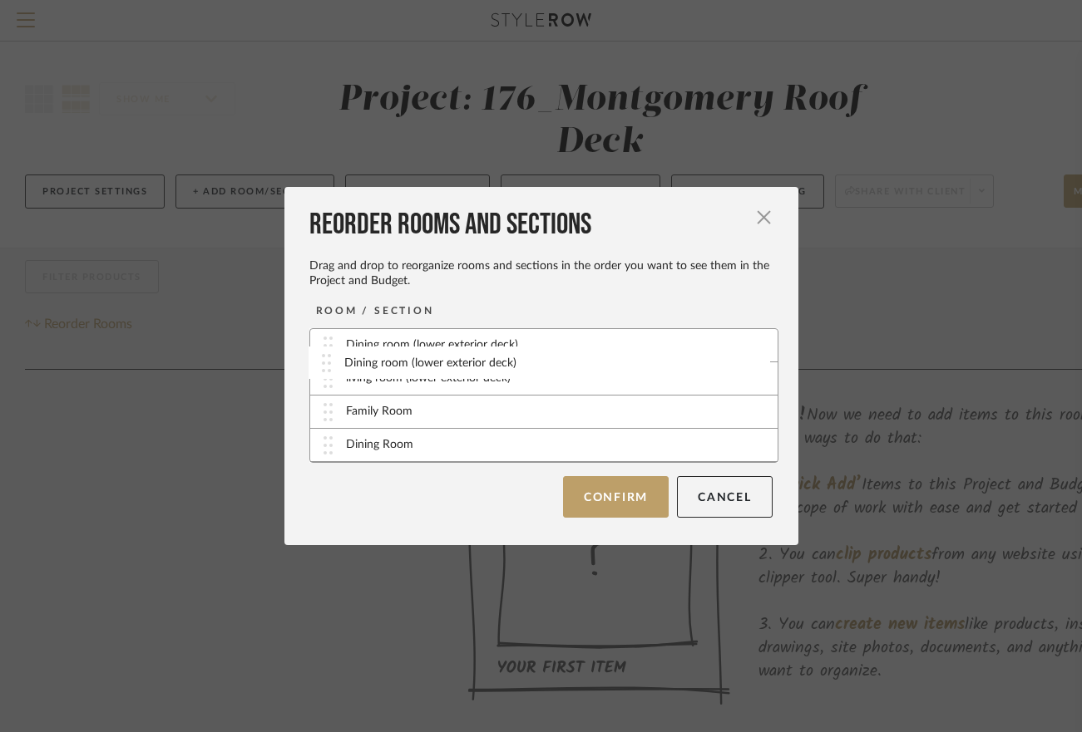
drag, startPoint x: 390, startPoint y: 443, endPoint x: 394, endPoint y: 361, distance: 82.4
drag, startPoint x: 407, startPoint y: 380, endPoint x: 408, endPoint y: 345, distance: 34.9
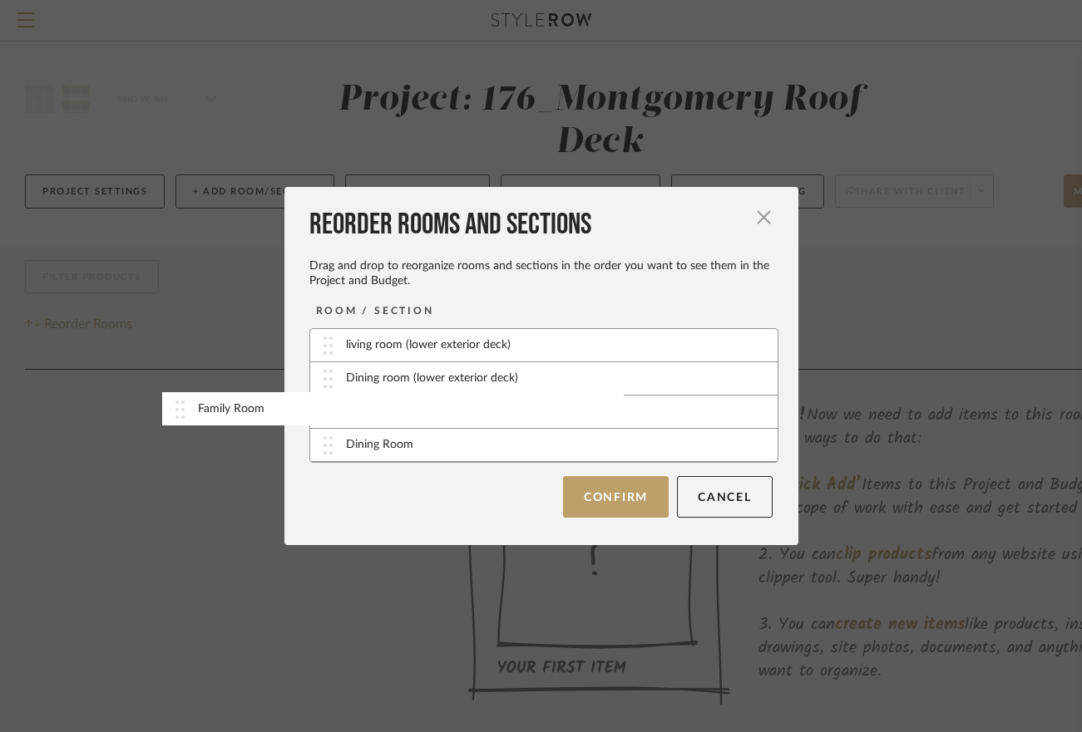
drag, startPoint x: 320, startPoint y: 419, endPoint x: 178, endPoint y: 416, distance: 142.2
click at [178, 416] on div "Reorder Rooms and Sections Drag and drop to reorganize rooms and sections in th…" at bounding box center [541, 366] width 1082 height 732
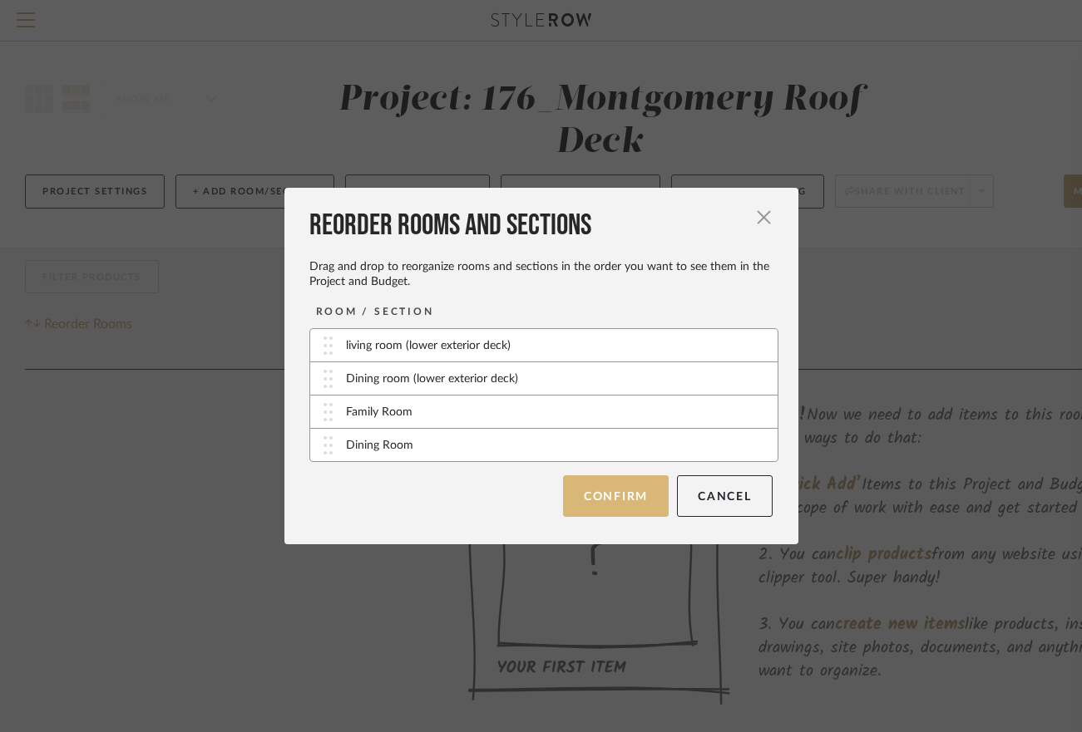
drag, startPoint x: 318, startPoint y: 415, endPoint x: 601, endPoint y: 505, distance: 296.6
click at [601, 505] on button "Confirm" at bounding box center [616, 497] width 106 height 42
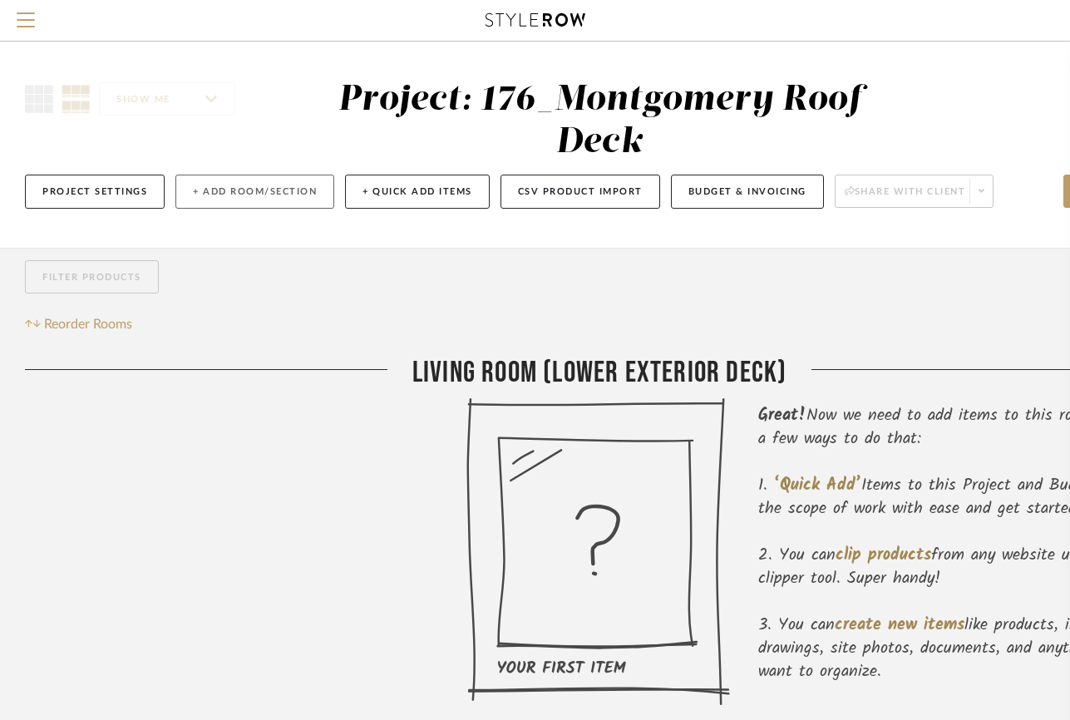
click at [249, 197] on button "+ Add Room/Section" at bounding box center [254, 192] width 159 height 34
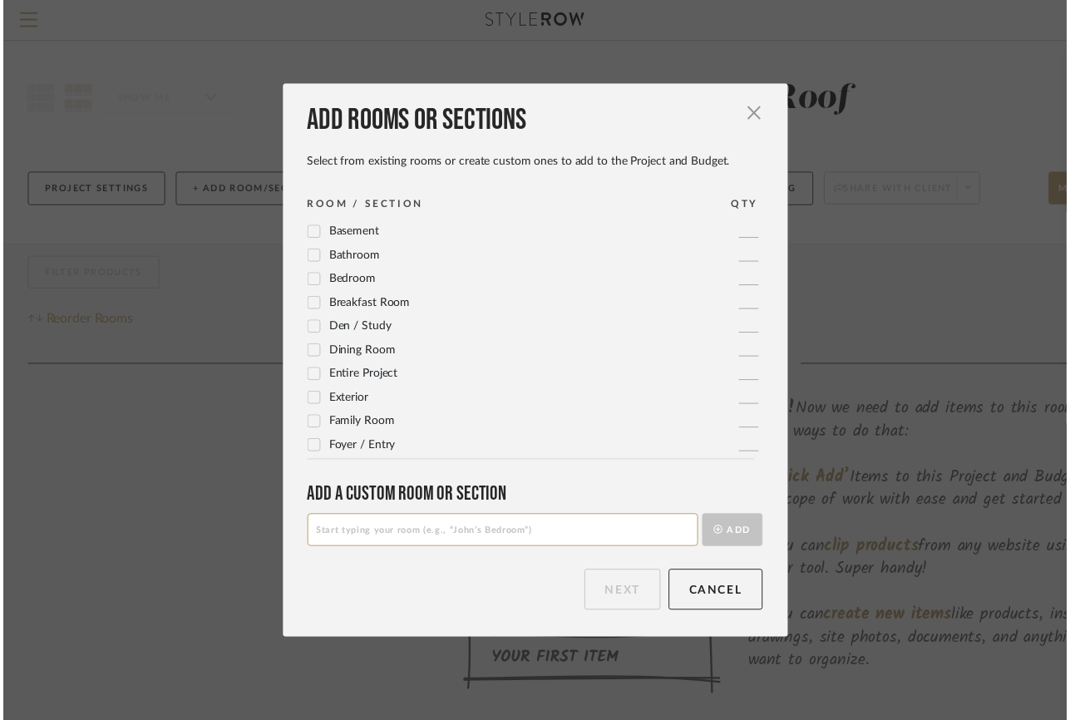
scroll to position [554, 0]
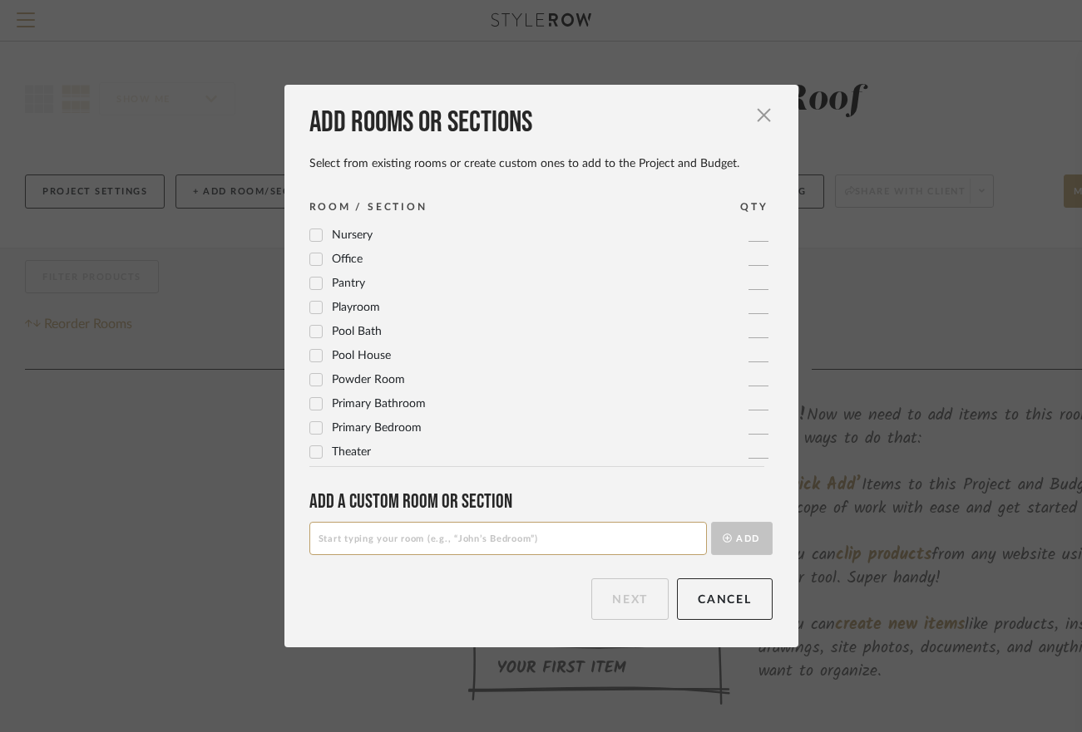
click at [478, 536] on input at bounding box center [507, 538] width 397 height 33
paste input "living room (lower exterior deck)"
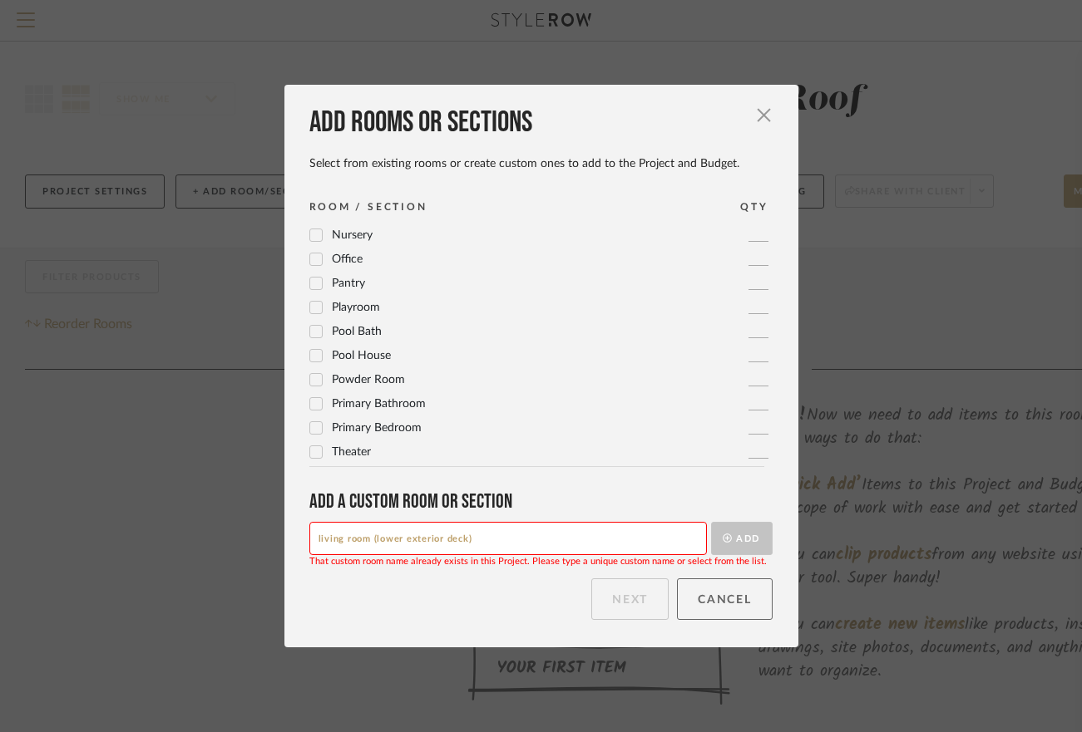
type input "living room (lower exterior deck)"
click at [718, 602] on button "Cancel" at bounding box center [725, 600] width 96 height 42
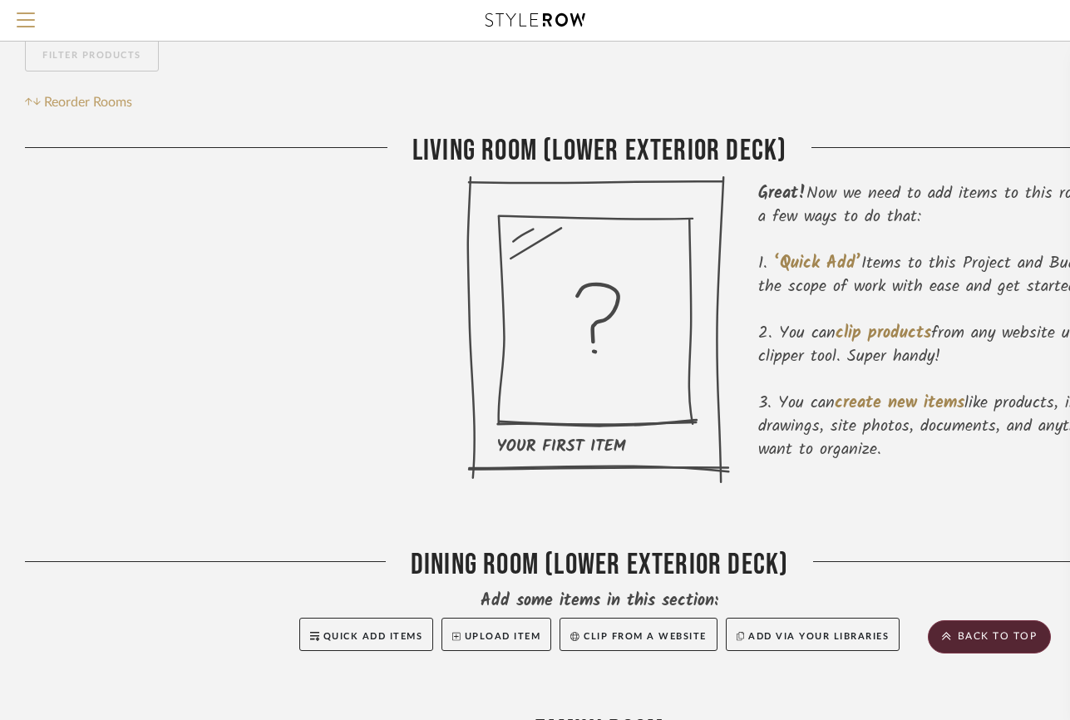
scroll to position [0, 0]
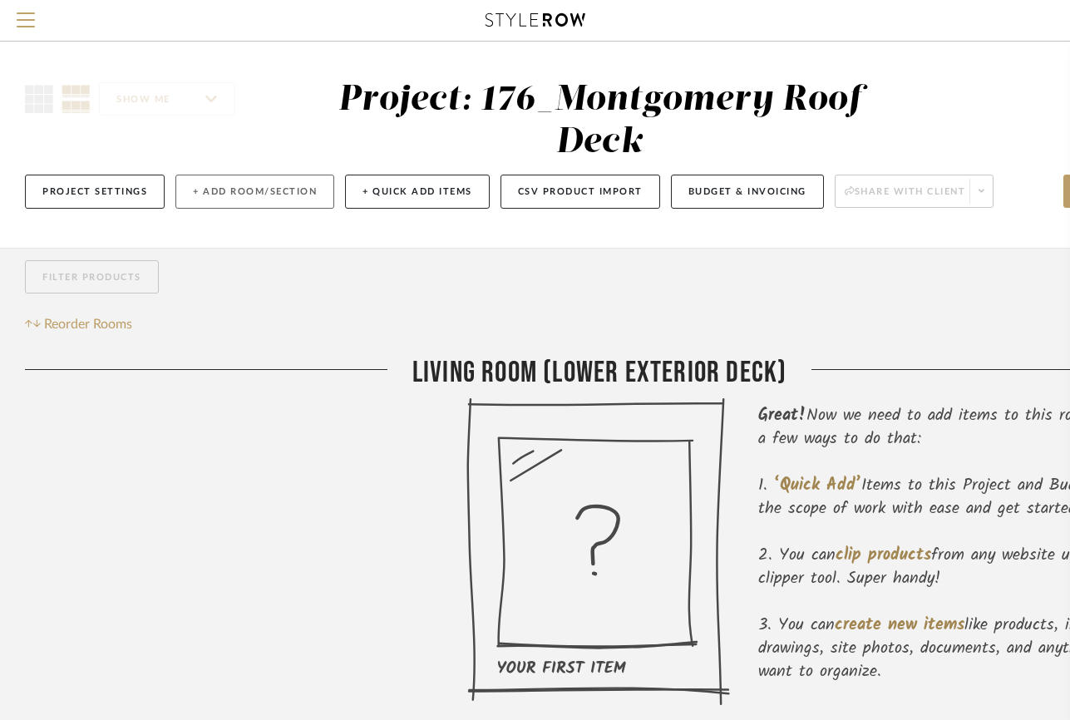
click at [265, 192] on button "+ Add Room/Section" at bounding box center [254, 192] width 159 height 34
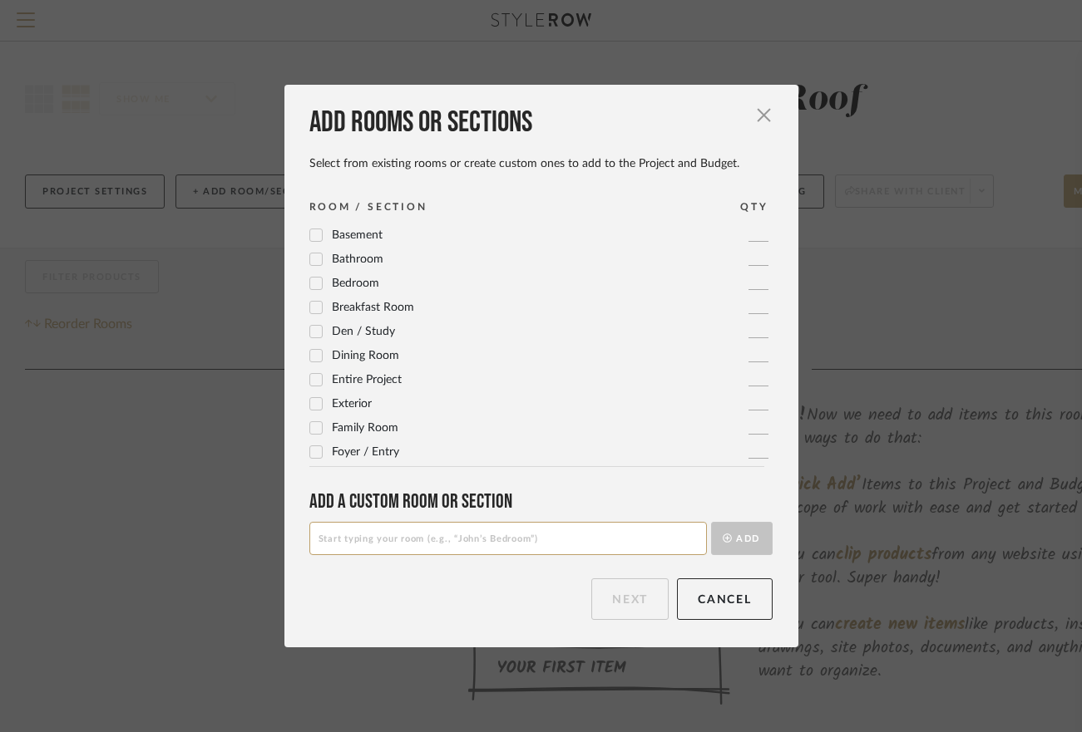
click at [367, 536] on input at bounding box center [507, 538] width 397 height 33
paste input "living room (lower exterior deck)"
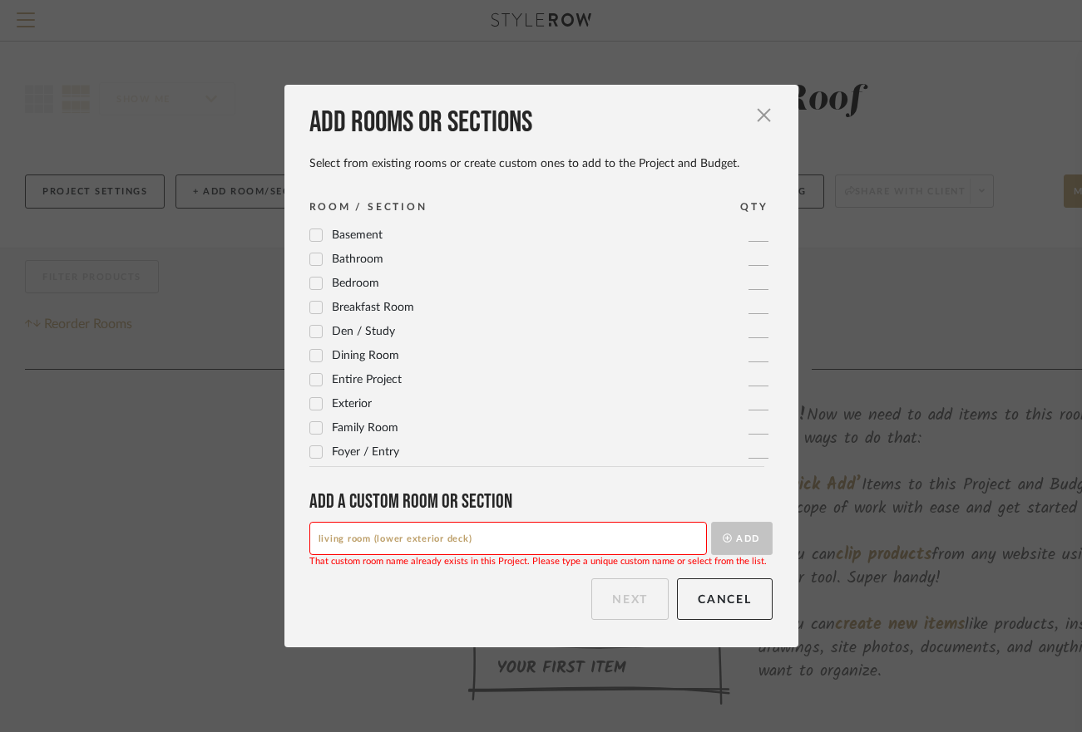
drag, startPoint x: 365, startPoint y: 539, endPoint x: 299, endPoint y: 538, distance: 65.7
click at [299, 538] on div "Add rooms or sections Select from existing rooms or create custom ones to add t…" at bounding box center [541, 366] width 514 height 562
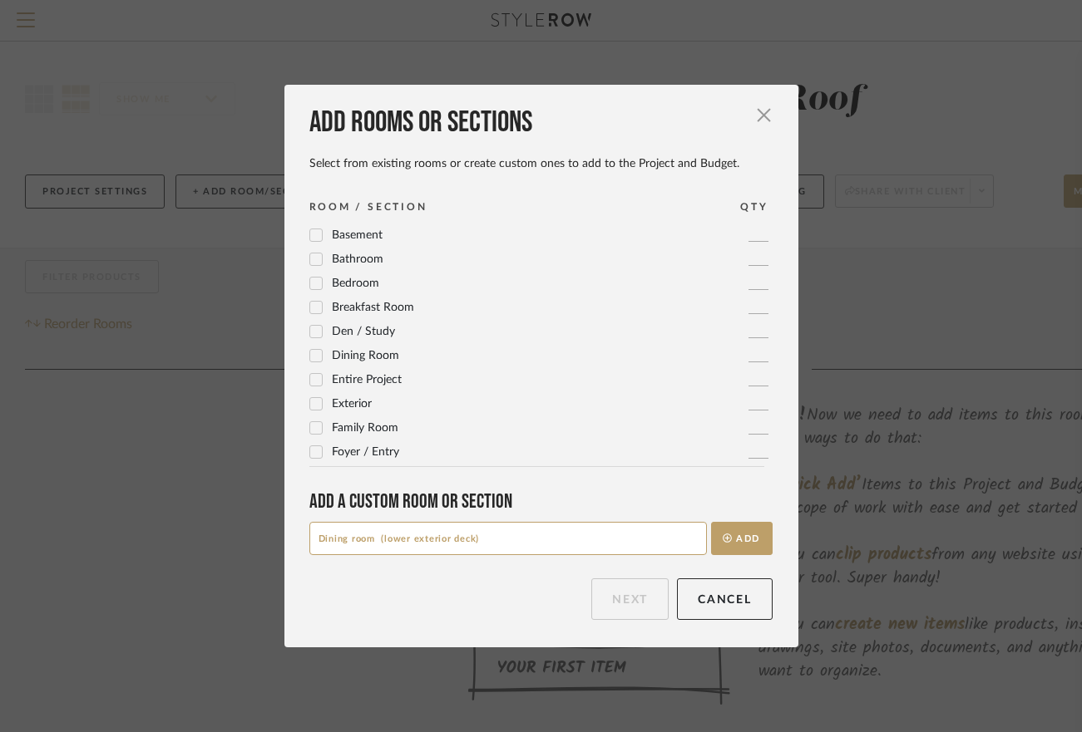
drag, startPoint x: 404, startPoint y: 540, endPoint x: 378, endPoint y: 543, distance: 26.0
click at [378, 543] on input "Dining room (lower exterior deck)" at bounding box center [507, 538] width 397 height 33
type input "Dining room (higher exterior deck)"
click at [735, 541] on button "Add" at bounding box center [742, 538] width 62 height 33
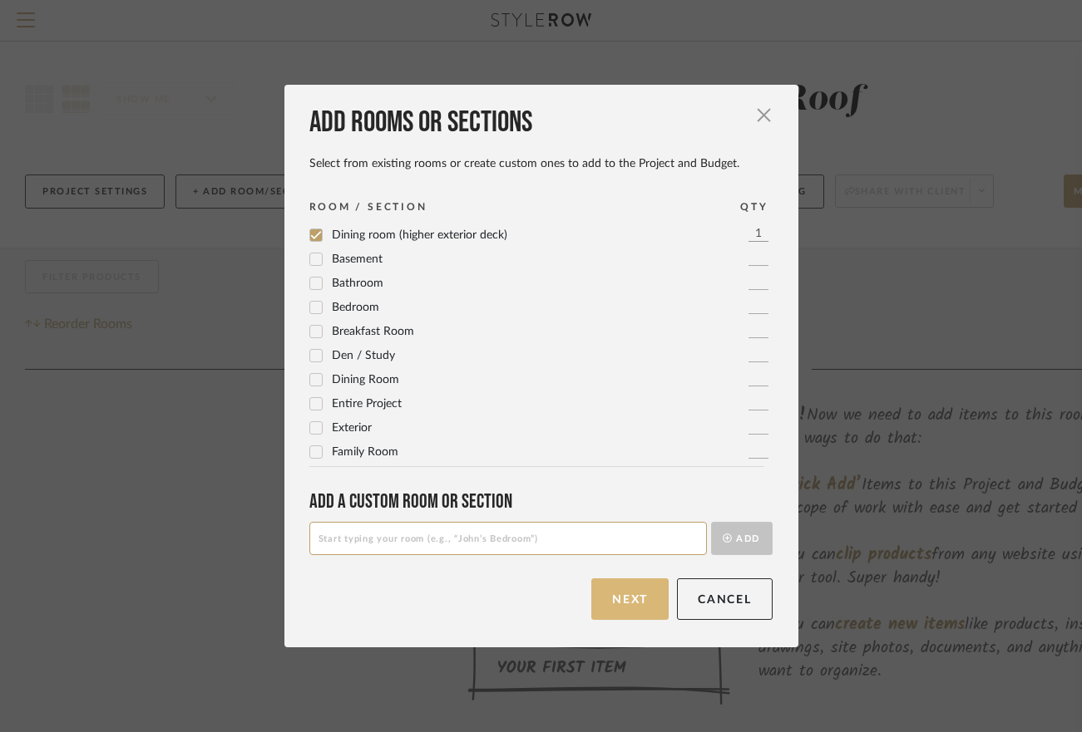
click at [635, 595] on button "Next" at bounding box center [629, 600] width 77 height 42
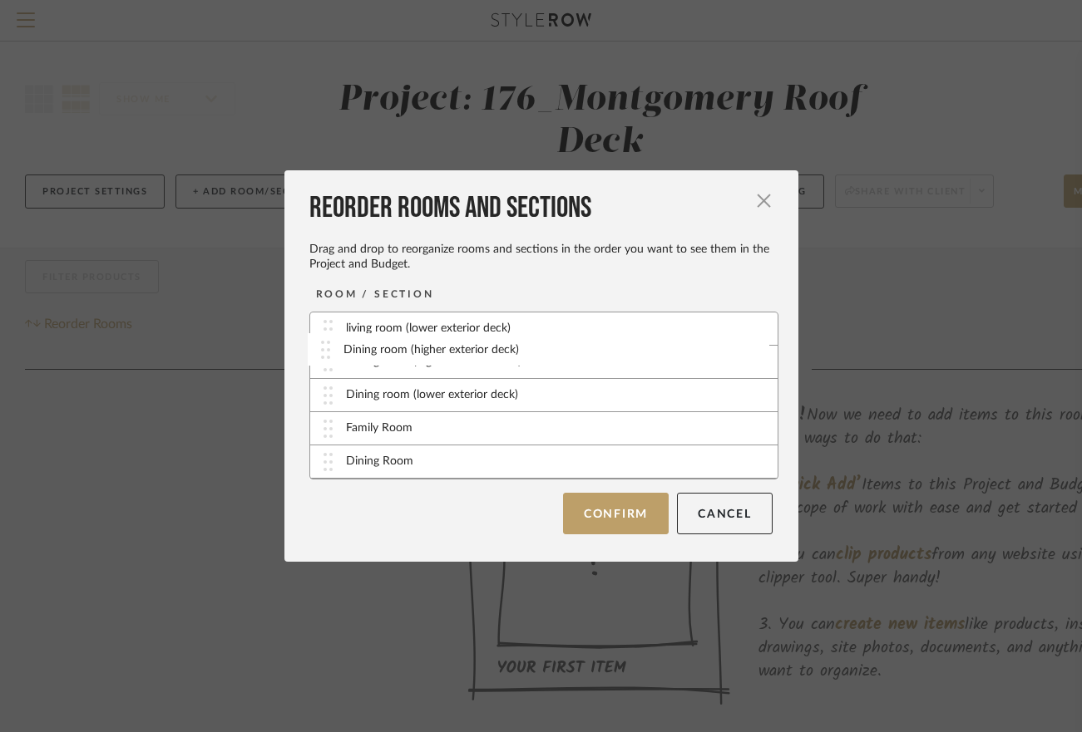
drag, startPoint x: 361, startPoint y: 464, endPoint x: 364, endPoint y: 352, distance: 112.3
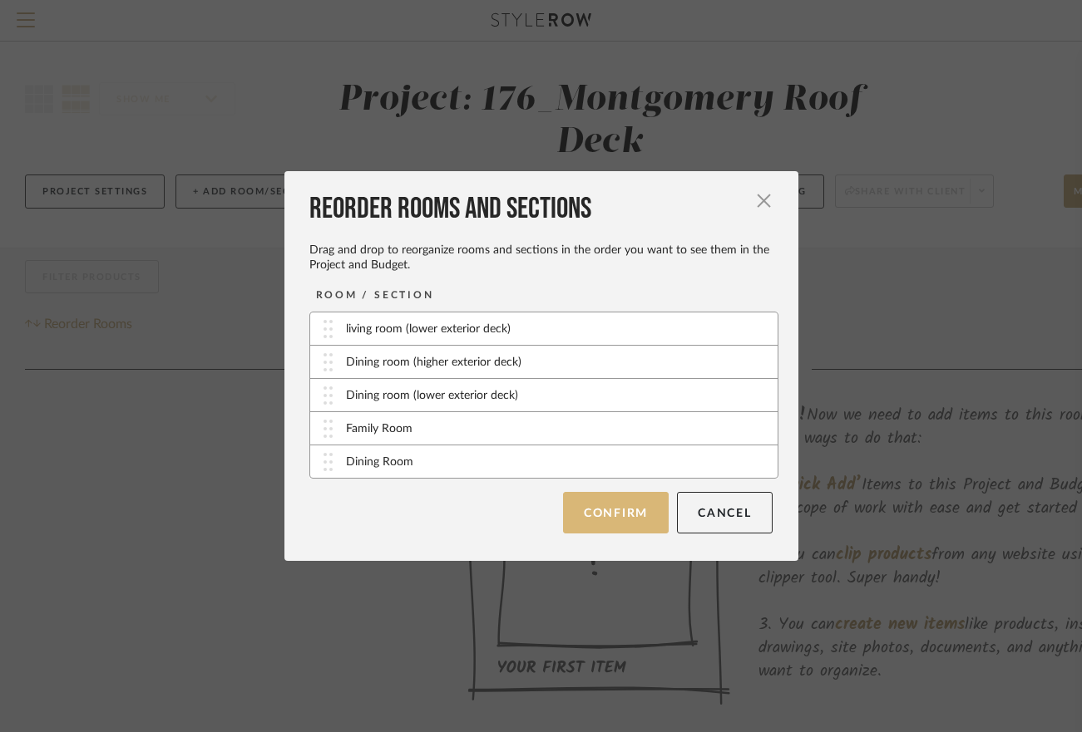
click at [621, 518] on button "Confirm" at bounding box center [616, 513] width 106 height 42
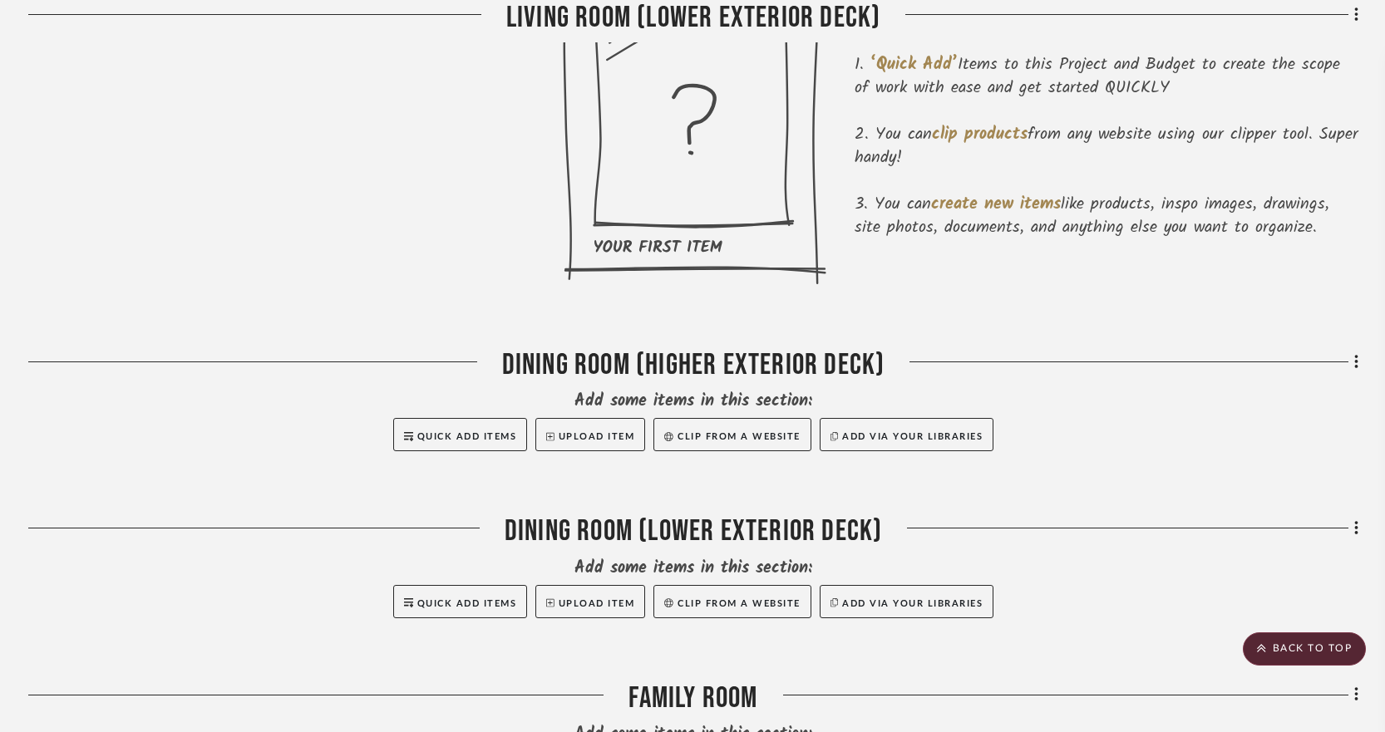
scroll to position [623, 0]
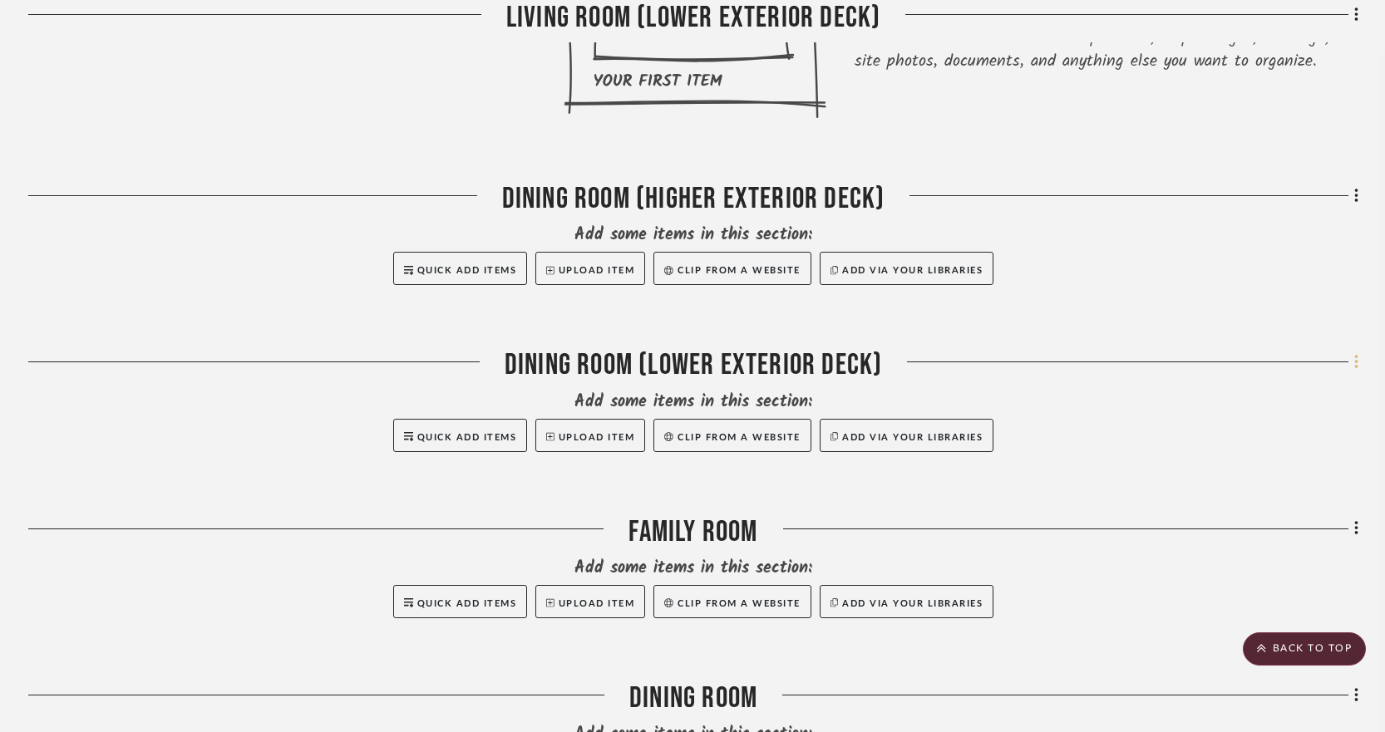
click at [1081, 361] on fa-icon at bounding box center [1353, 363] width 11 height 27
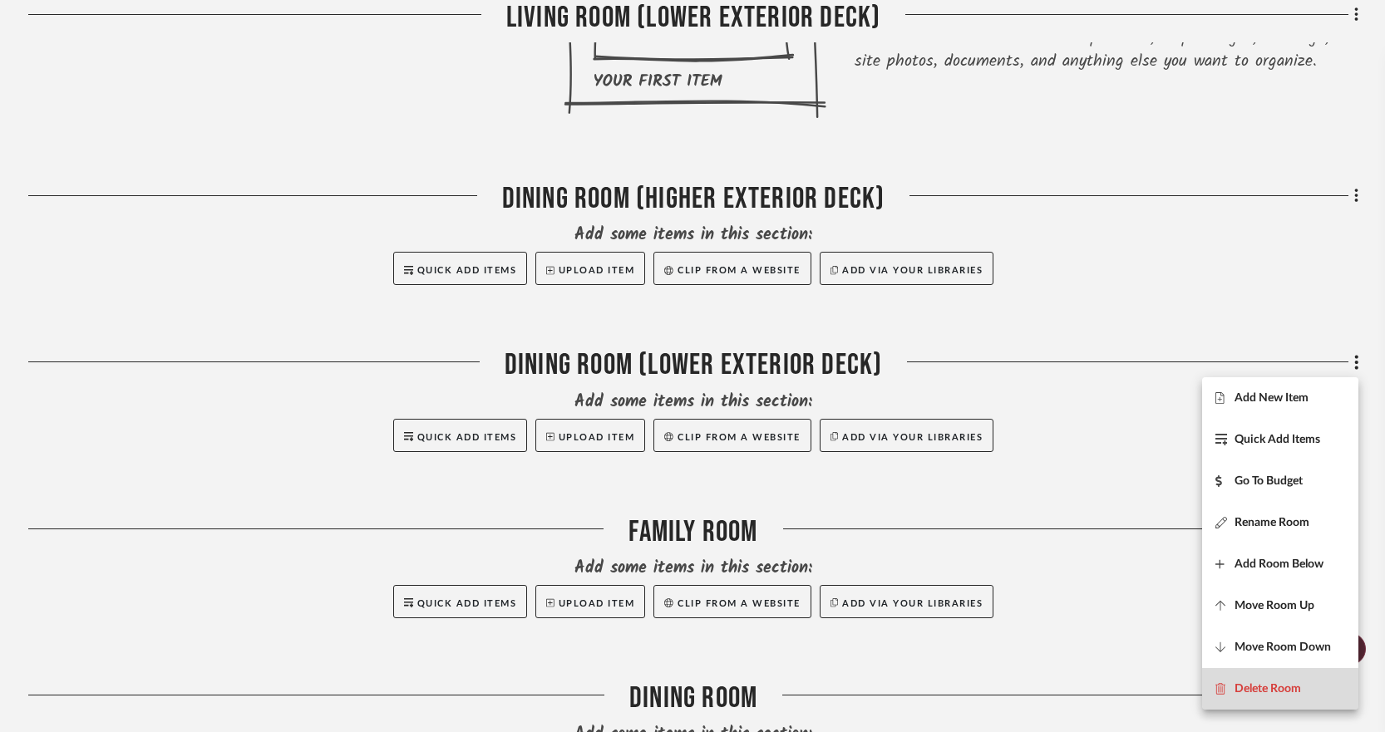
click at [1081, 692] on span "Delete Room" at bounding box center [1267, 690] width 67 height 14
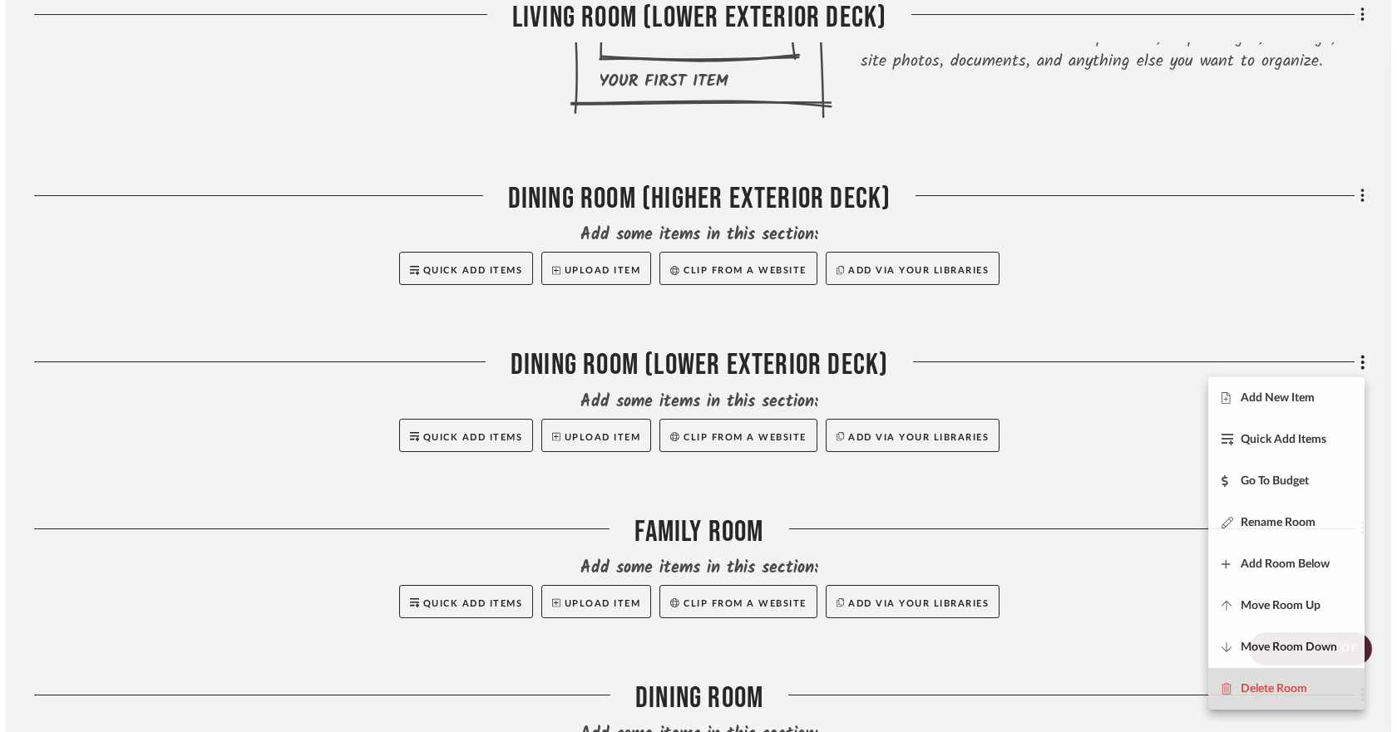
scroll to position [0, 0]
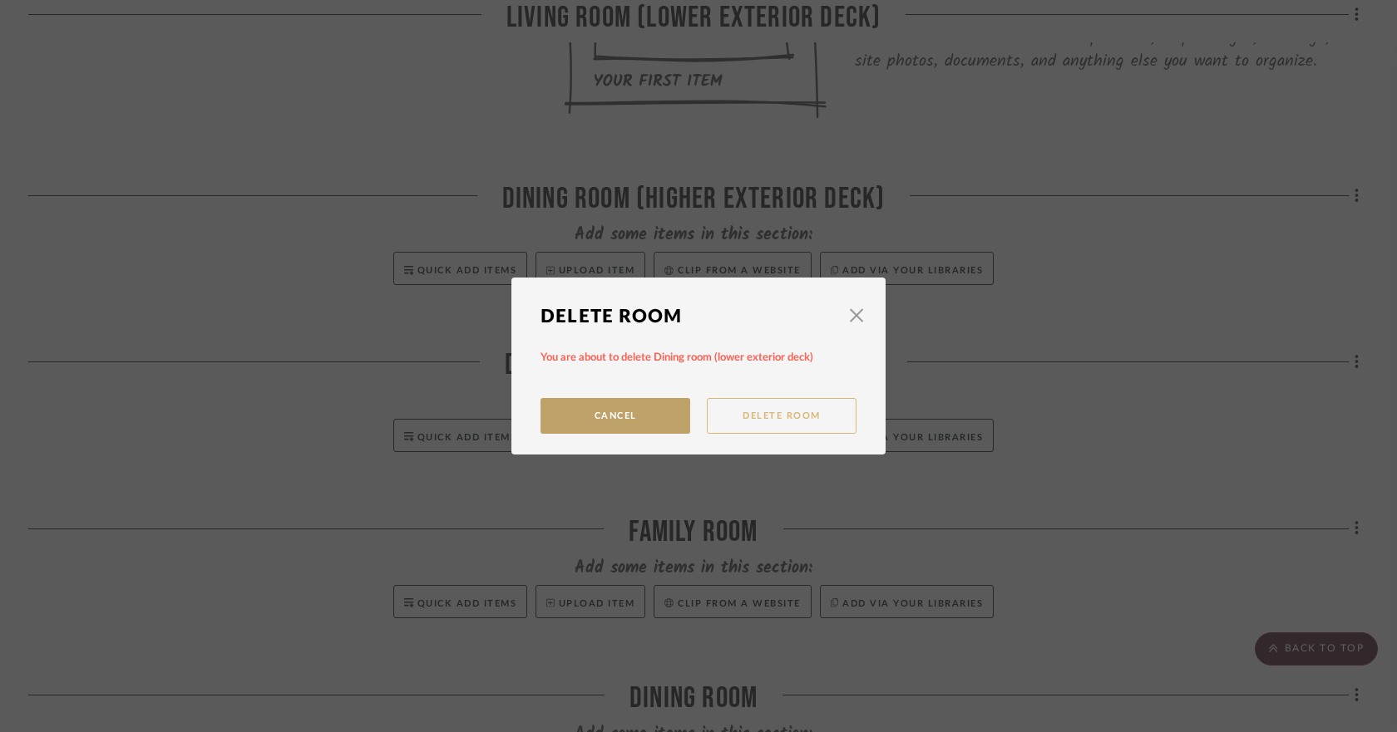
click at [760, 416] on button "Delete Room" at bounding box center [782, 416] width 150 height 36
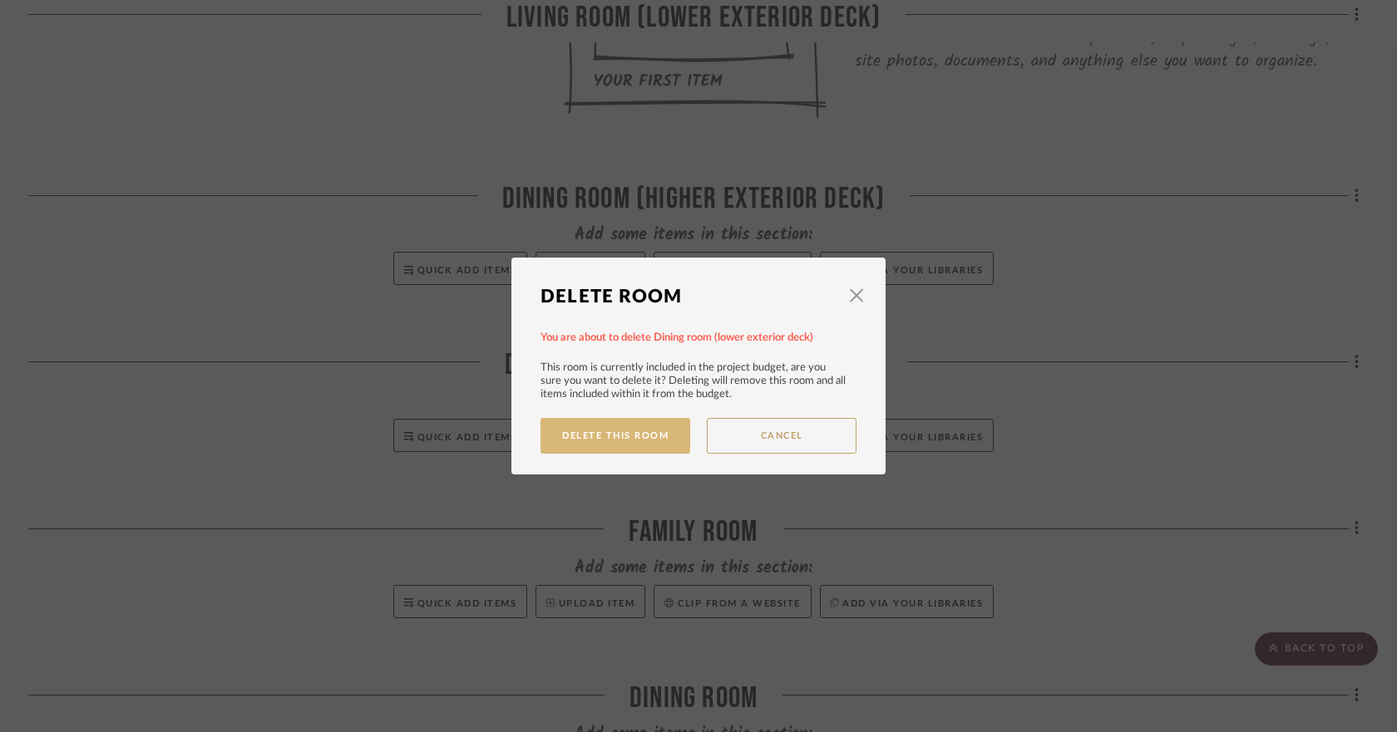
click at [638, 435] on button "Delete This Room" at bounding box center [615, 436] width 150 height 36
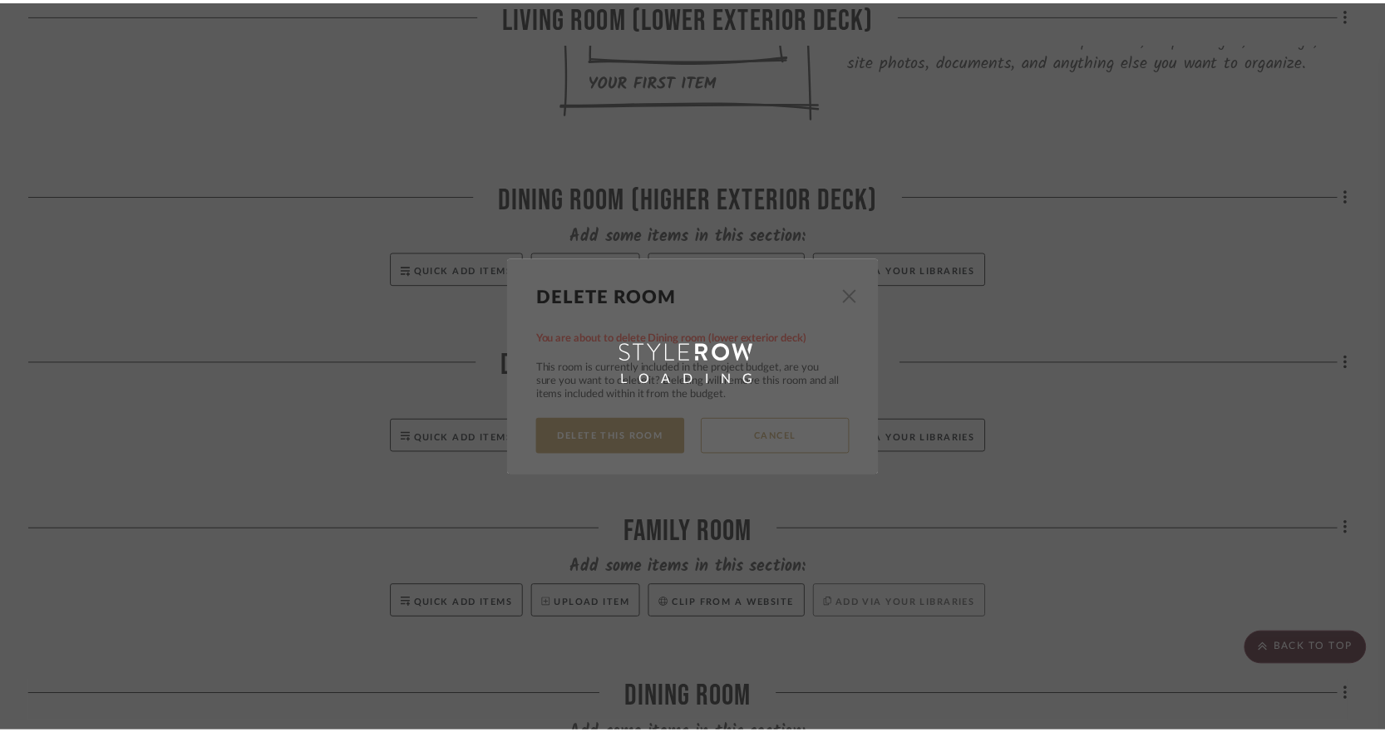
scroll to position [623, 0]
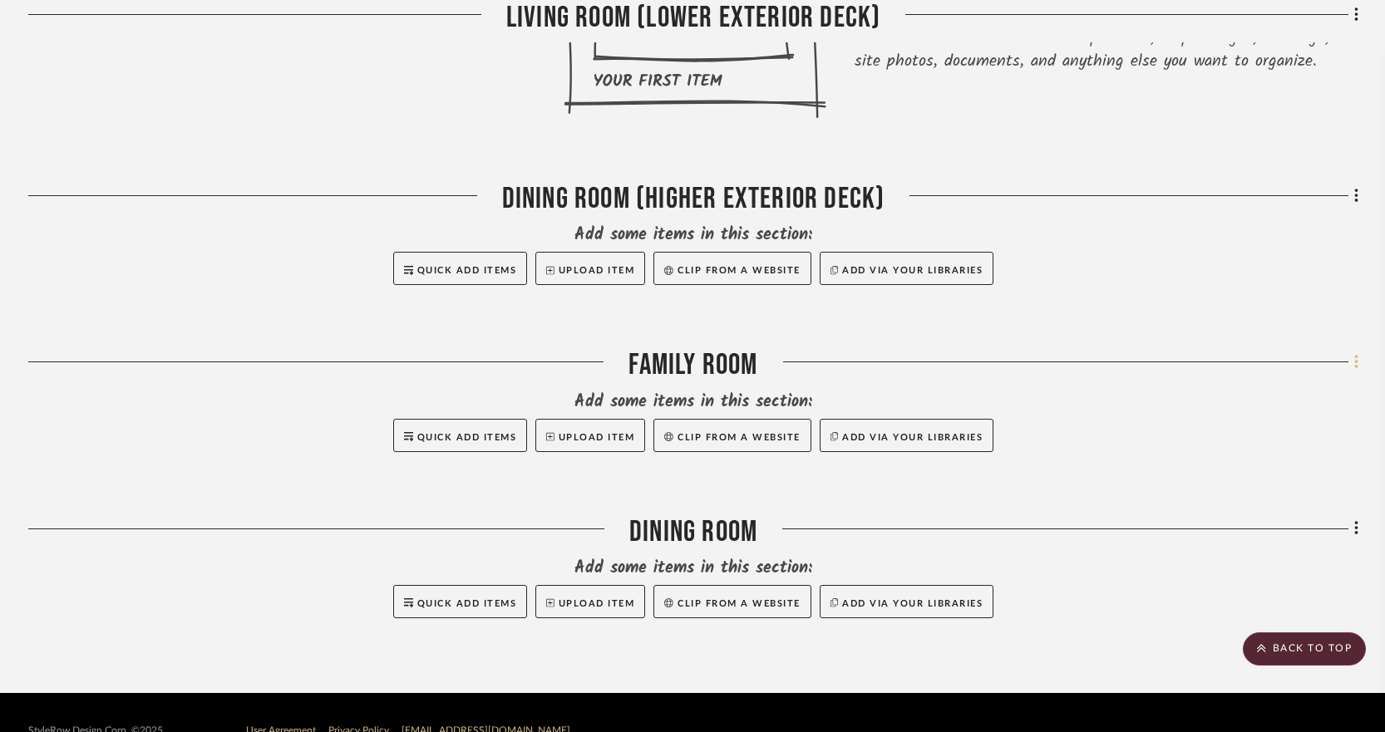
click at [1081, 366] on icon at bounding box center [1356, 362] width 5 height 18
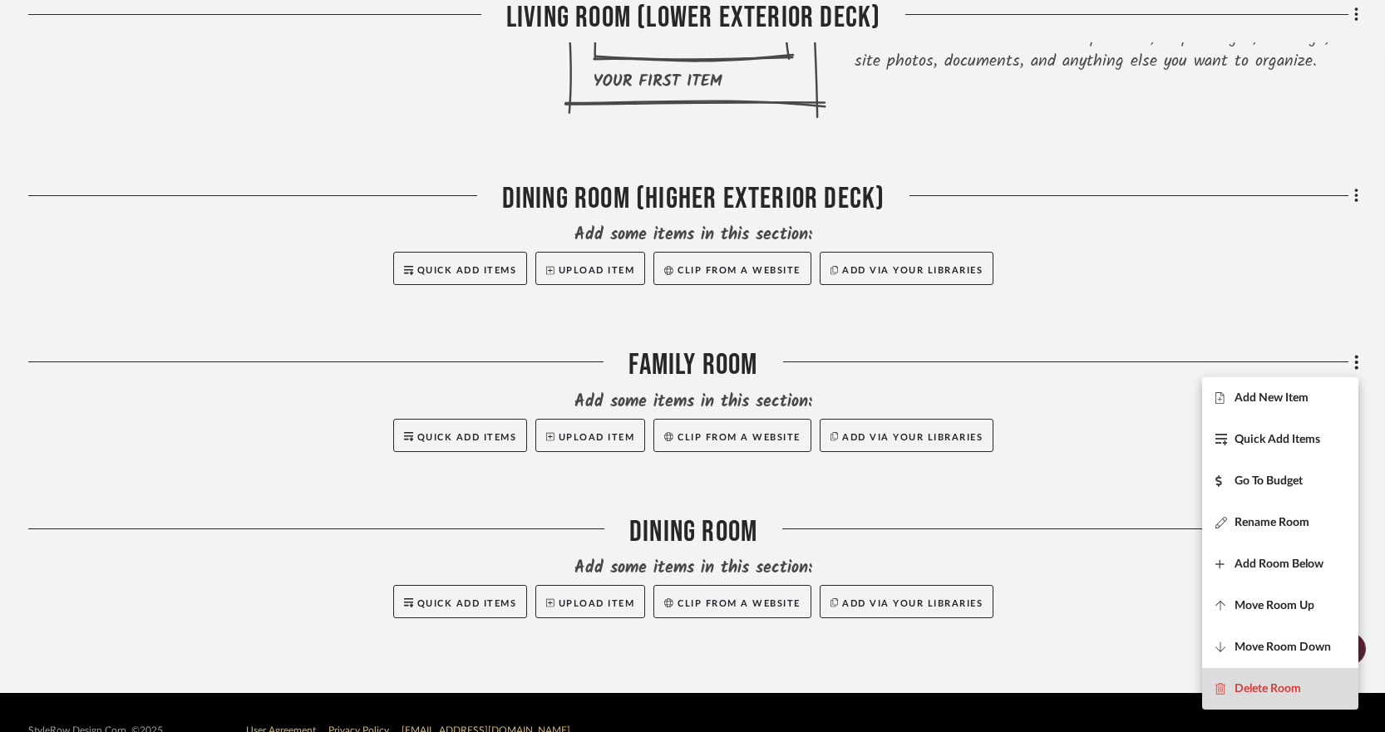
click at [1081, 688] on span "Delete Room" at bounding box center [1267, 690] width 67 height 14
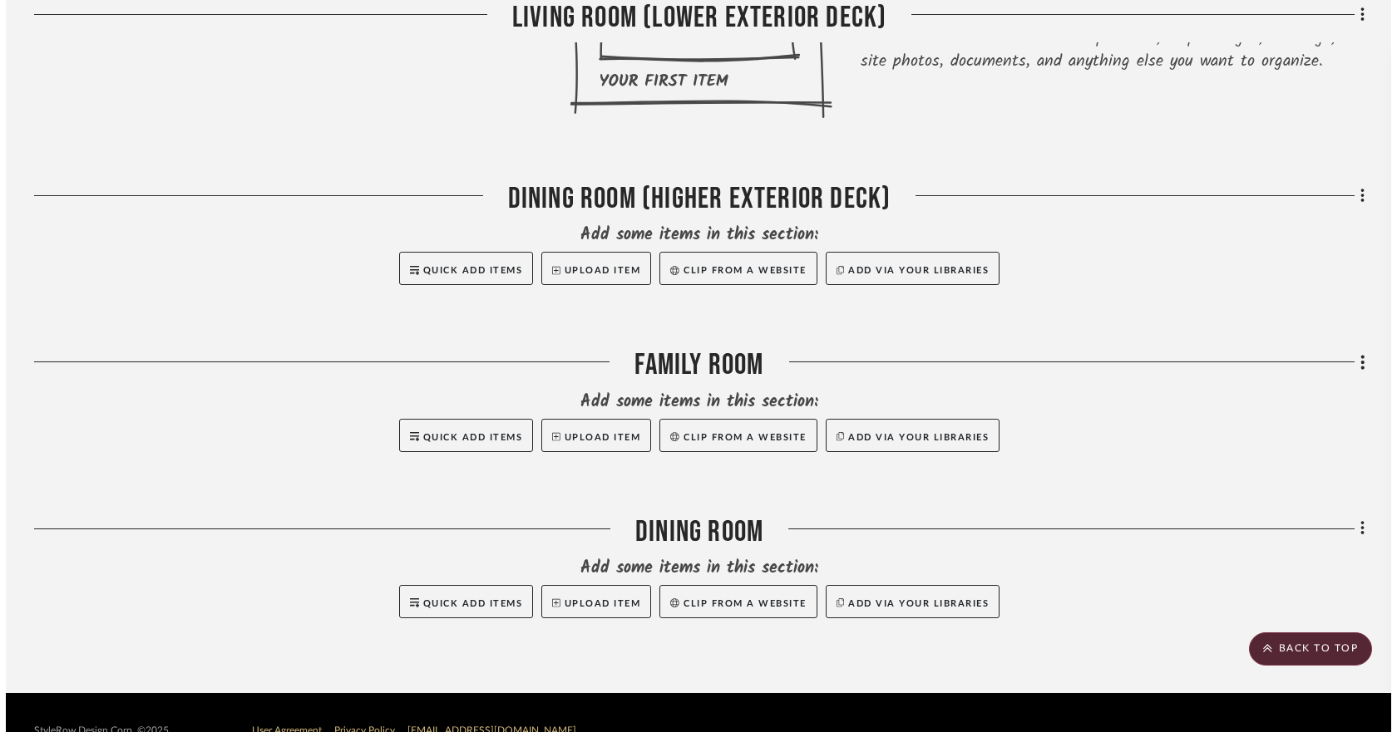
scroll to position [0, 0]
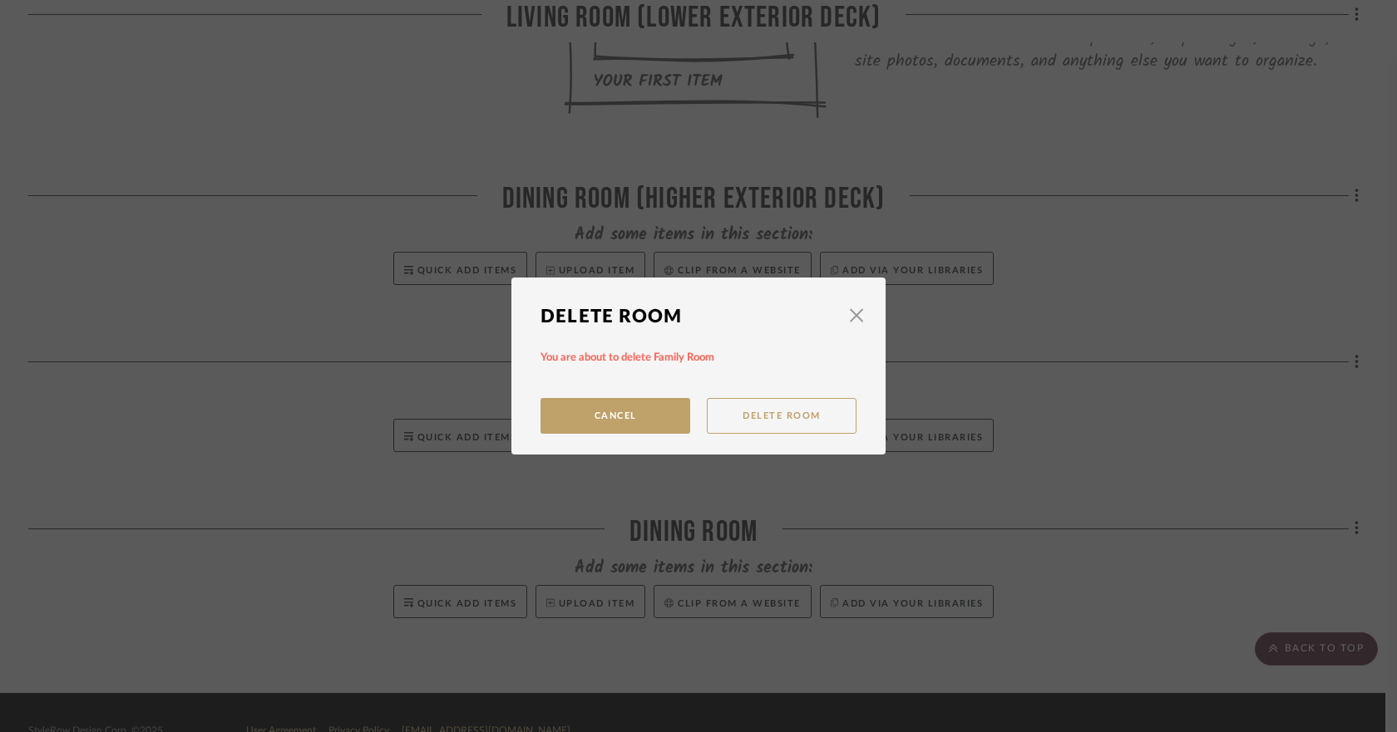
click at [743, 409] on button "Delete Room" at bounding box center [782, 416] width 150 height 36
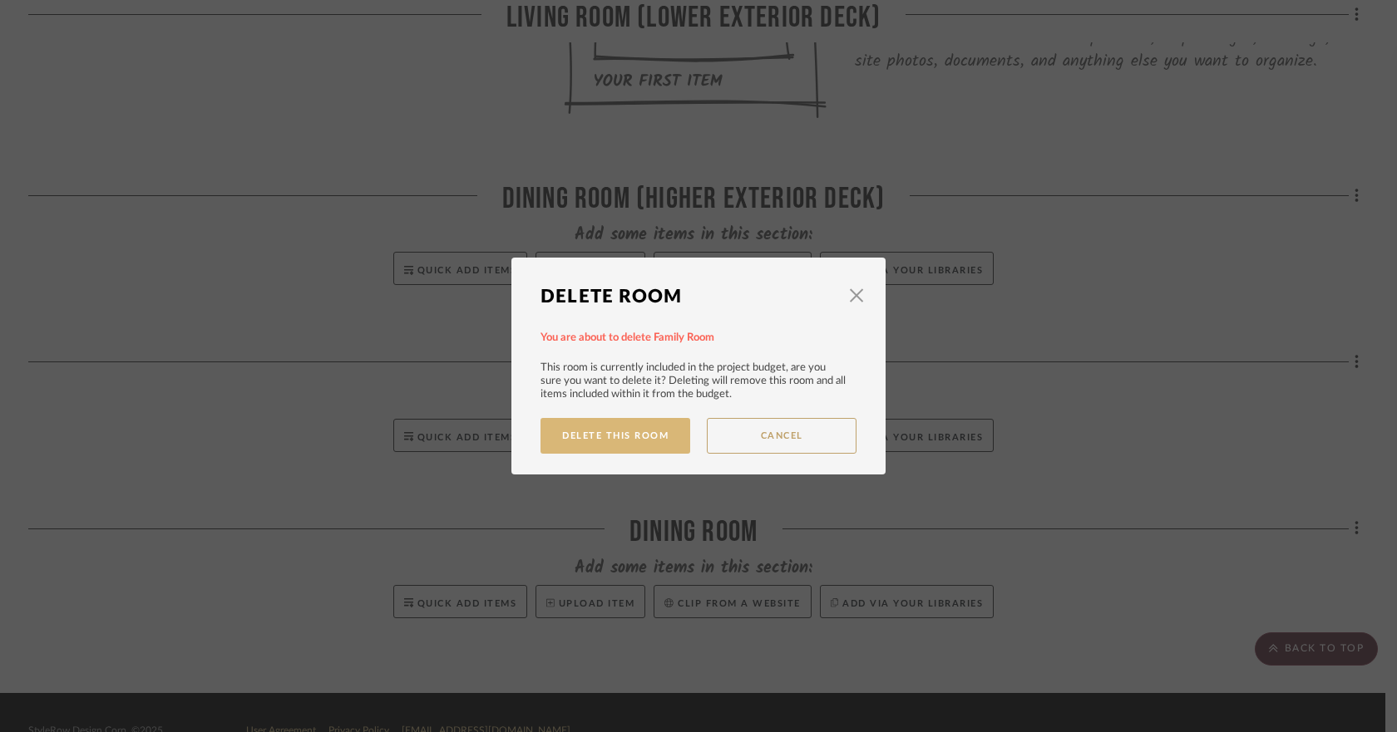
click at [652, 426] on button "Delete This Room" at bounding box center [615, 436] width 150 height 36
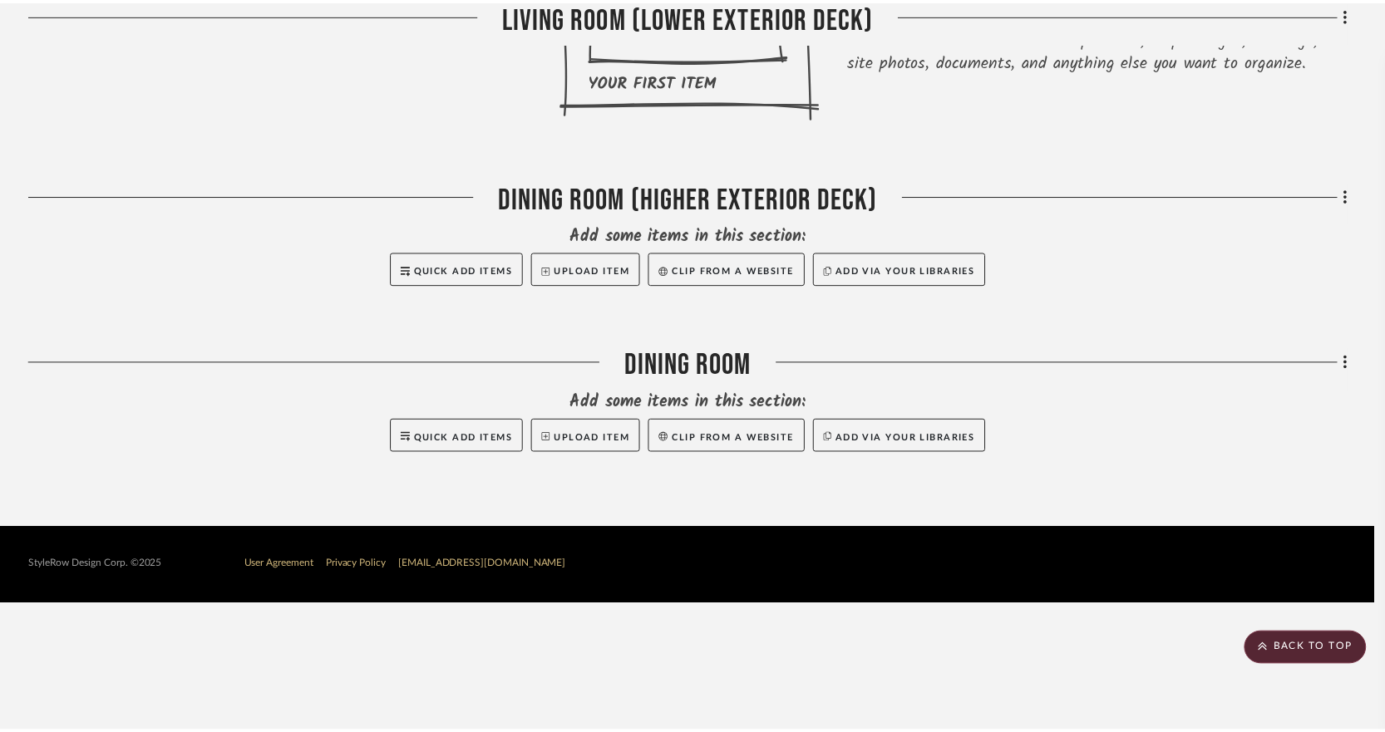
scroll to position [494, 0]
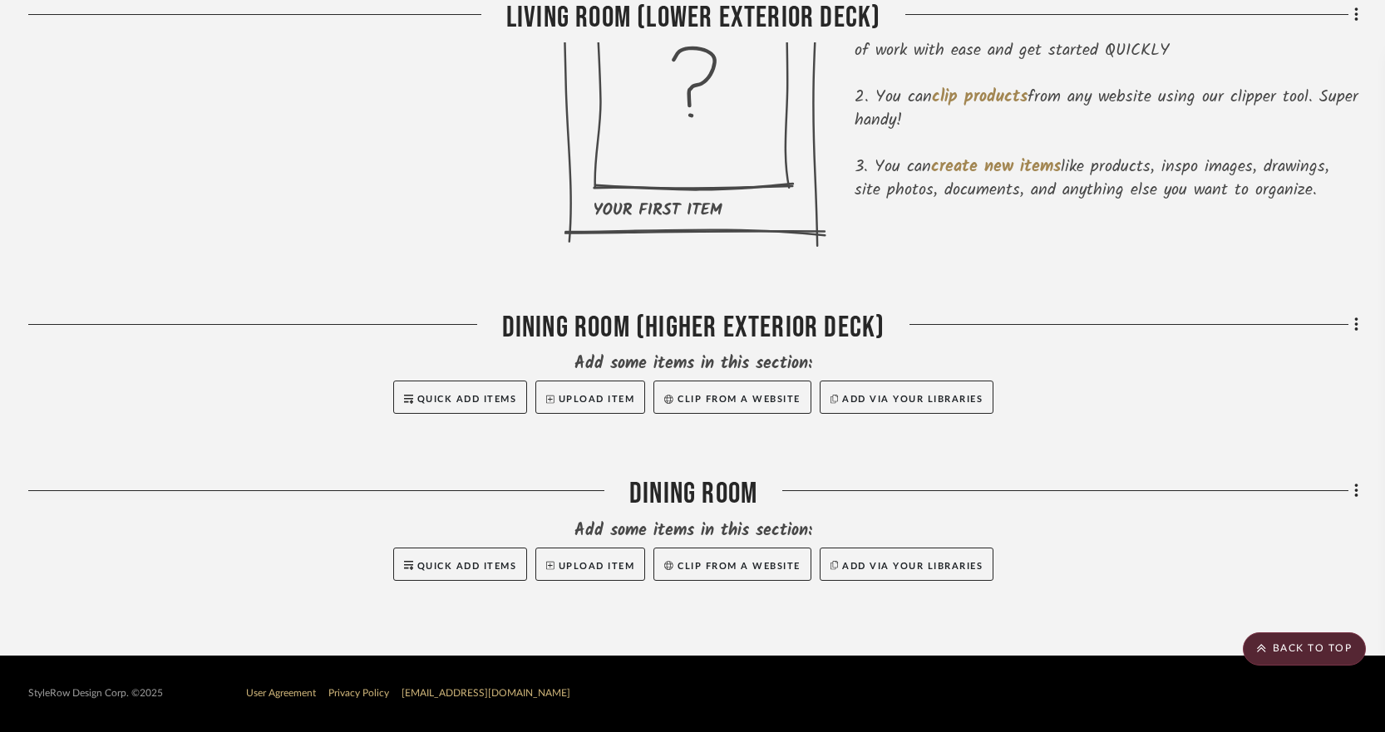
click at [1081, 493] on div "Filter by keyword, category or name prior to exporting to Excel or Bulk Actions…" at bounding box center [692, 223] width 1378 height 866
click at [1081, 493] on icon at bounding box center [1355, 492] width 3 height 14
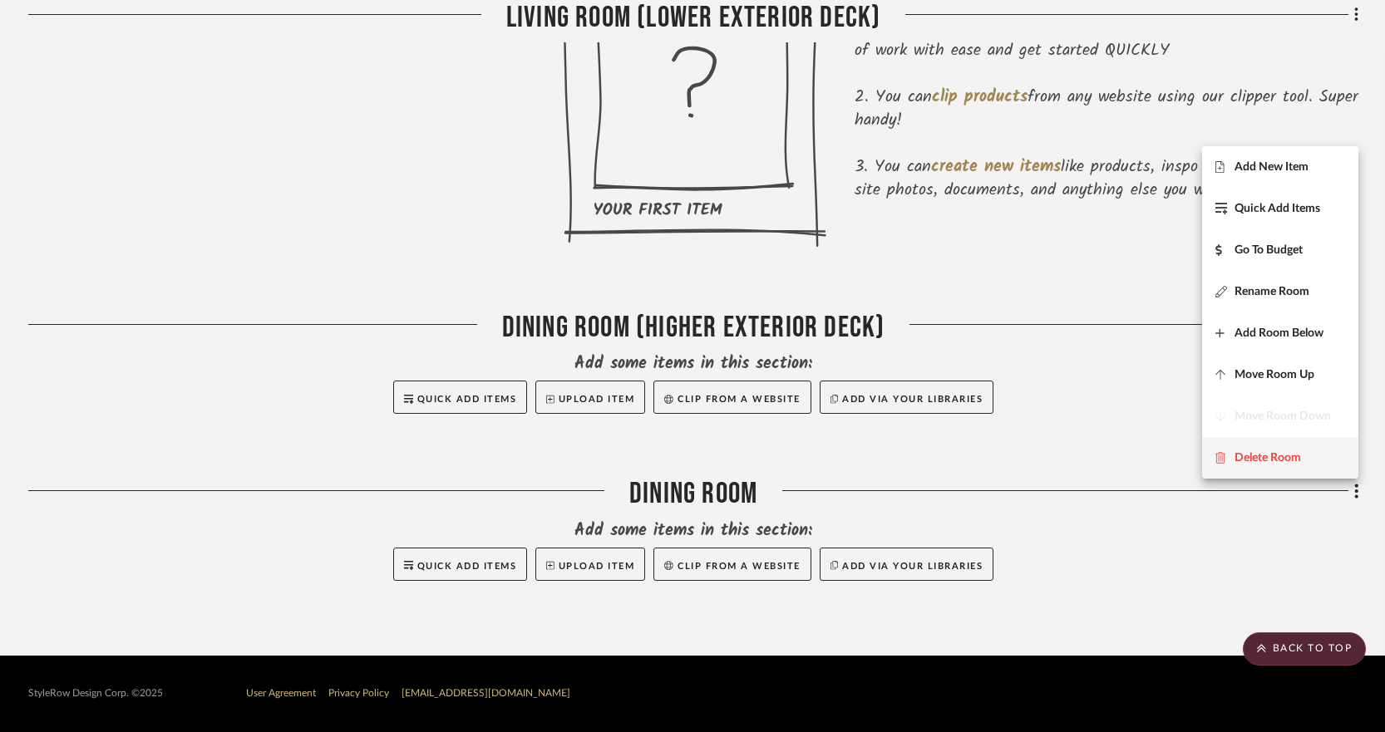
click at [1081, 461] on span "Delete Room" at bounding box center [1267, 458] width 67 height 14
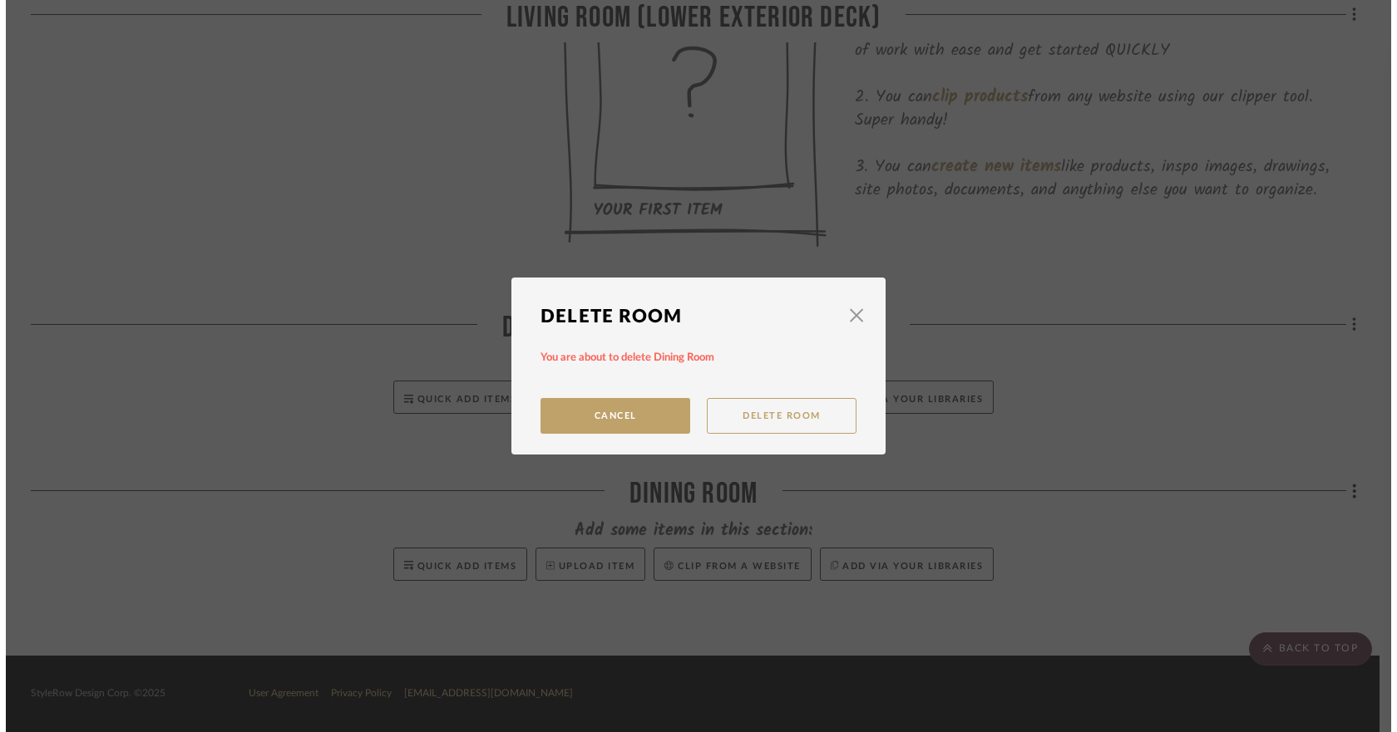
scroll to position [0, 0]
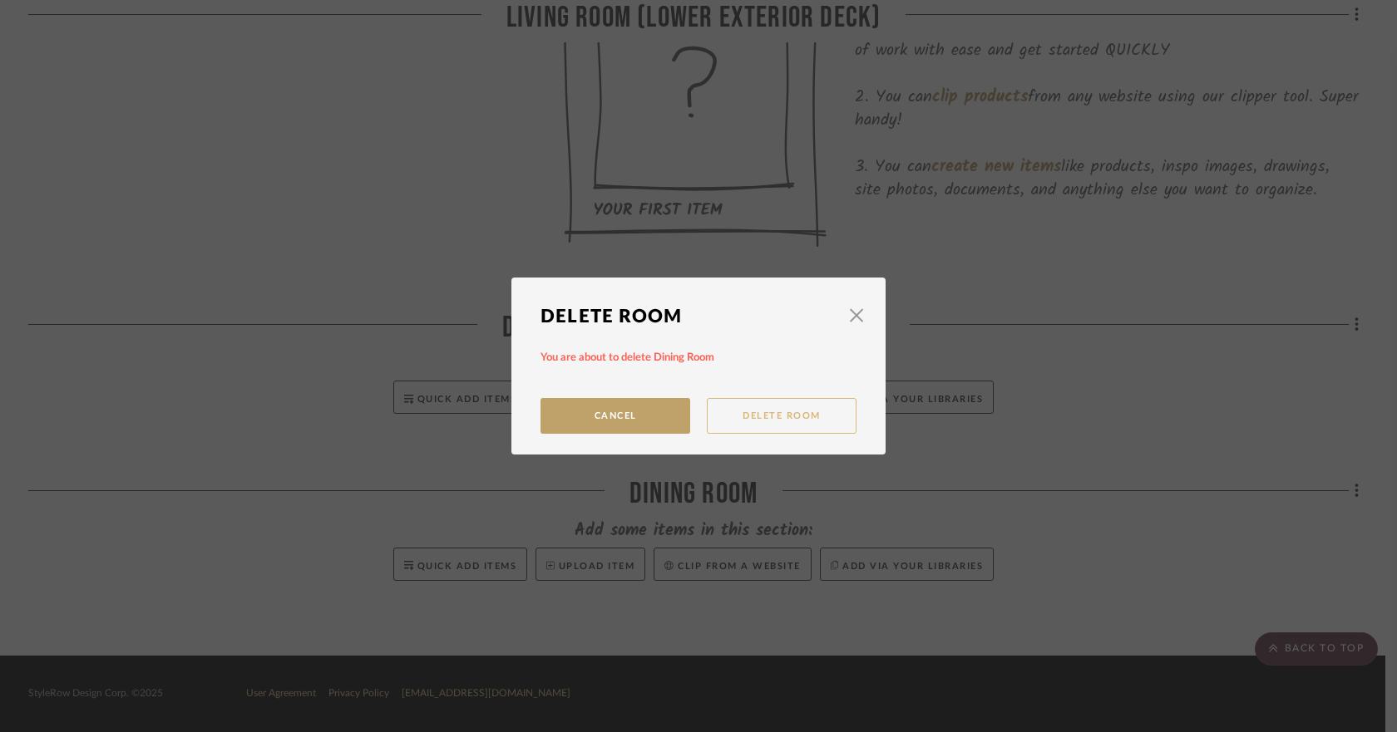
click at [754, 424] on button "Delete Room" at bounding box center [782, 416] width 150 height 36
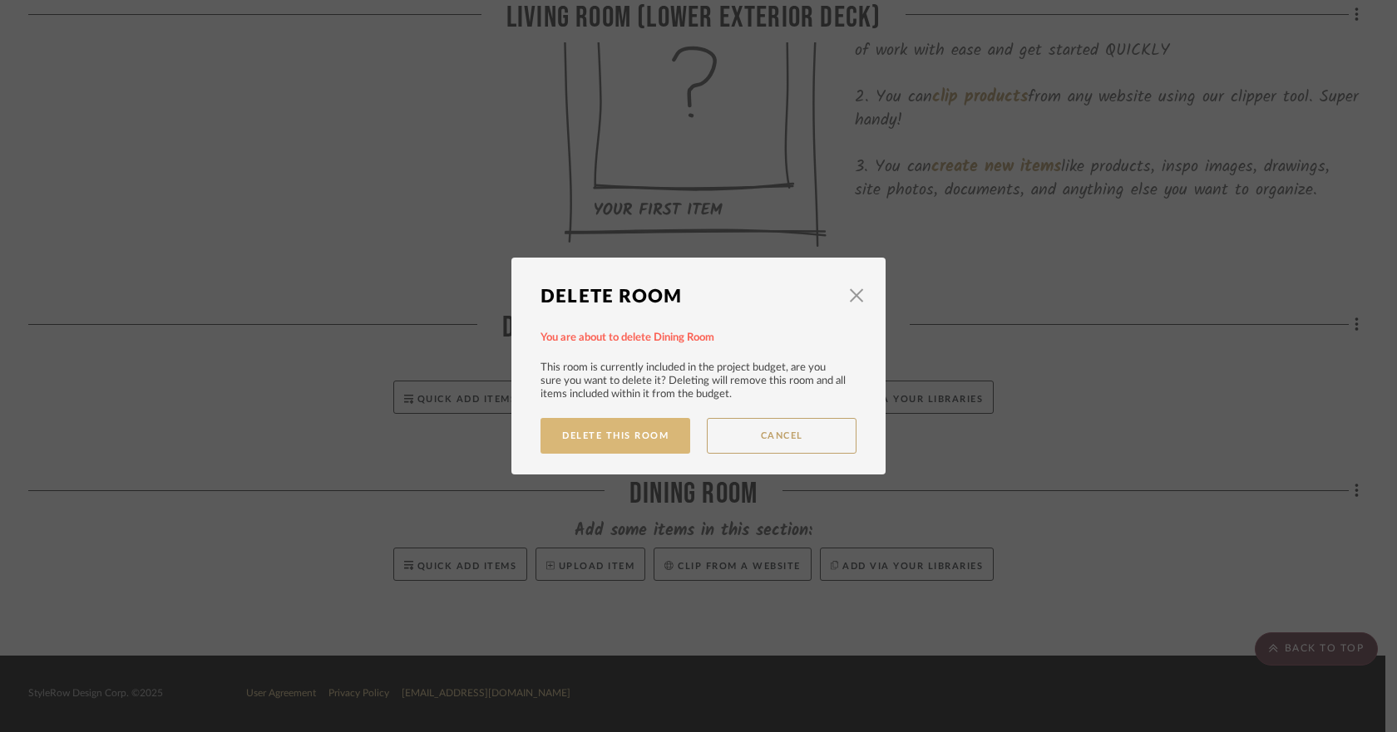
click at [646, 441] on button "Delete This Room" at bounding box center [615, 436] width 150 height 36
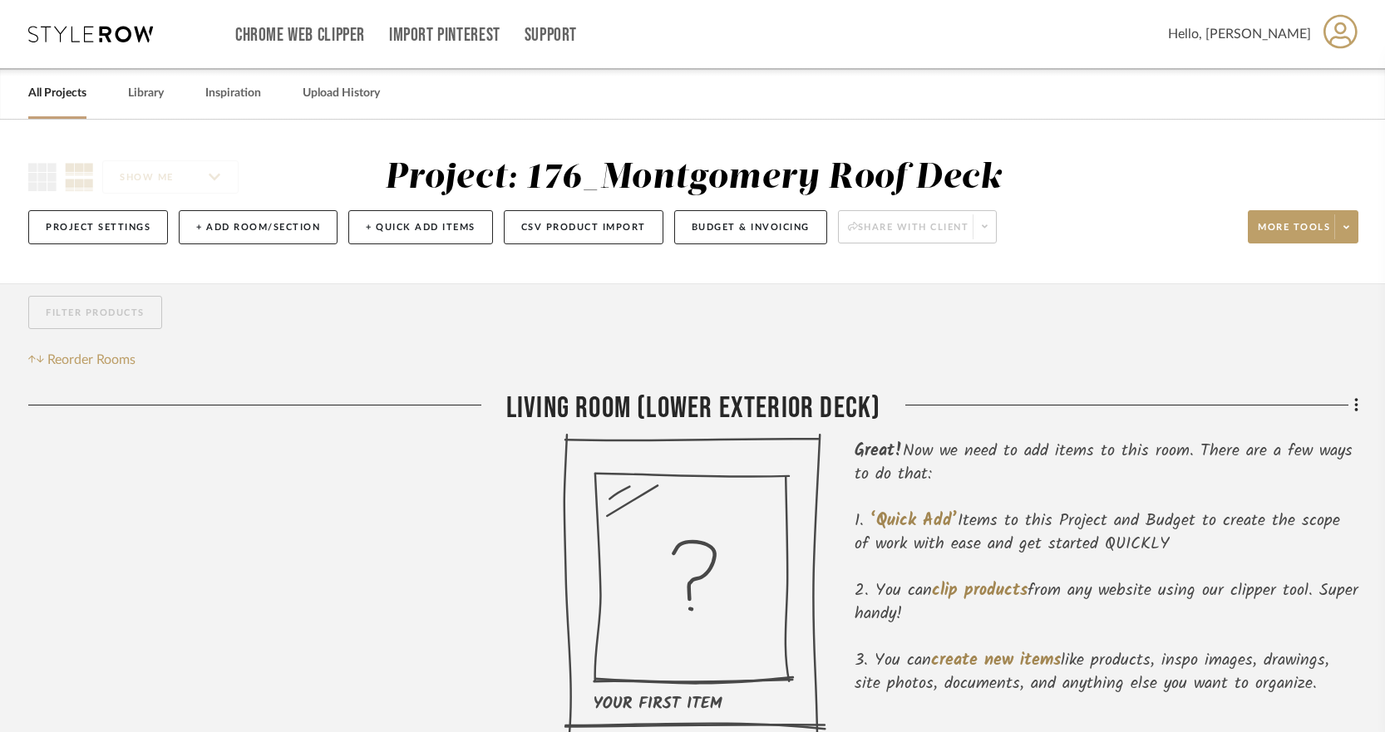
scroll to position [327, 0]
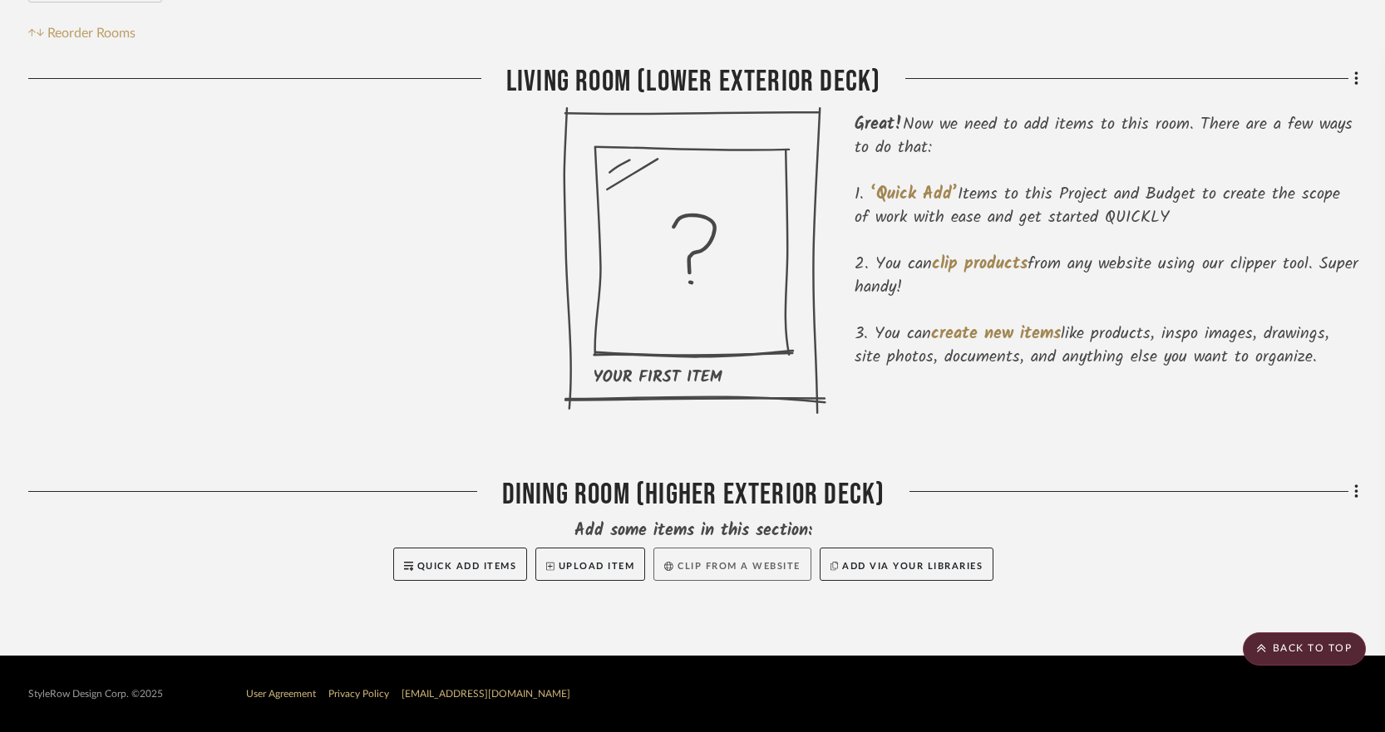
click at [717, 564] on button "Clip from a website" at bounding box center [731, 564] width 157 height 33
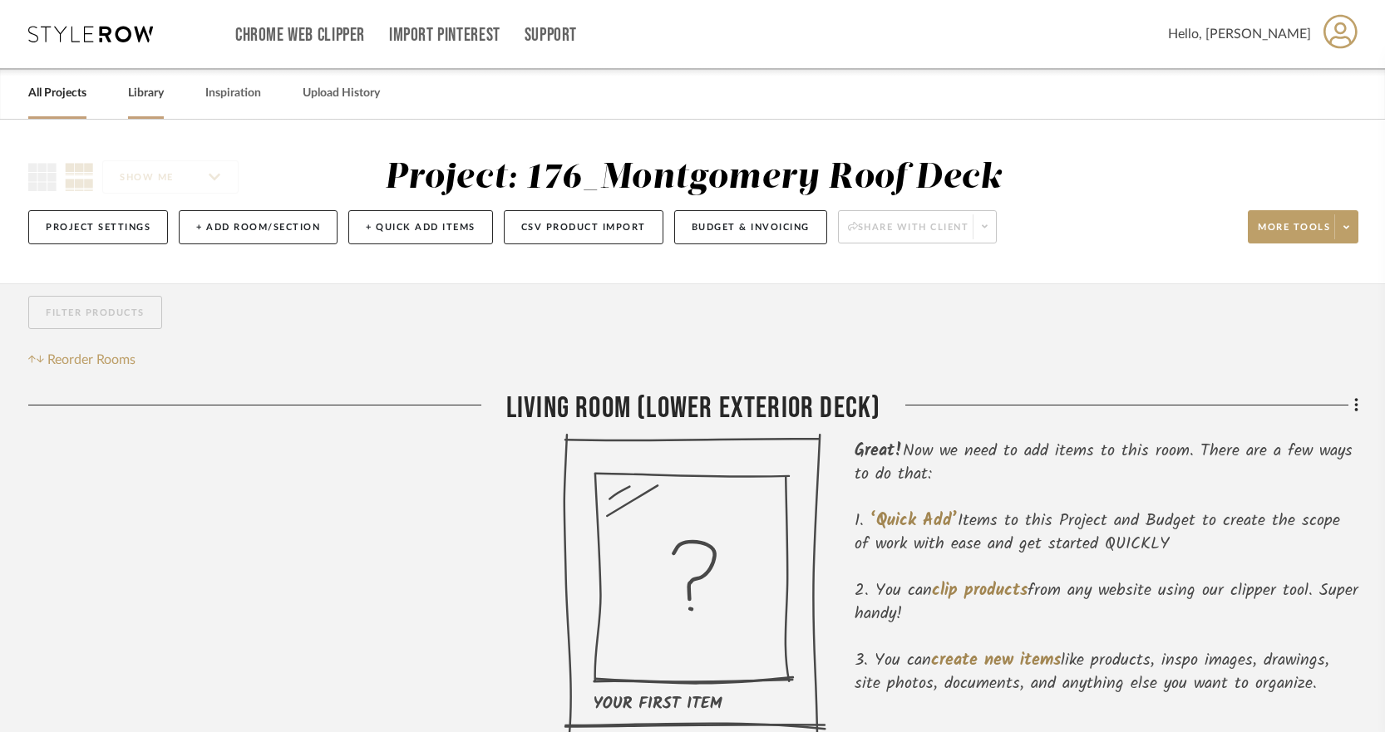
click at [147, 88] on link "Library" at bounding box center [146, 93] width 36 height 22
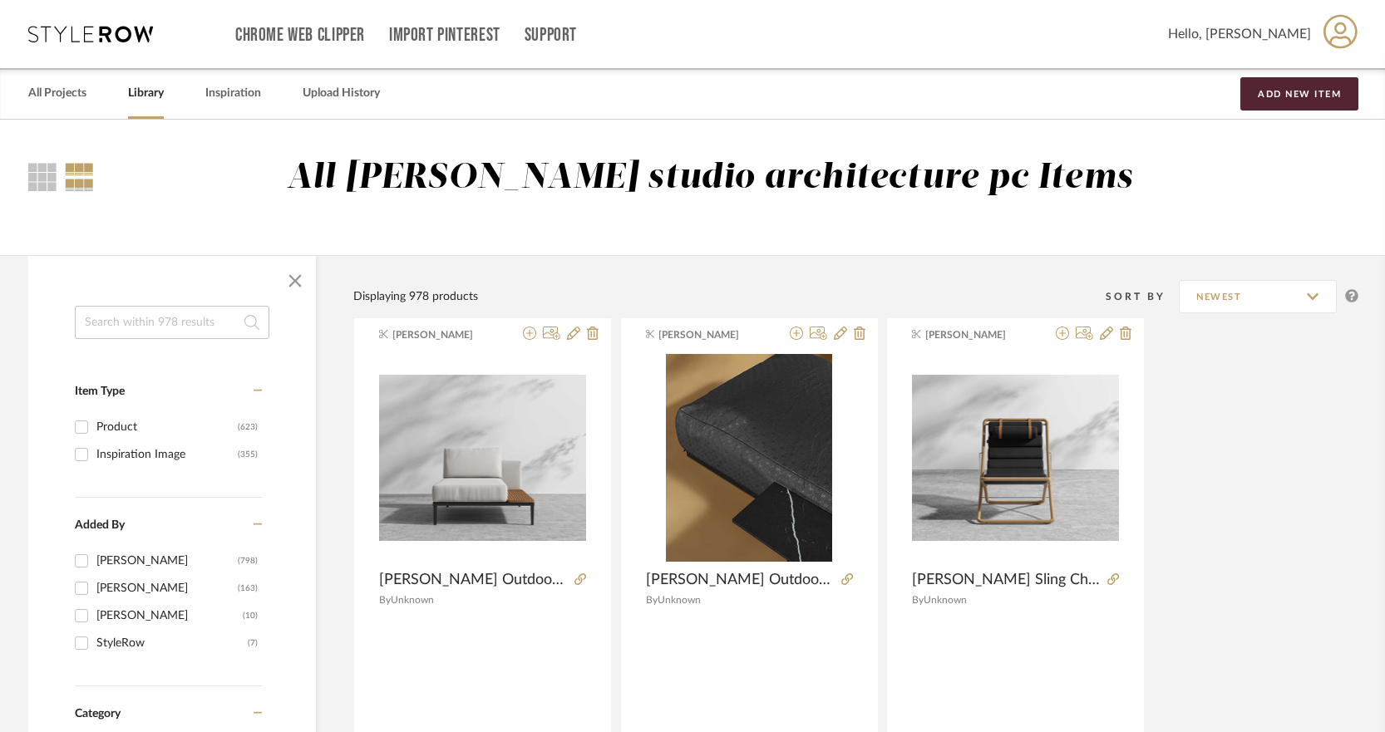
click at [81, 35] on icon at bounding box center [90, 34] width 125 height 17
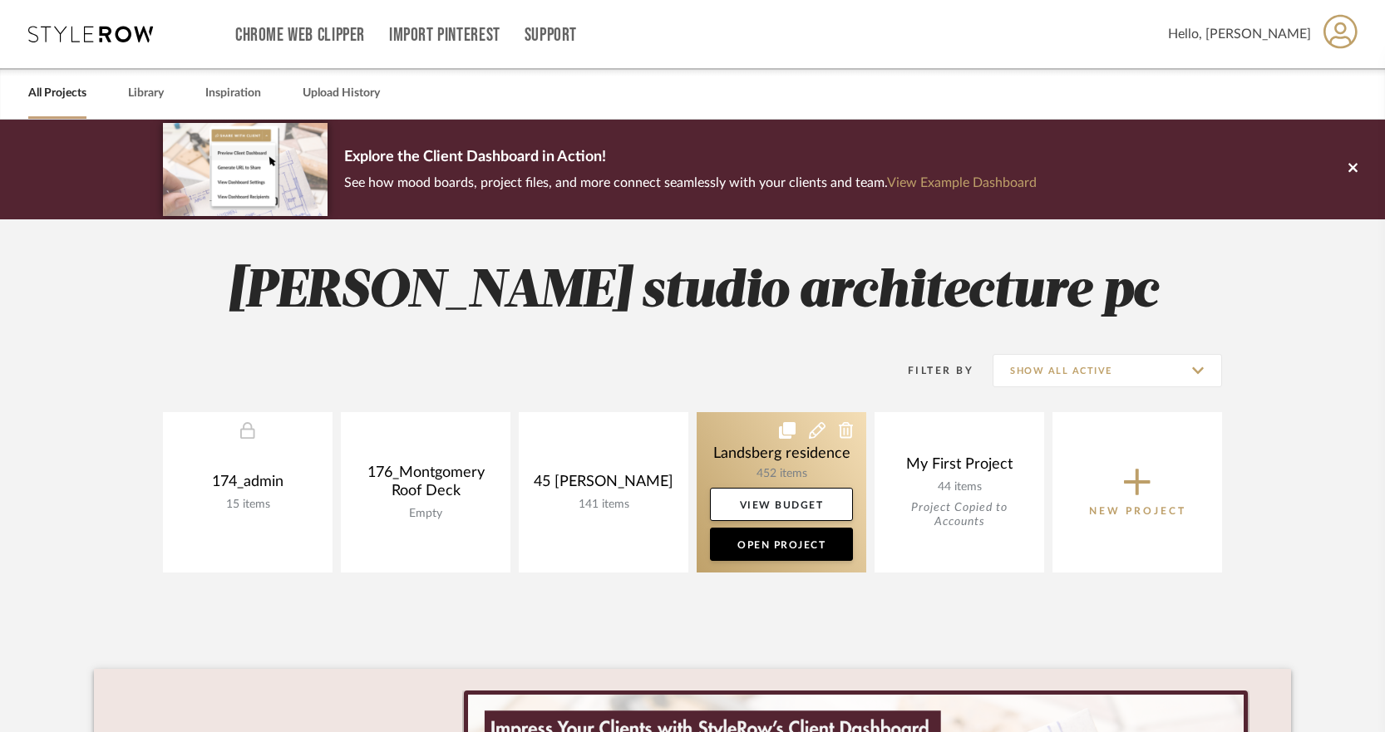
click at [816, 428] on icon at bounding box center [817, 430] width 17 height 17
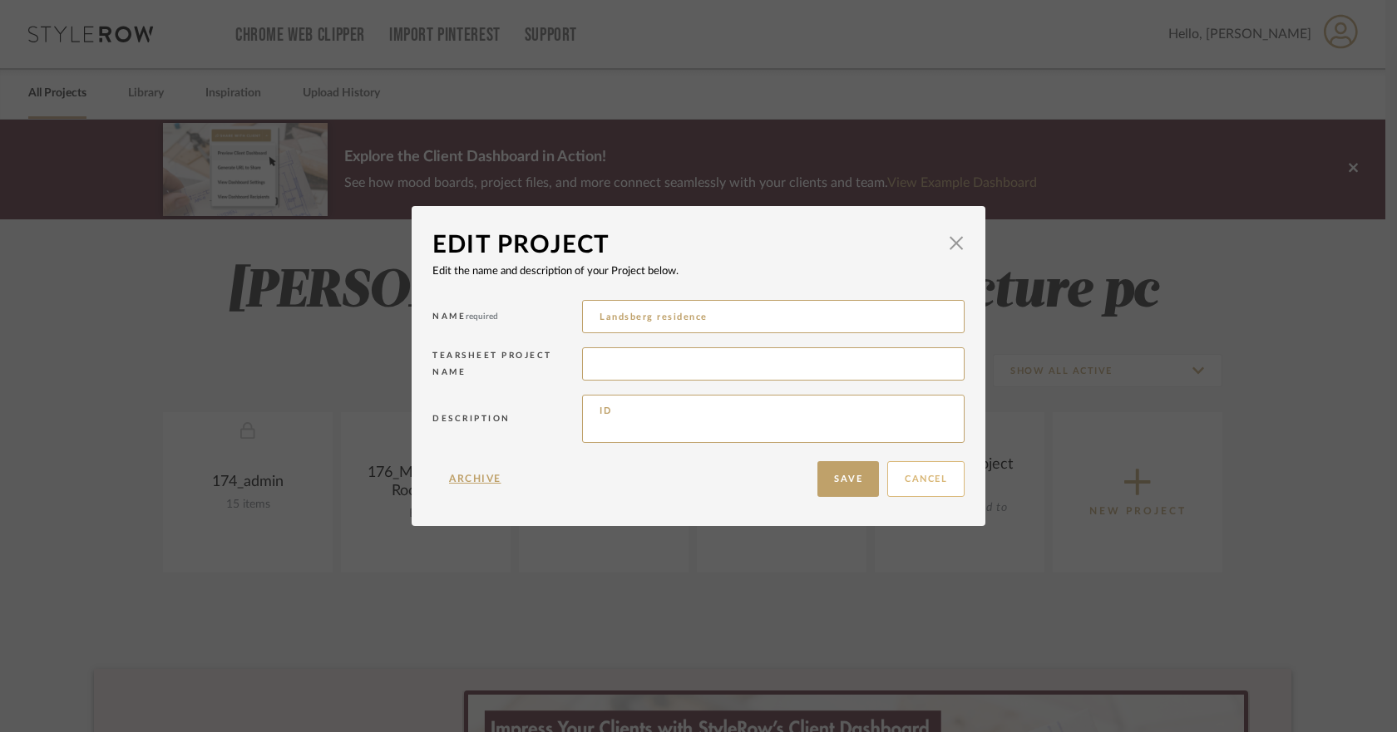
click at [912, 482] on button "Cancel" at bounding box center [925, 479] width 77 height 36
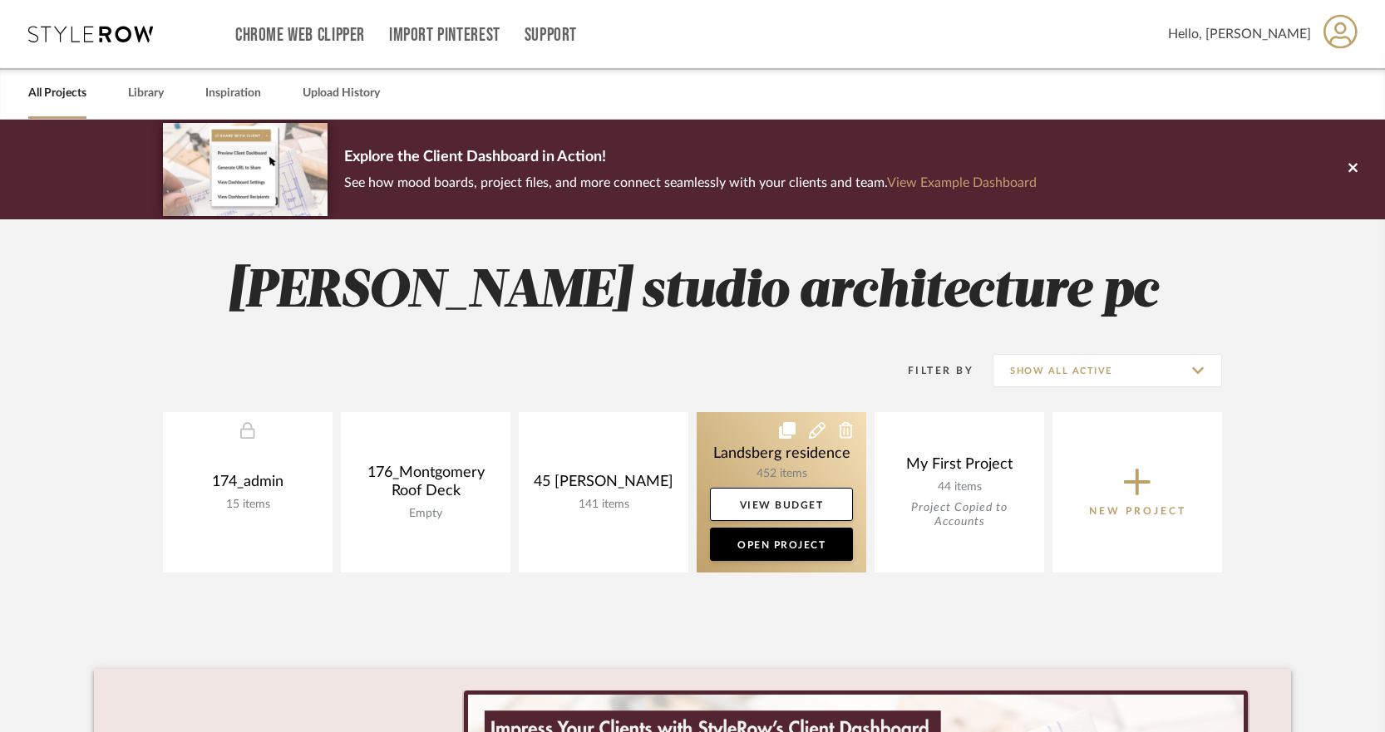
click at [777, 482] on link at bounding box center [782, 492] width 170 height 160
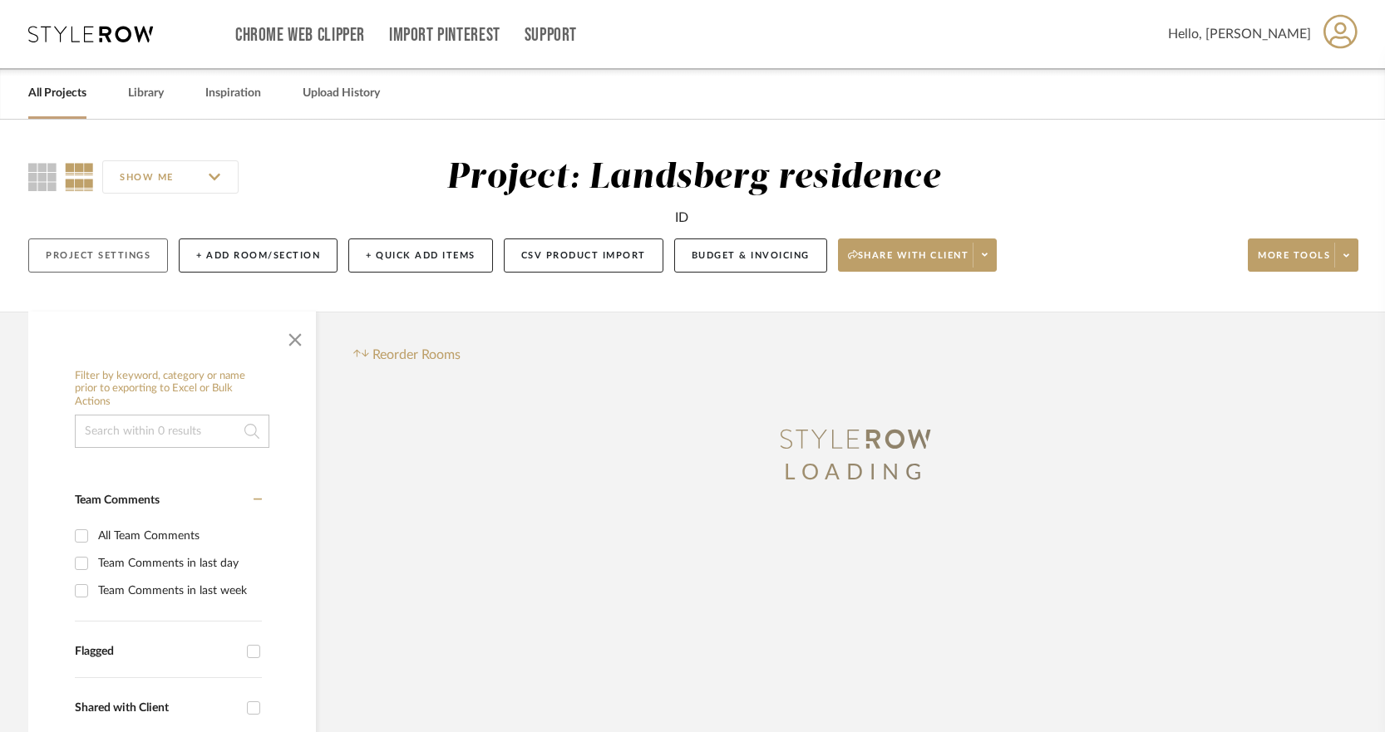
click at [121, 249] on button "Project Settings" at bounding box center [98, 256] width 140 height 34
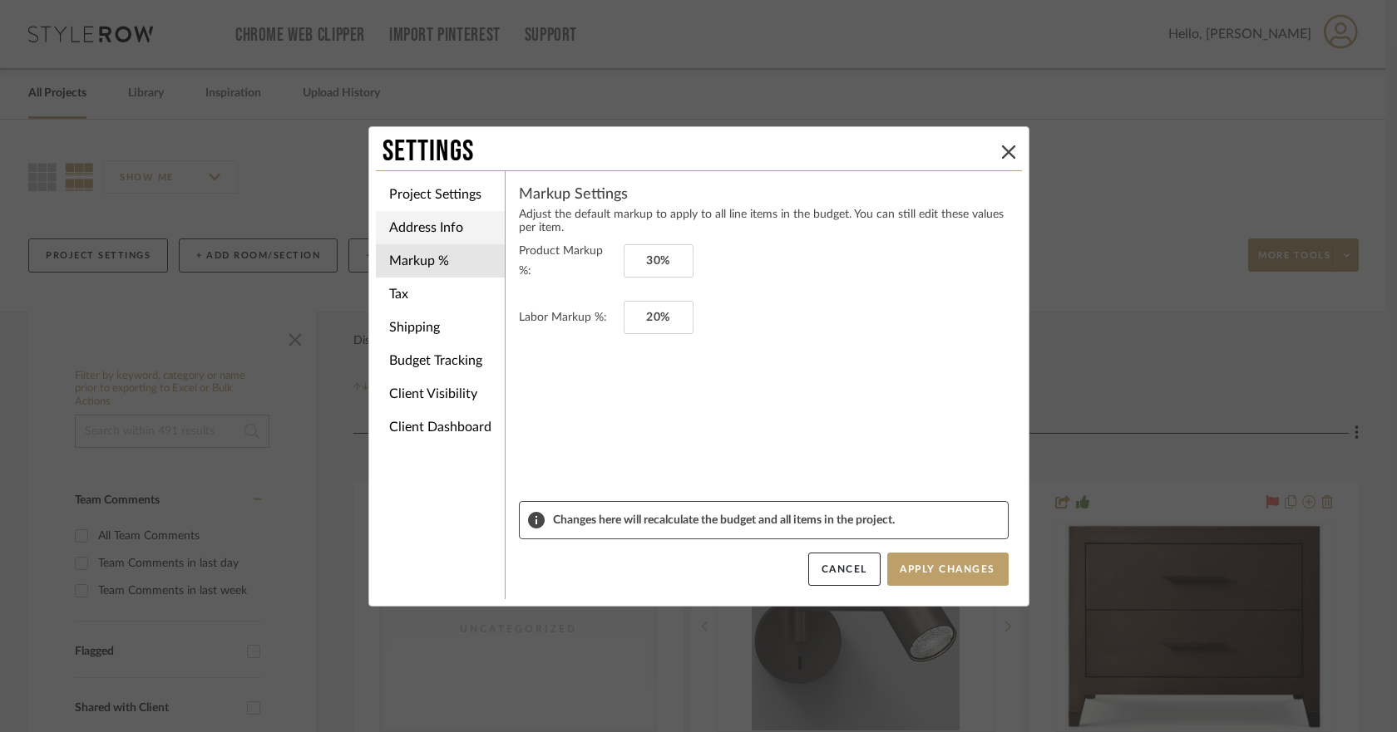
click at [447, 219] on li "Address Info" at bounding box center [440, 227] width 129 height 33
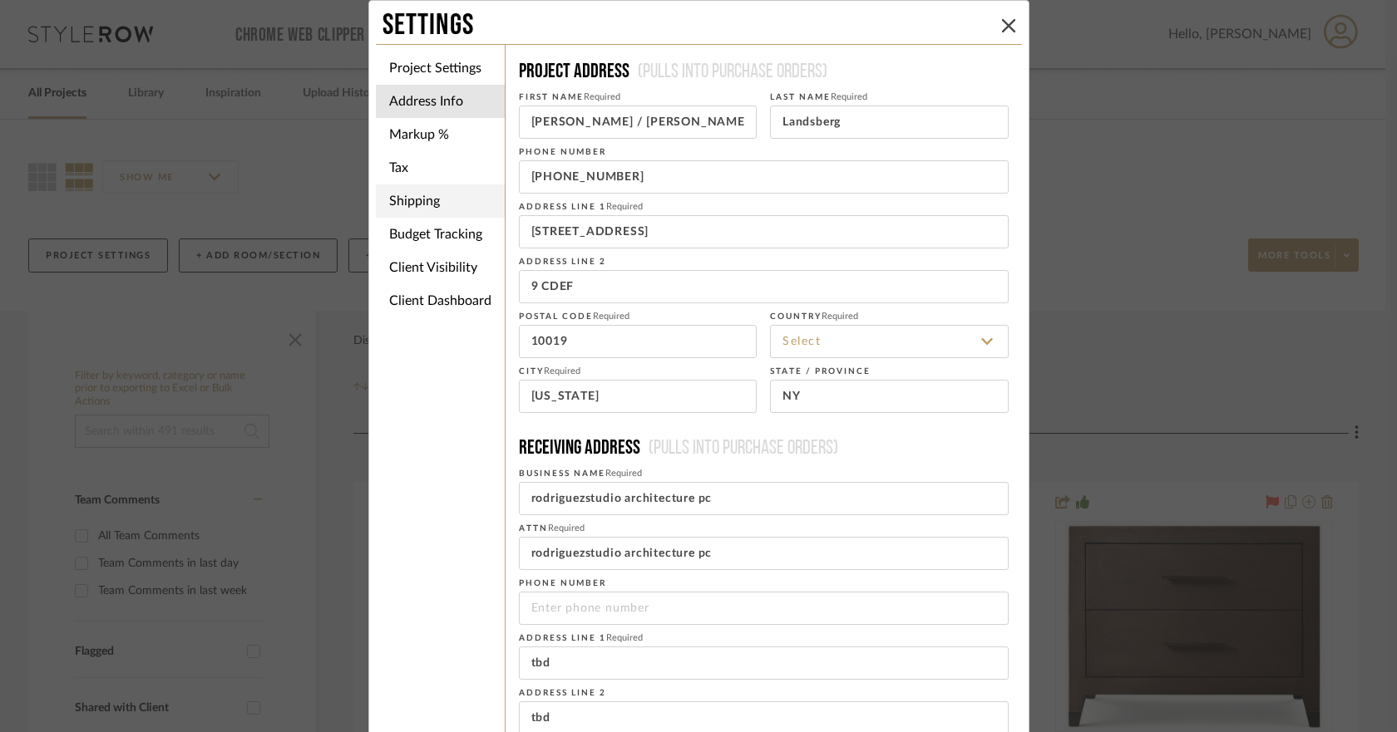
type input "United States"
click at [438, 73] on li "Project Settings" at bounding box center [440, 68] width 129 height 33
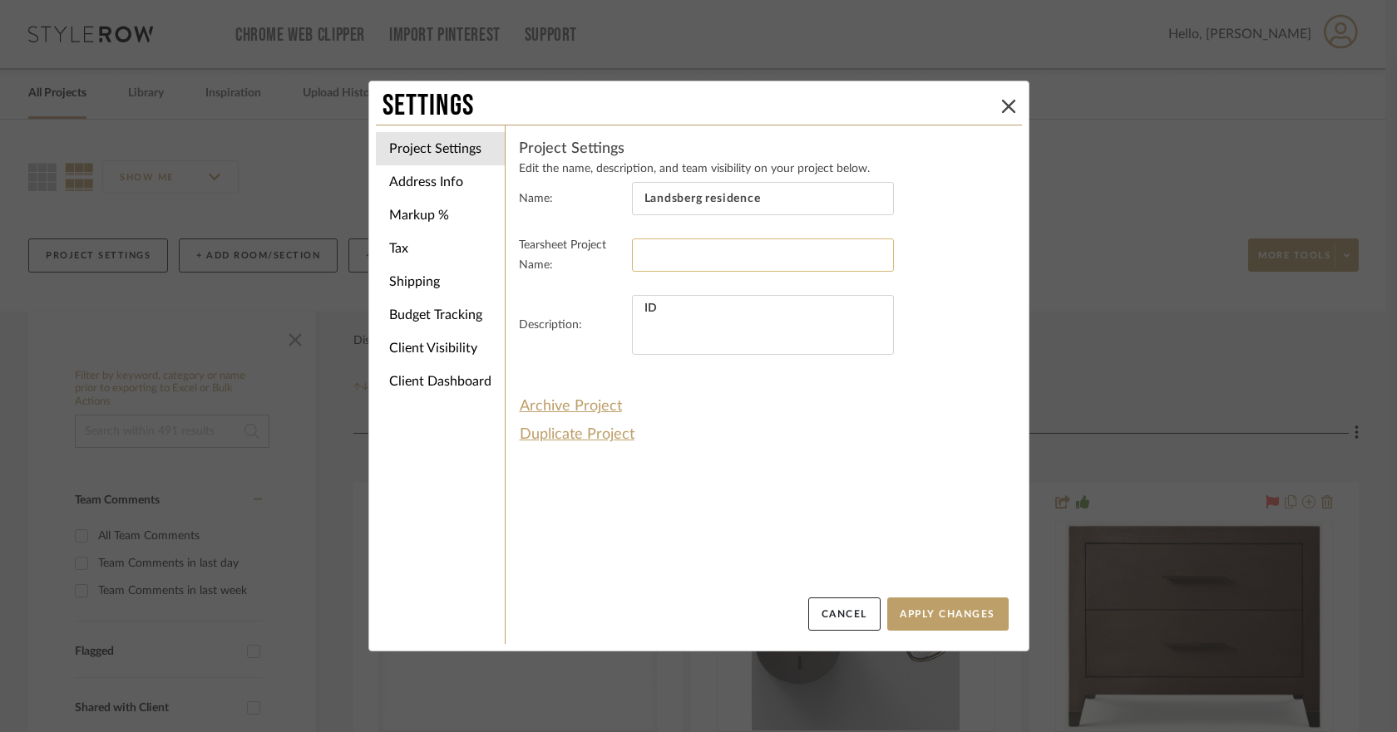
click at [676, 259] on input at bounding box center [763, 255] width 262 height 33
type input "Landsberg residence"
click at [954, 610] on button "Apply Changes" at bounding box center [947, 614] width 121 height 33
click at [1002, 104] on icon at bounding box center [1008, 106] width 13 height 13
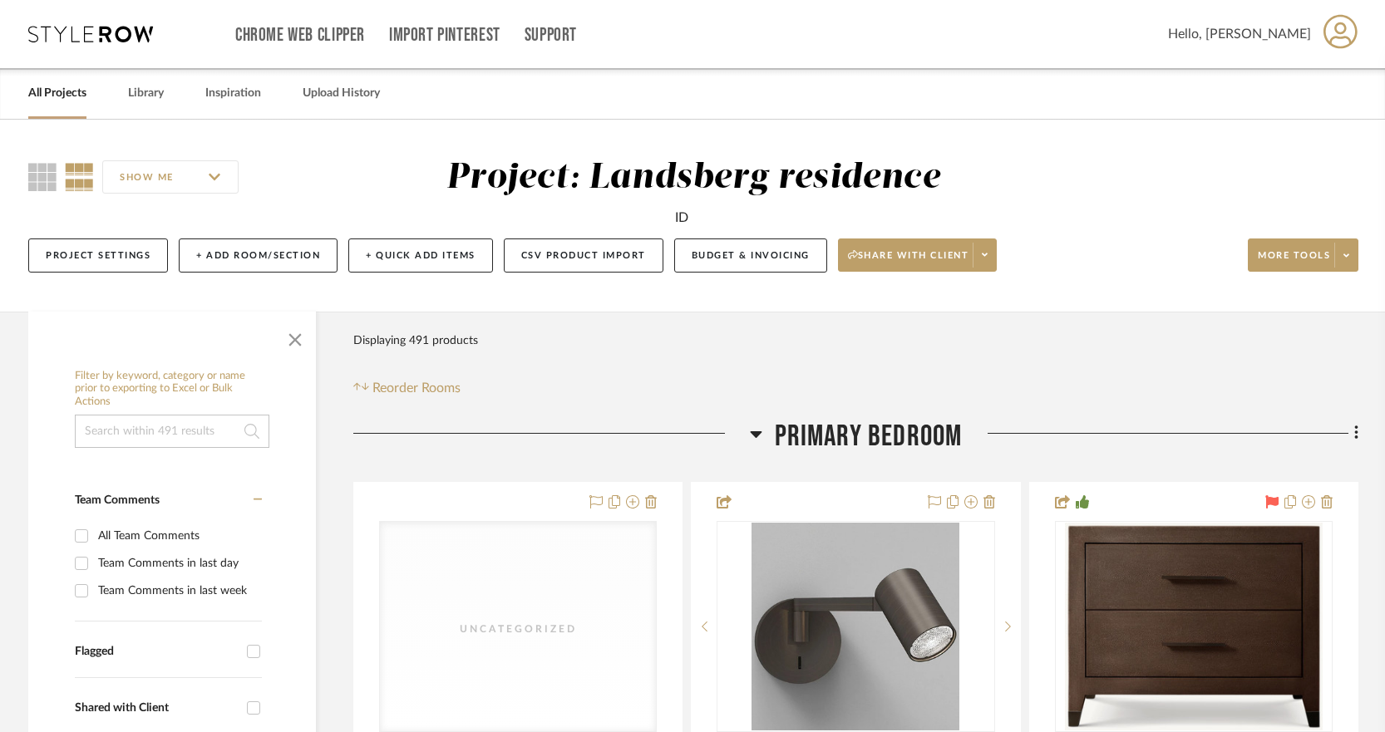
click at [1000, 106] on div "All Projects Library Inspiration Upload History" at bounding box center [692, 93] width 1378 height 51
click at [60, 91] on link "All Projects" at bounding box center [57, 93] width 58 height 22
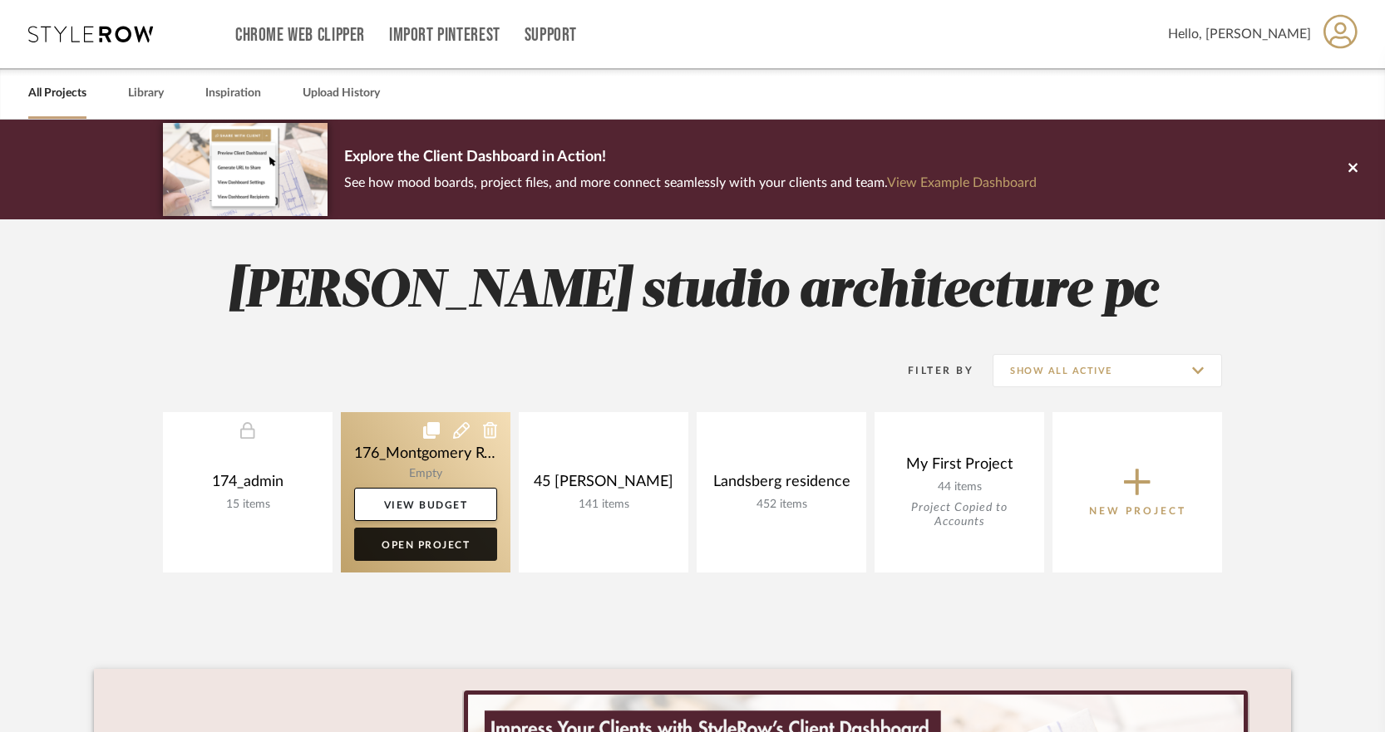
click at [411, 547] on link "Open Project" at bounding box center [425, 544] width 143 height 33
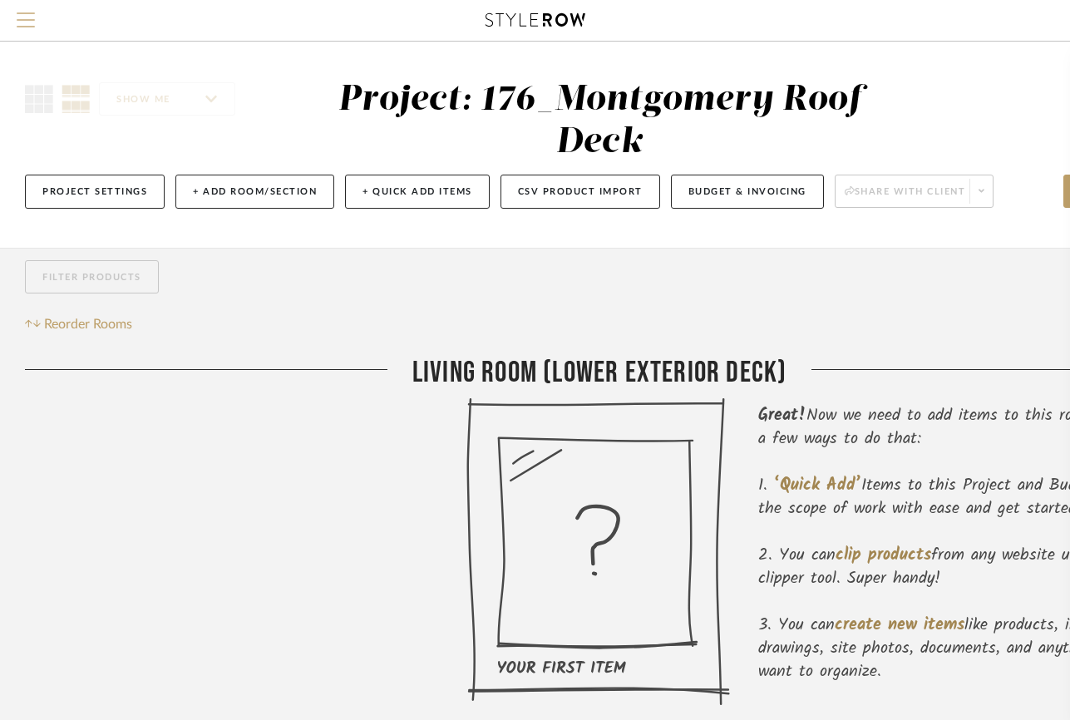
click at [21, 14] on span "Menu" at bounding box center [26, 13] width 18 height 2
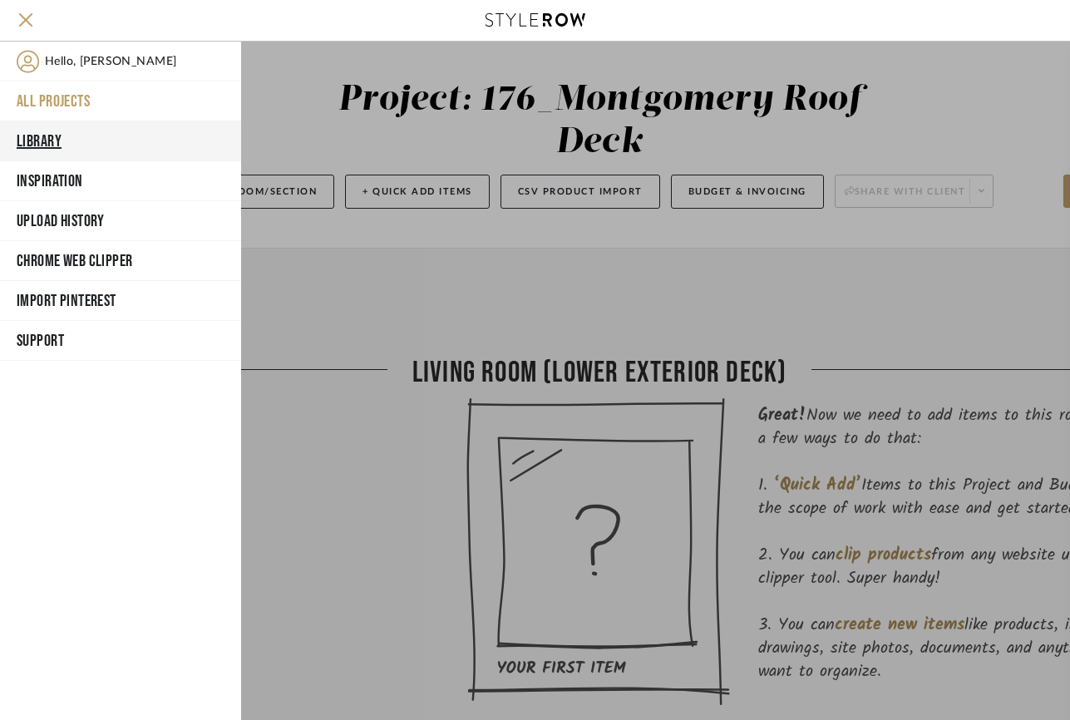
click at [57, 138] on button "Library" at bounding box center [120, 141] width 241 height 40
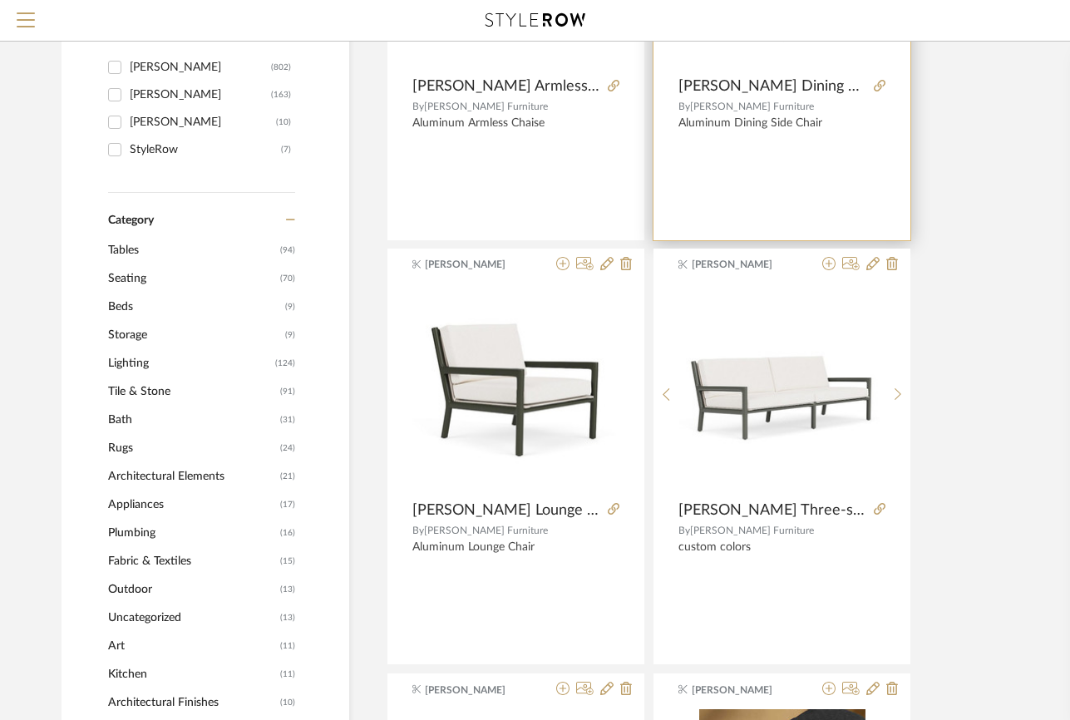
scroll to position [249, 0]
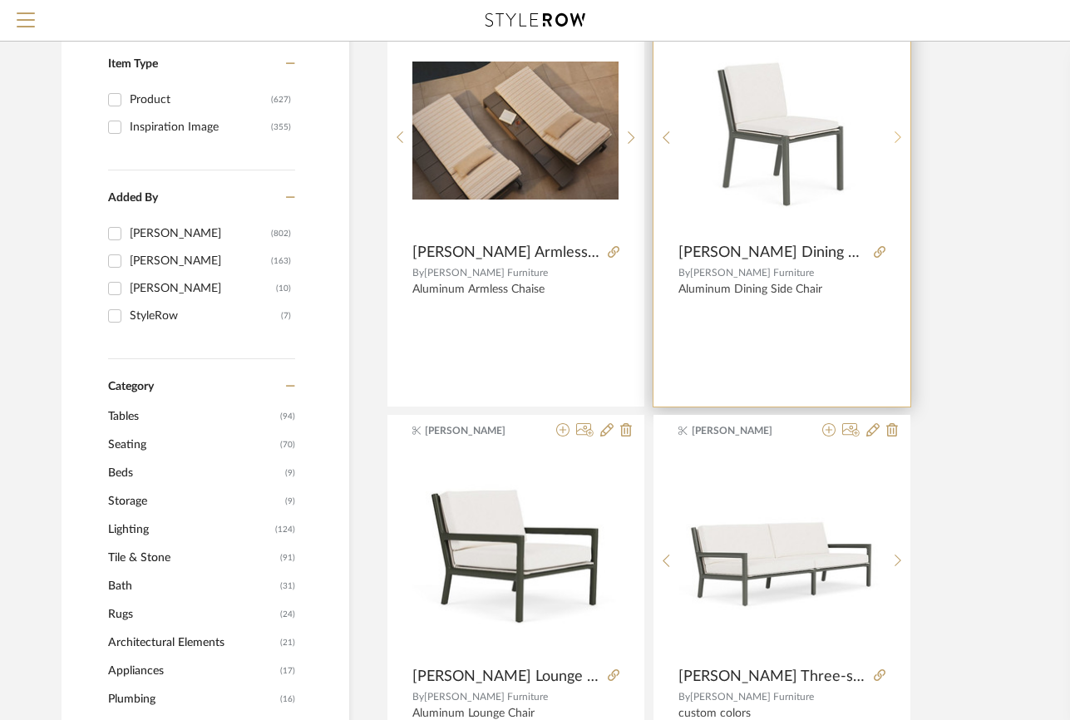
click at [892, 144] on sr-next-btn at bounding box center [898, 138] width 26 height 14
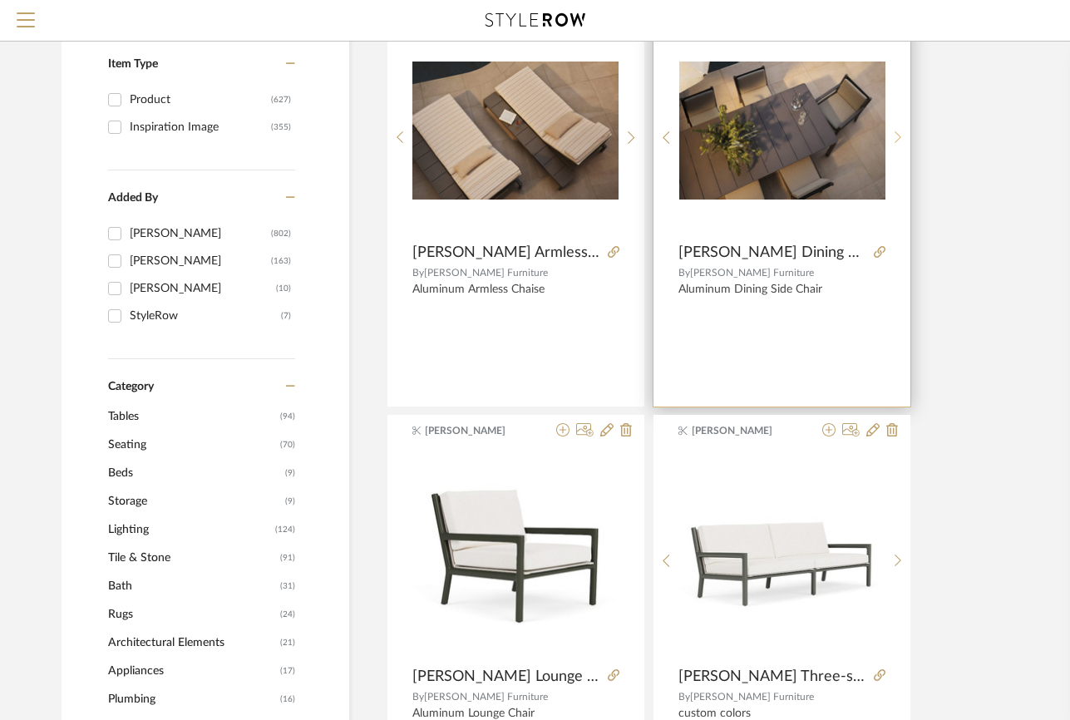
click at [892, 144] on sr-next-btn at bounding box center [898, 138] width 26 height 14
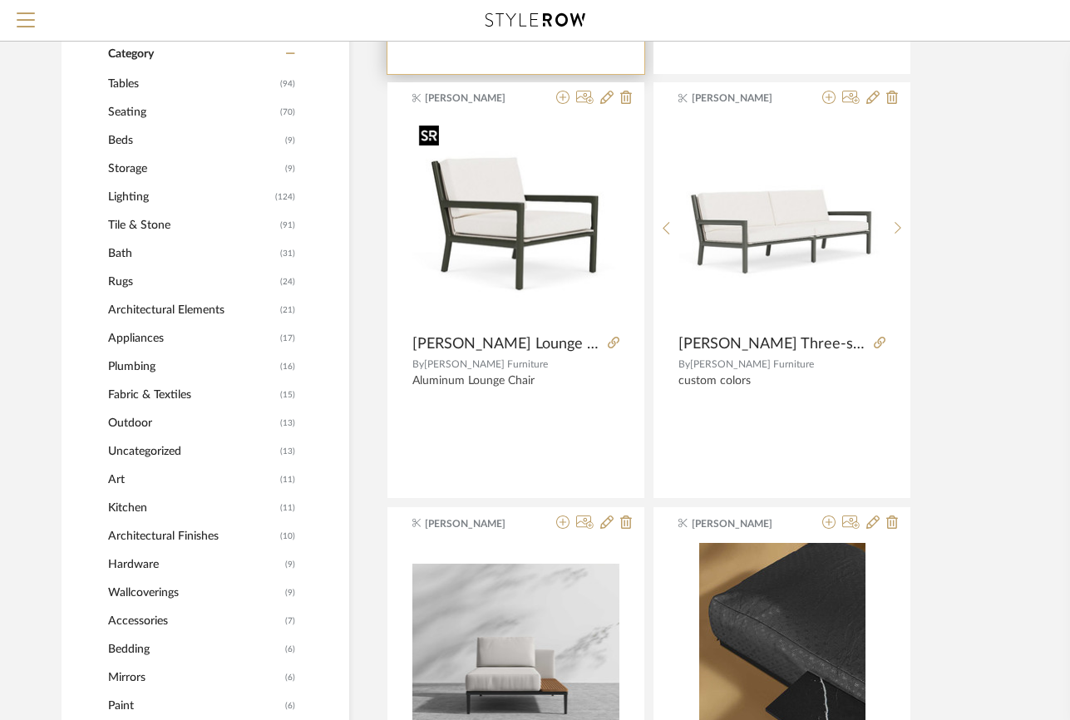
scroll to position [0, 0]
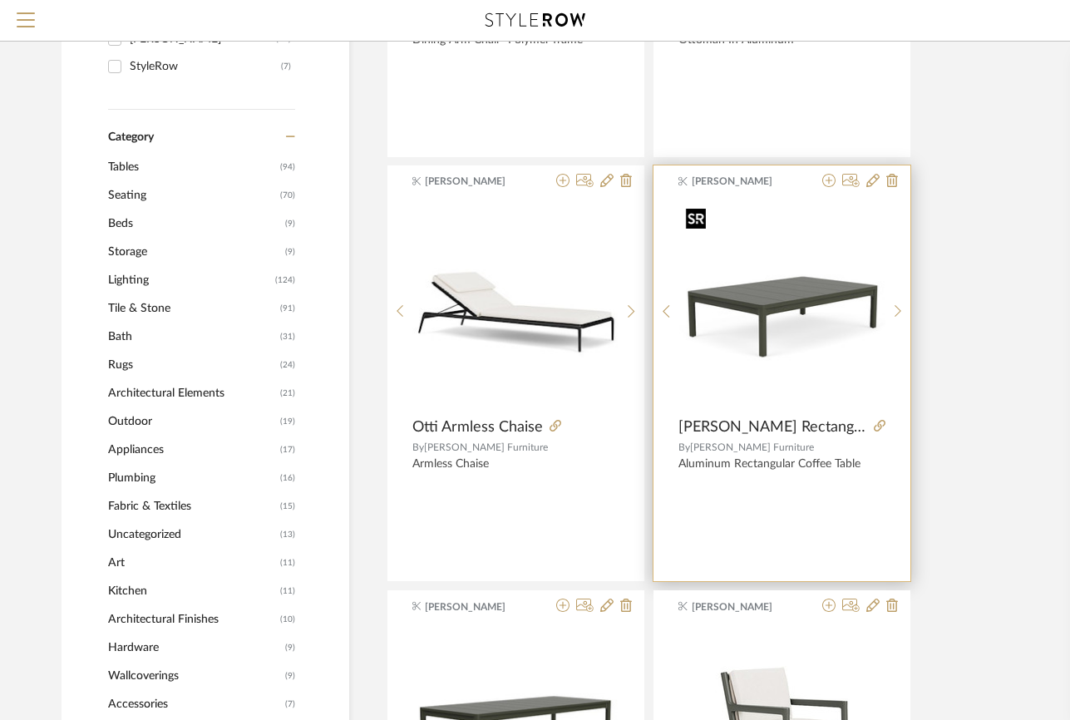
scroll to position [748, 0]
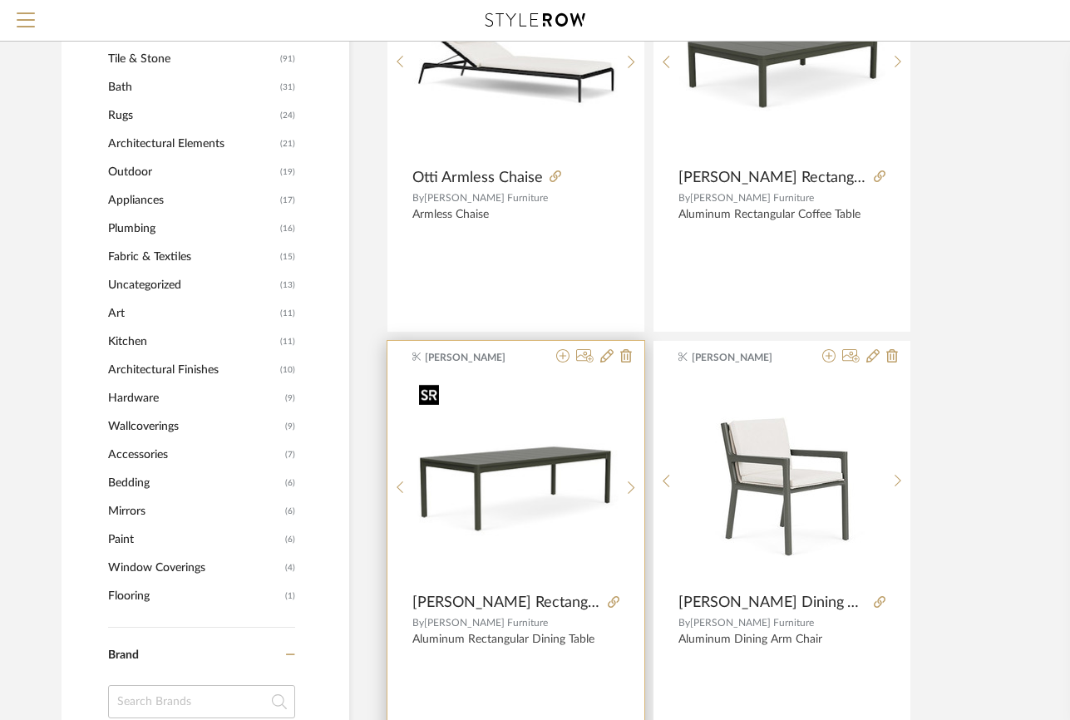
click at [0, 0] on img at bounding box center [0, 0] width 0 height 0
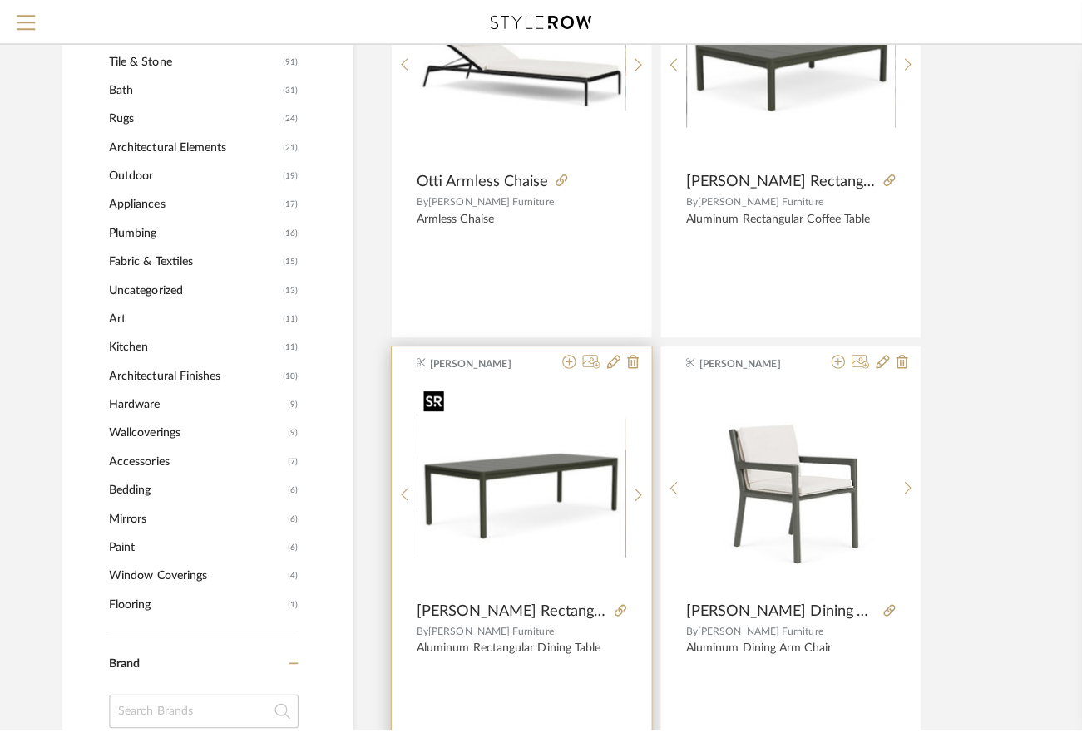
scroll to position [0, 0]
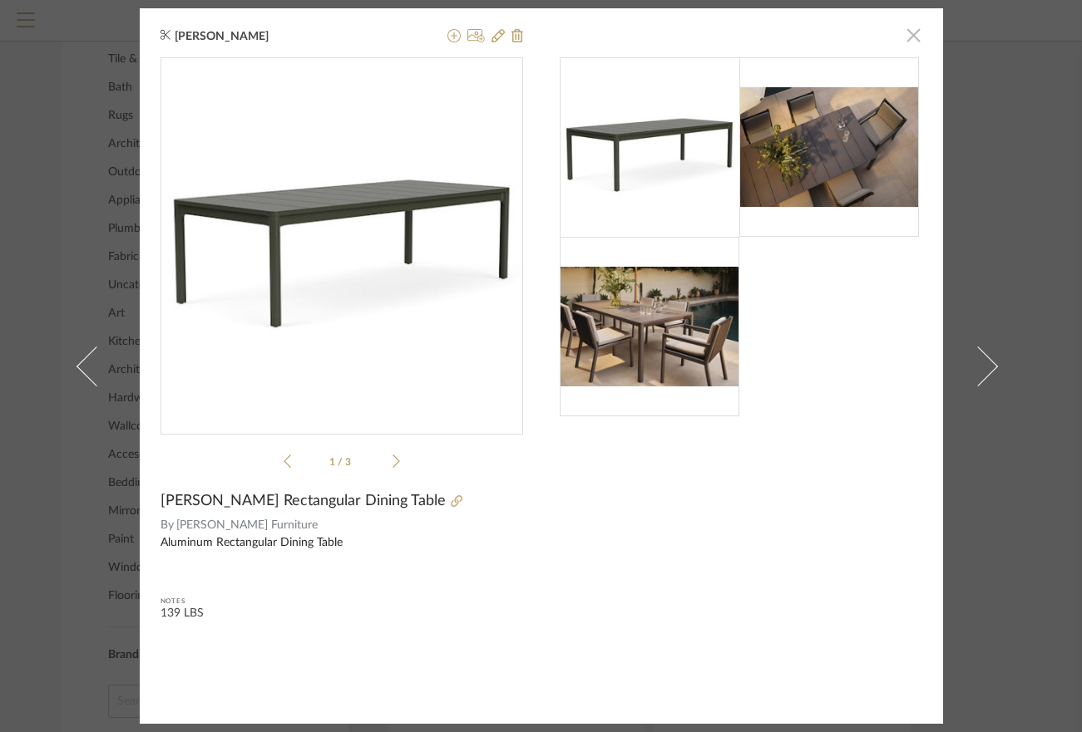
click at [913, 39] on span "button" at bounding box center [913, 34] width 33 height 33
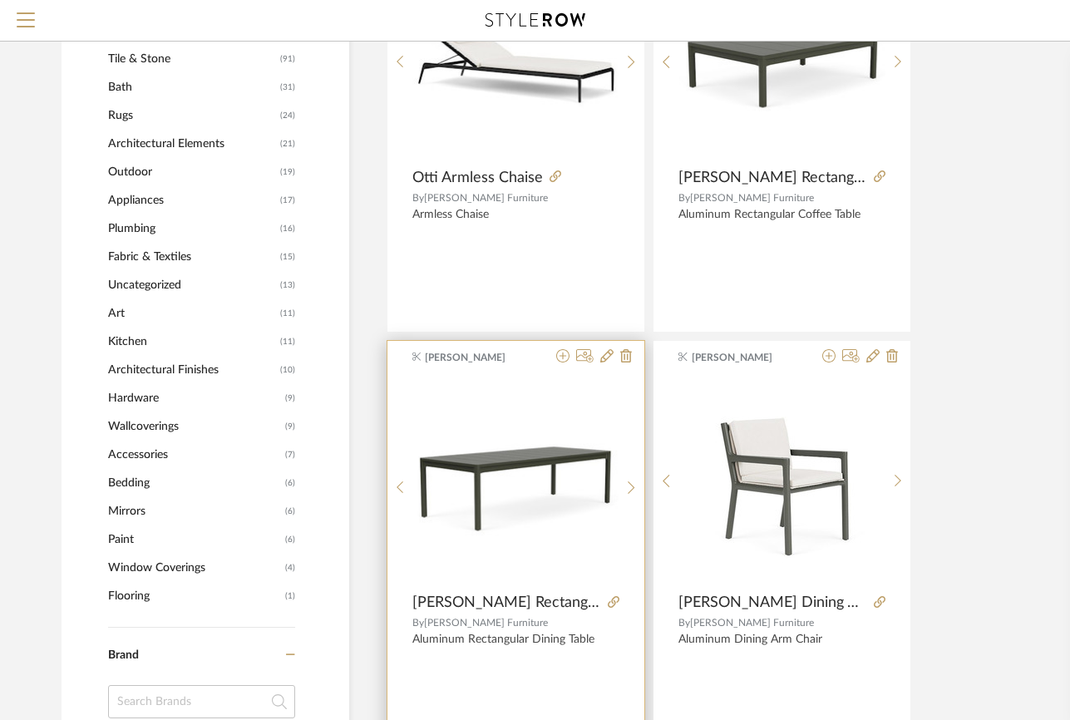
scroll to position [582, 0]
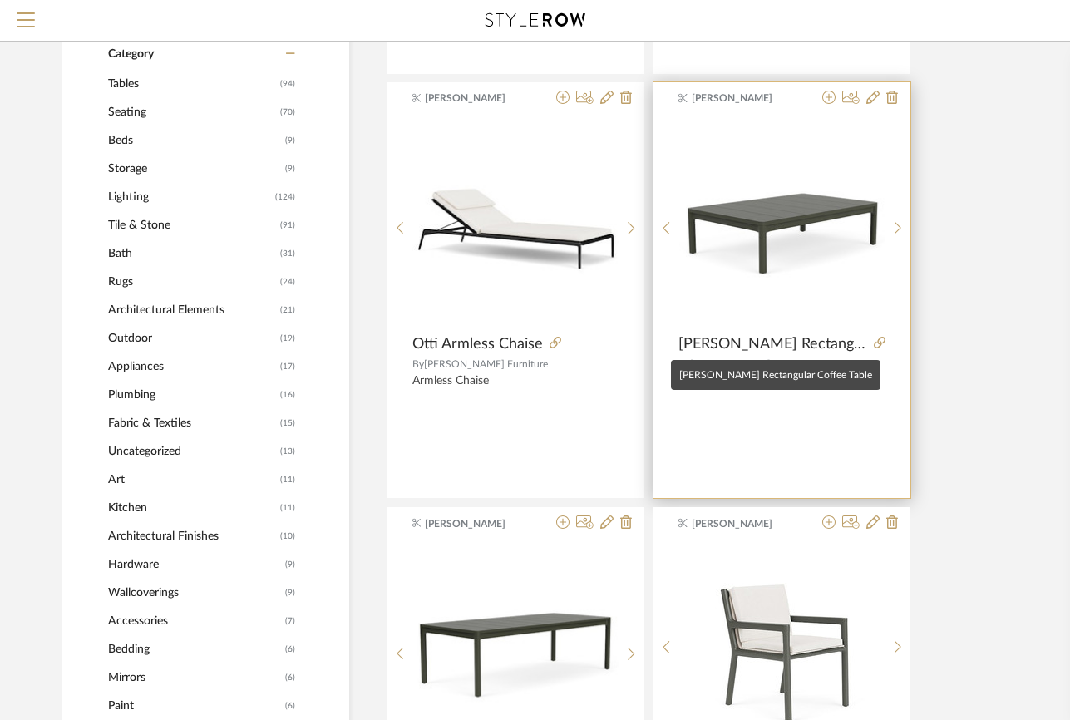
click at [717, 351] on span "[PERSON_NAME] Rectangular Coffee Table" at bounding box center [772, 344] width 189 height 18
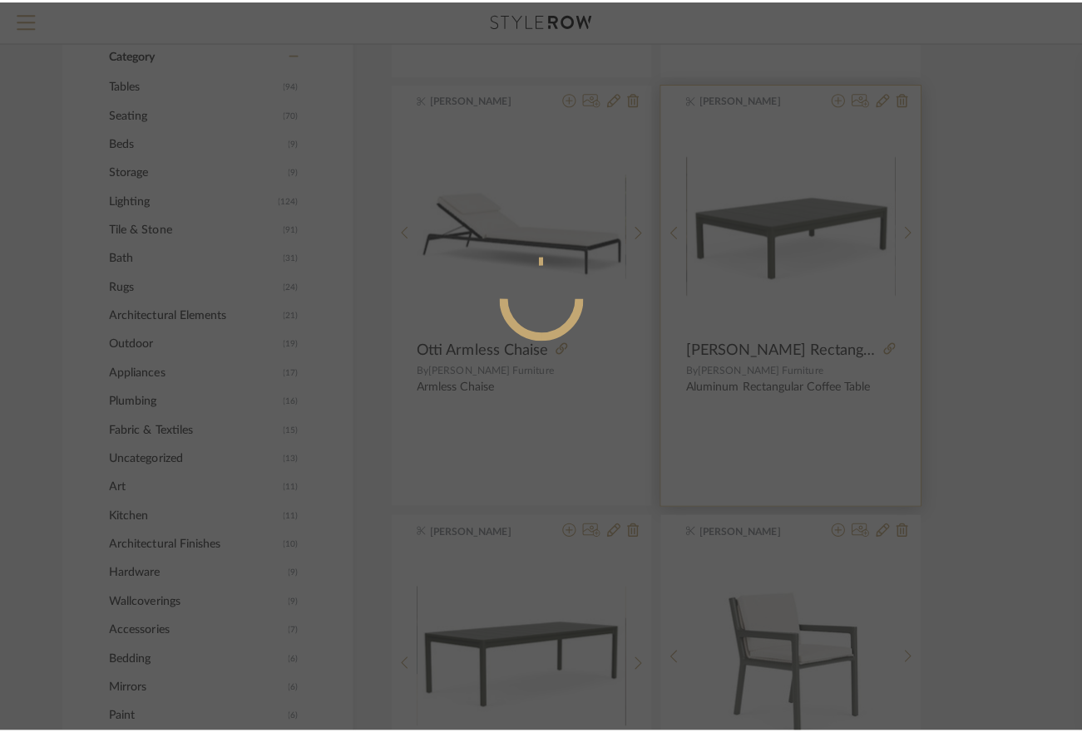
scroll to position [0, 0]
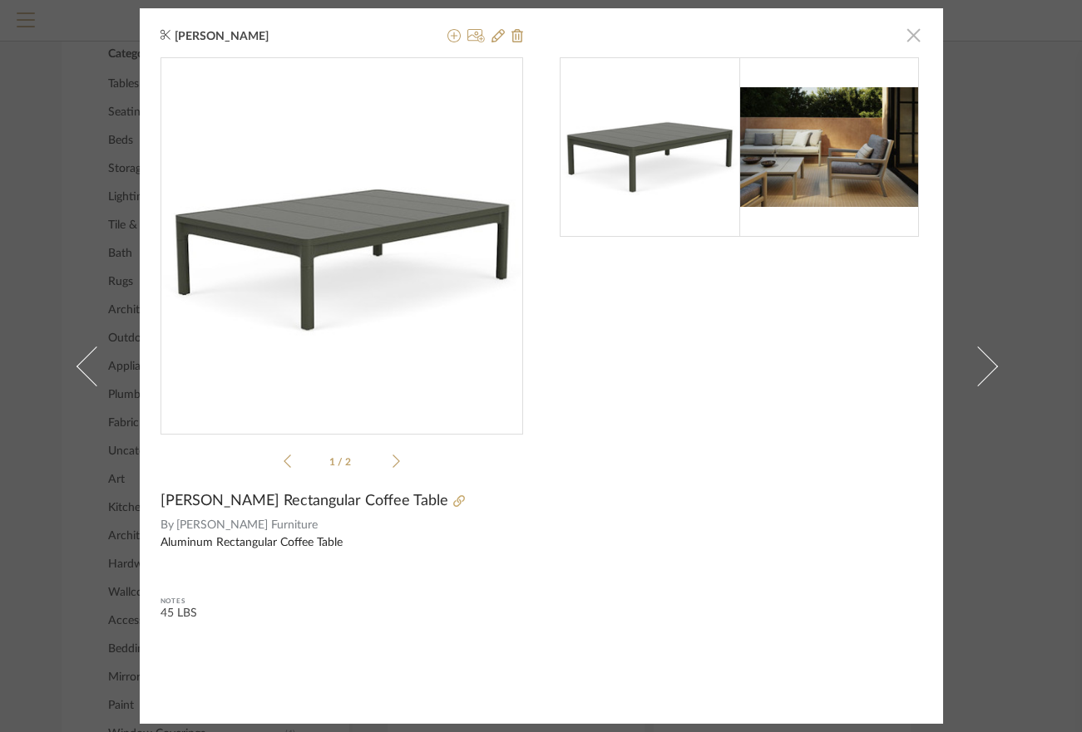
click at [902, 38] on span "button" at bounding box center [913, 34] width 33 height 33
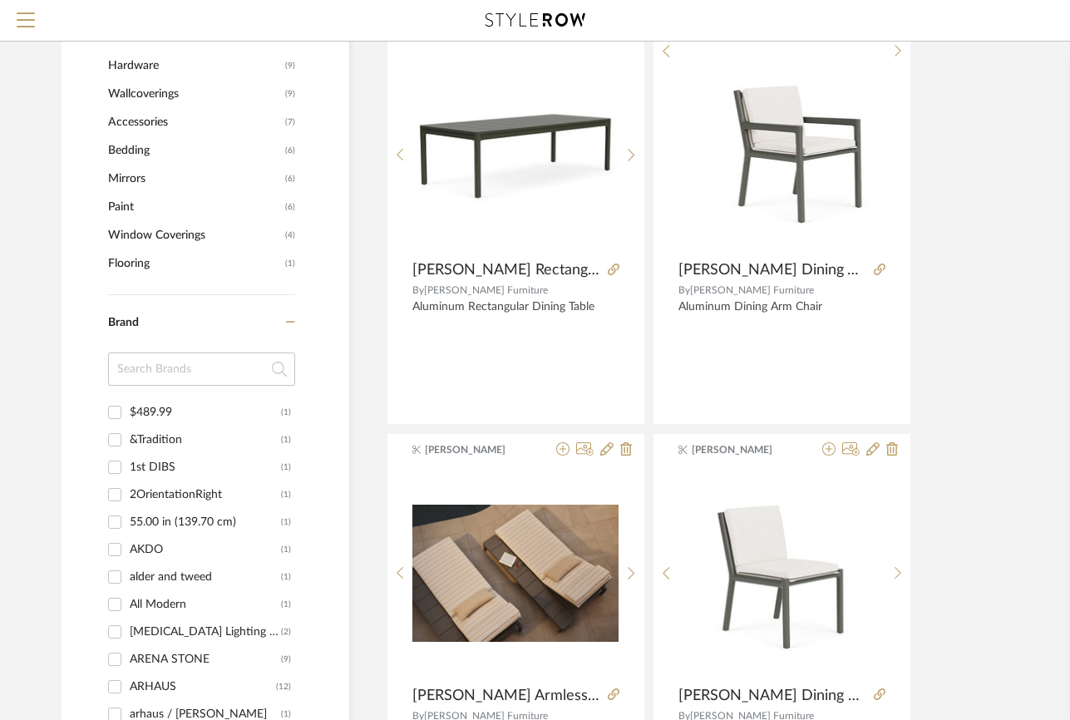
scroll to position [1164, 0]
